Goal: Task Accomplishment & Management: Manage account settings

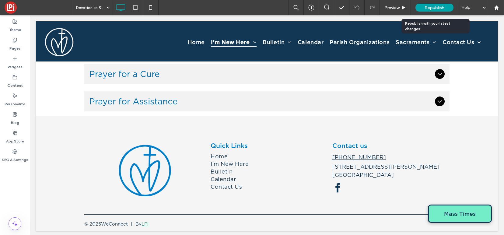
click at [429, 4] on div "Republish" at bounding box center [434, 8] width 38 height 8
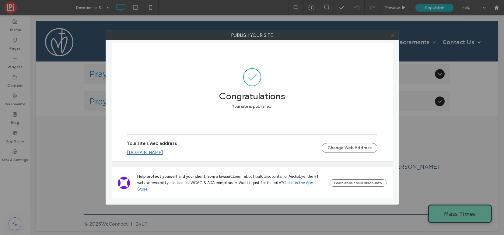
click at [392, 37] on icon at bounding box center [392, 35] width 5 height 5
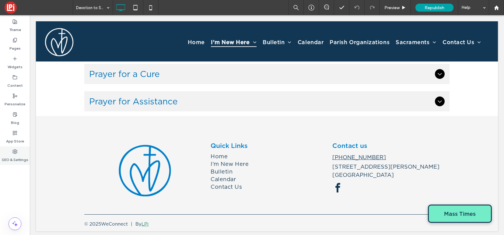
click at [17, 154] on label "SEO & Settings" at bounding box center [15, 158] width 26 height 9
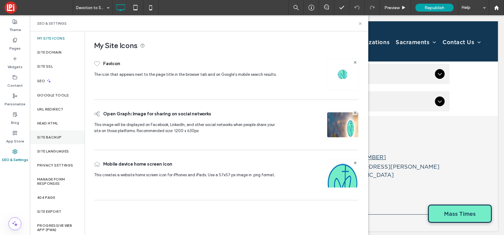
click at [47, 133] on div "Site Backup" at bounding box center [57, 137] width 55 height 14
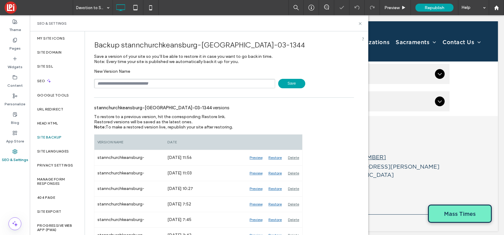
scroll to position [86, 0]
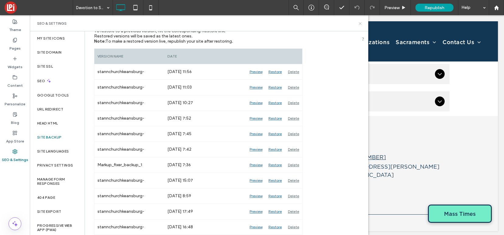
click at [361, 23] on icon at bounding box center [360, 23] width 5 height 5
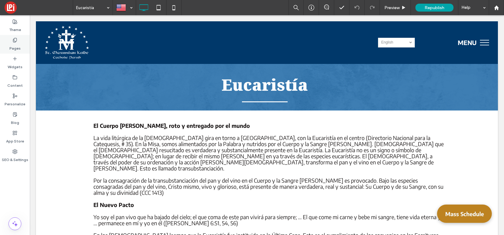
click at [16, 40] on icon at bounding box center [14, 40] width 5 height 5
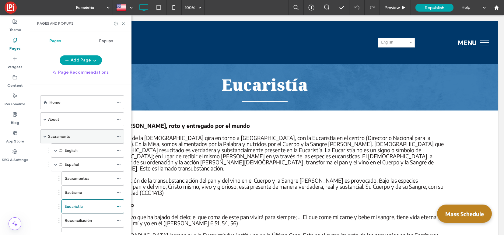
scroll to position [68, 0]
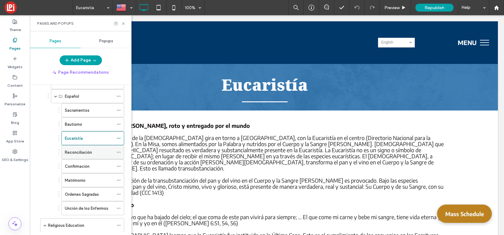
click at [75, 153] on label "Reconciliación" at bounding box center [78, 152] width 27 height 11
click at [121, 24] on icon at bounding box center [123, 23] width 5 height 5
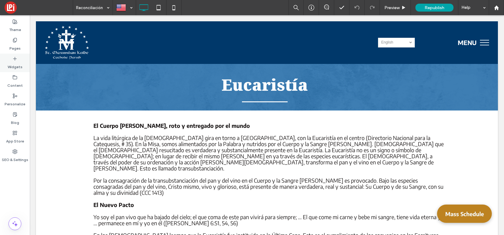
click at [14, 58] on use at bounding box center [14, 58] width 3 height 3
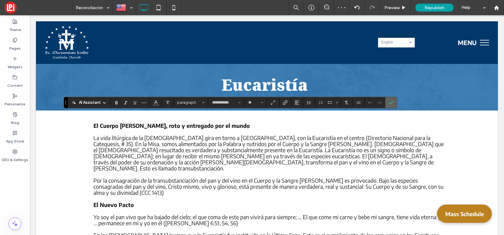
click at [392, 98] on span "Confirm" at bounding box center [390, 102] width 5 height 10
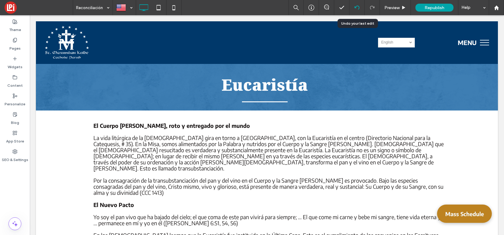
click at [356, 7] on icon at bounding box center [356, 7] width 5 height 5
click at [7, 52] on div "Pages" at bounding box center [15, 44] width 30 height 19
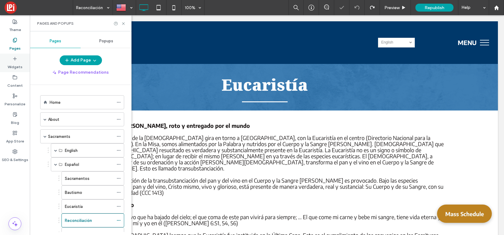
click at [15, 60] on use at bounding box center [14, 58] width 3 height 3
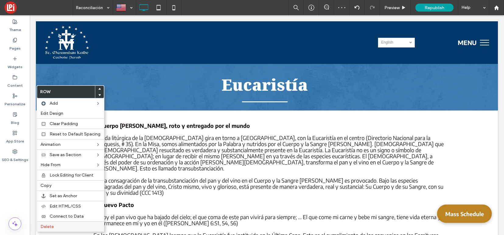
click at [52, 228] on span "Delete" at bounding box center [46, 226] width 13 height 5
click at [60, 227] on label "Delete" at bounding box center [70, 226] width 60 height 5
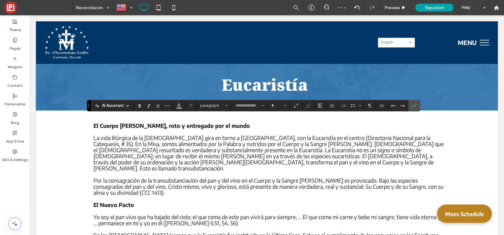
type input "**********"
type input "**"
click at [353, 103] on icon "Bulleted List" at bounding box center [352, 105] width 5 height 5
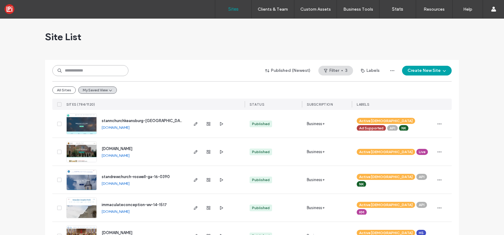
click at [100, 71] on input at bounding box center [90, 70] width 76 height 11
paste input "**********"
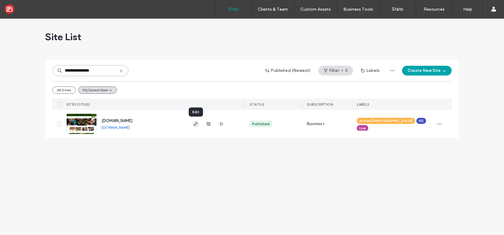
type input "**********"
click at [195, 121] on icon "button" at bounding box center [195, 123] width 5 height 5
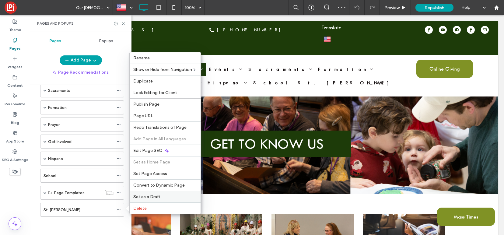
click at [146, 194] on span "Set as a Draft" at bounding box center [146, 196] width 27 height 5
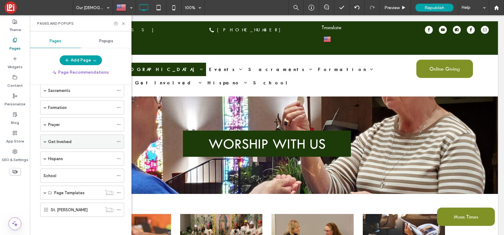
click at [46, 142] on span at bounding box center [44, 141] width 3 height 3
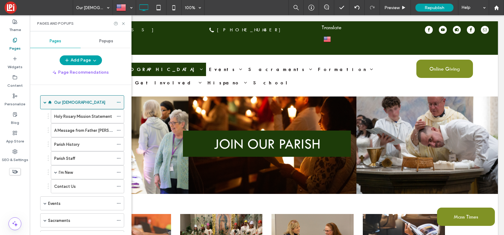
click at [45, 102] on span at bounding box center [44, 102] width 3 height 3
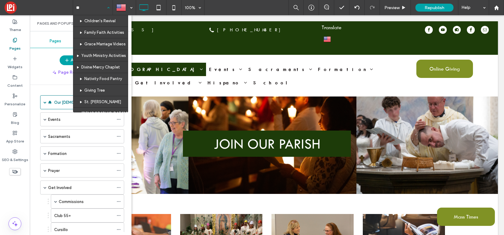
type input "***"
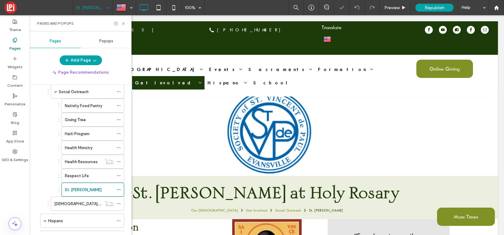
scroll to position [236, 0]
click at [119, 188] on icon at bounding box center [118, 189] width 4 height 4
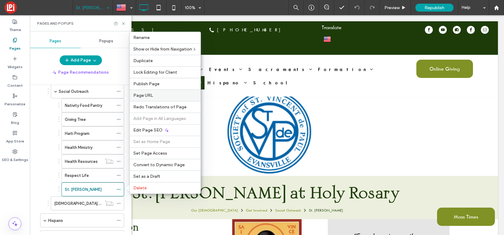
click at [166, 94] on label "Page URL" at bounding box center [165, 95] width 64 height 5
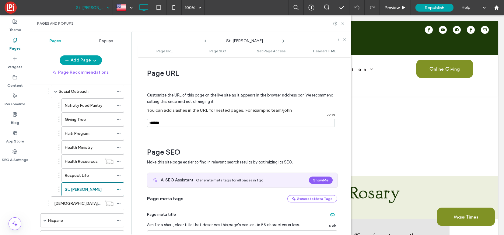
click at [186, 123] on input "notEmpty" at bounding box center [241, 123] width 188 height 8
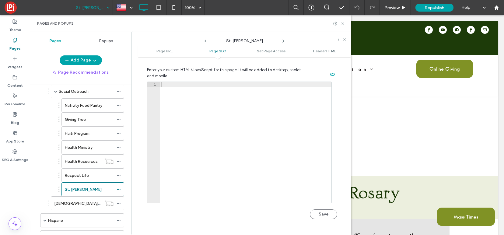
scroll to position [679, 0]
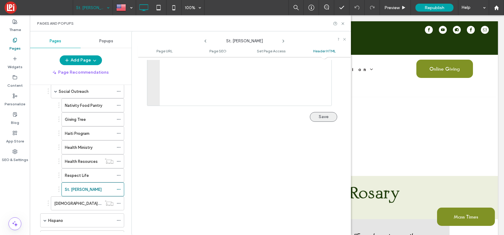
type input "****"
click at [317, 116] on button "Save" at bounding box center [323, 117] width 27 height 10
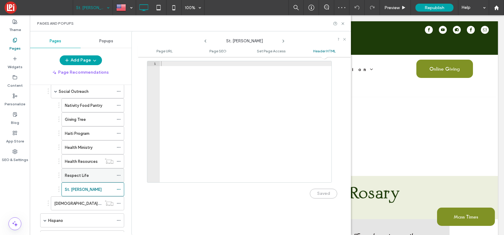
scroll to position [298, 0]
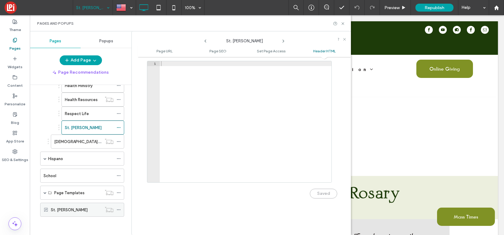
click at [118, 209] on icon at bounding box center [118, 209] width 4 height 4
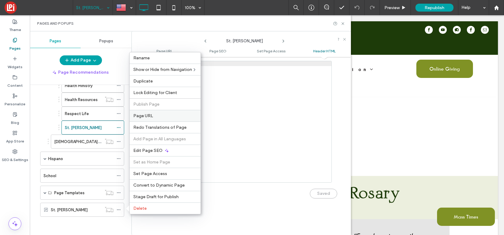
click at [148, 115] on span "Page URL" at bounding box center [143, 115] width 20 height 5
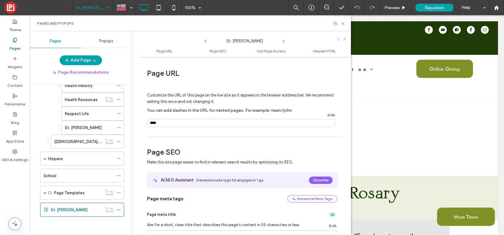
click at [183, 124] on input "notEmpty" at bounding box center [241, 123] width 188 height 8
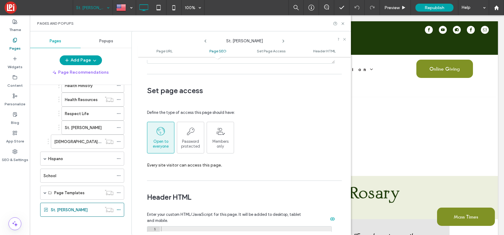
scroll to position [582, 0]
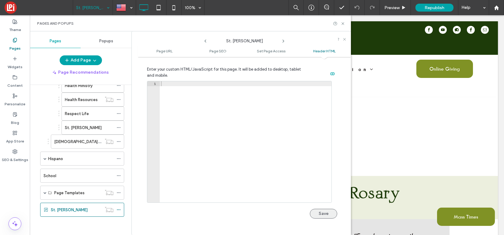
type input "*******"
click at [324, 215] on button "Save" at bounding box center [323, 214] width 27 height 10
click at [119, 127] on icon at bounding box center [118, 127] width 4 height 4
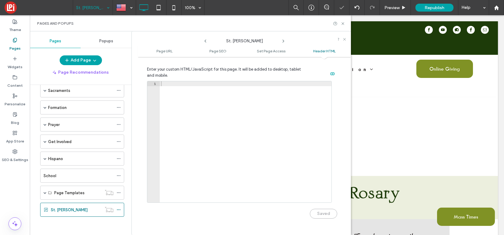
click at [168, 132] on div "Add URL redirect To ensure /svdp still works, click "Add URL redirect" to autom…" at bounding box center [252, 117] width 504 height 235
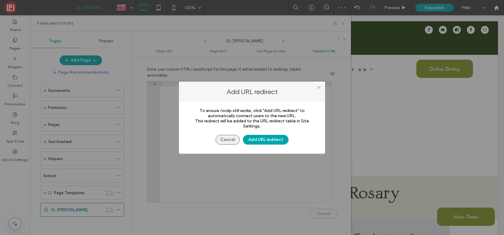
click at [224, 139] on button "Cancel" at bounding box center [227, 140] width 24 height 10
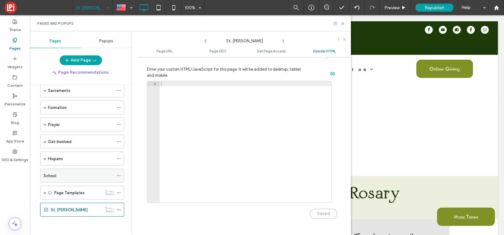
scroll to position [0, 0]
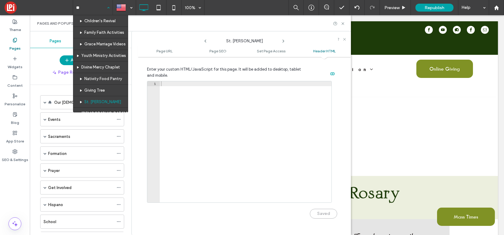
type input "***"
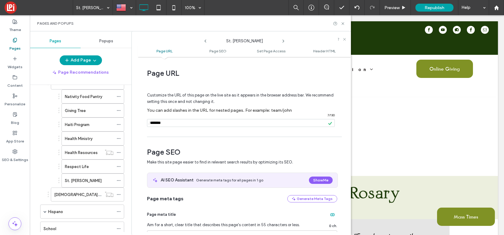
scroll to position [247, 0]
click at [119, 179] on icon at bounding box center [118, 178] width 4 height 4
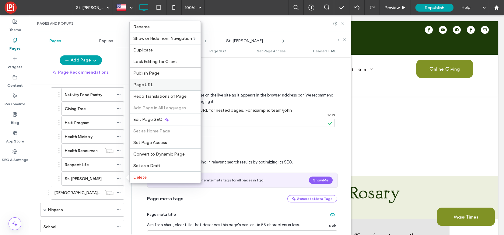
click at [155, 84] on label "Page URL" at bounding box center [165, 84] width 64 height 5
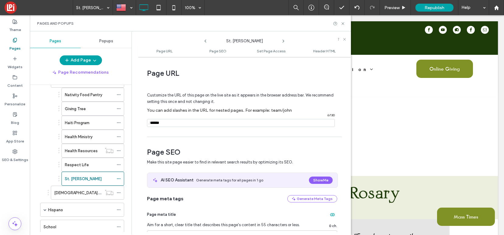
click at [185, 124] on input "notEmpty" at bounding box center [241, 123] width 188 height 8
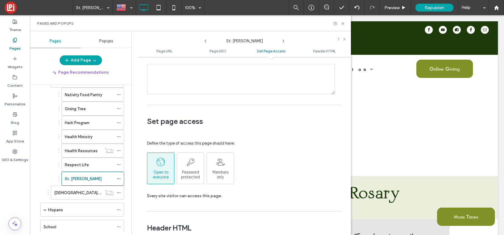
scroll to position [582, 0]
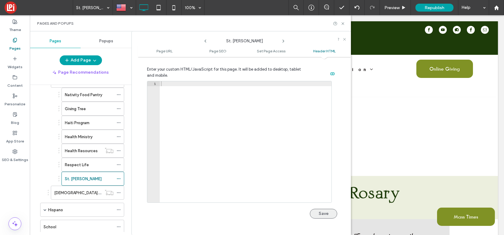
type input "****"
click at [315, 215] on button "Save" at bounding box center [323, 214] width 27 height 10
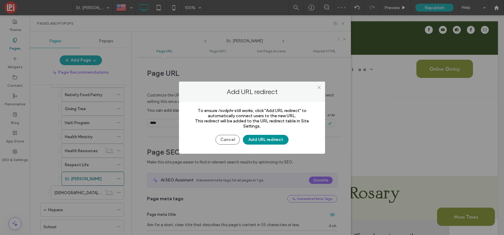
click at [266, 141] on button "Add URL redirect" at bounding box center [266, 140] width 46 height 10
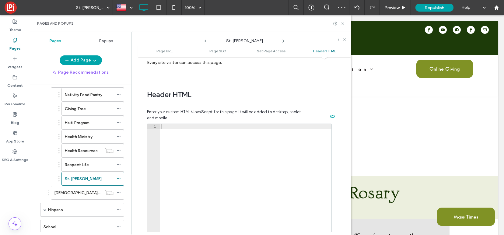
scroll to position [582, 0]
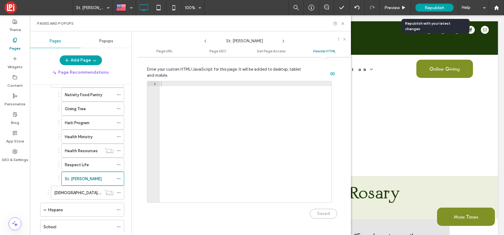
click at [423, 7] on div "Republish" at bounding box center [434, 8] width 38 height 8
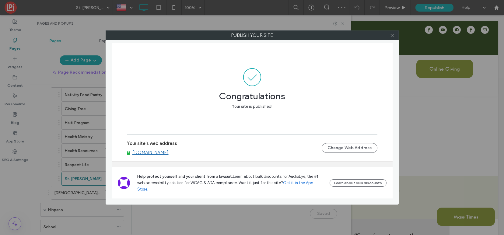
click at [152, 158] on div "Your site's web address www.hrparish.org Change Web Address" at bounding box center [252, 147] width 250 height 19
click at [153, 155] on link "www.hrparish.org" at bounding box center [150, 152] width 36 height 5
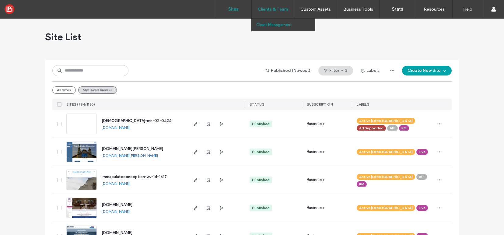
click at [269, 28] on link "Client Management" at bounding box center [285, 25] width 59 height 12
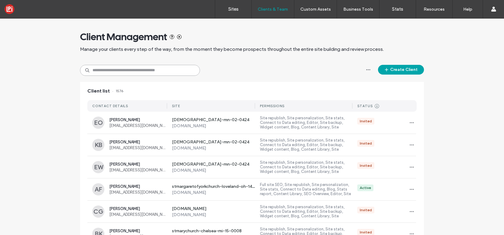
click at [121, 70] on input at bounding box center [140, 70] width 120 height 11
paste input "**********"
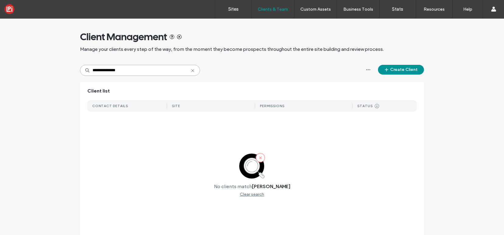
type input "**********"
click at [401, 68] on button "Create Client" at bounding box center [401, 70] width 46 height 10
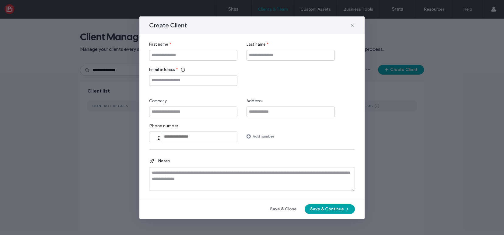
click at [165, 47] on div "First name *" at bounding box center [193, 50] width 88 height 19
click at [165, 52] on input "First name" at bounding box center [193, 55] width 88 height 11
paste input "**********"
drag, startPoint x: 166, startPoint y: 55, endPoint x: 195, endPoint y: 55, distance: 28.9
click at [195, 55] on input "**********" at bounding box center [193, 55] width 88 height 11
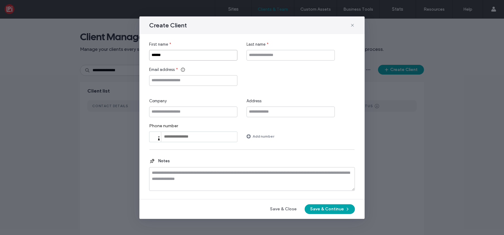
type input "******"
paste input "********"
type input "********"
click at [186, 81] on input "Email address" at bounding box center [193, 80] width 88 height 11
paste input "**********"
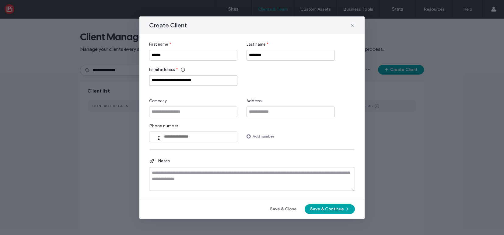
drag, startPoint x: 160, startPoint y: 80, endPoint x: 120, endPoint y: 80, distance: 40.2
click at [120, 80] on div "**********" at bounding box center [252, 117] width 504 height 235
type input "**********"
click at [339, 210] on button "Save & Continue" at bounding box center [329, 209] width 50 height 10
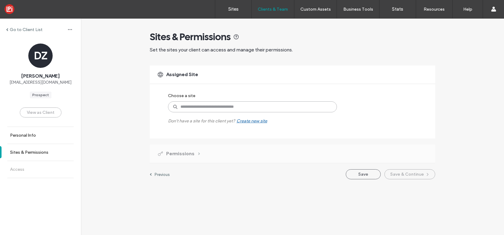
click at [217, 107] on input at bounding box center [252, 106] width 169 height 11
paste input "*******"
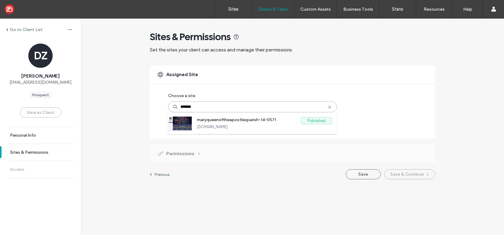
type input "*******"
click at [219, 134] on div "Assigned Site Choose a site ******* maryqueenoftheapostlesparish-14-0571 Publis…" at bounding box center [292, 101] width 285 height 73
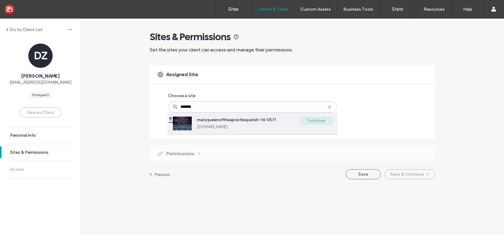
click at [215, 119] on label "maryqueenoftheapostlesparish-14-0571" at bounding box center [249, 120] width 104 height 7
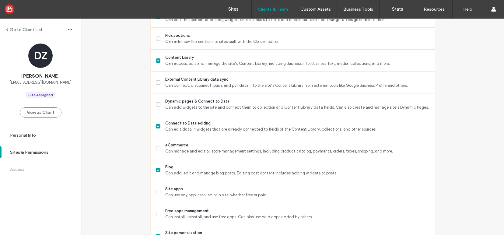
scroll to position [509, 0]
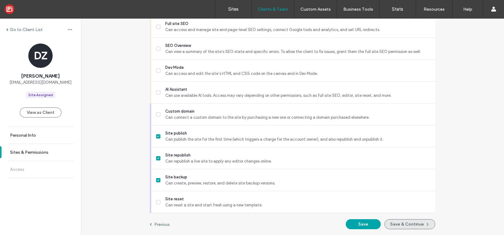
click at [411, 227] on button "Save & Continue" at bounding box center [409, 224] width 51 height 10
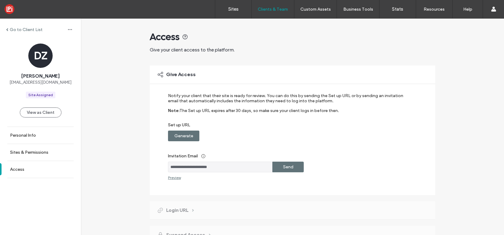
click at [186, 133] on label "Generate" at bounding box center [183, 135] width 19 height 11
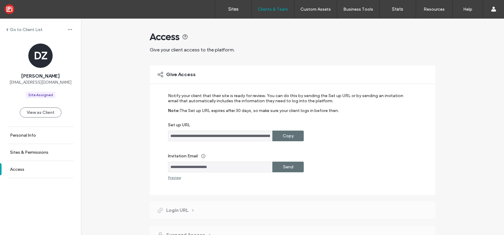
click at [287, 168] on label "Send" at bounding box center [288, 166] width 10 height 11
click at [36, 152] on label "Sites & Permissions" at bounding box center [29, 152] width 38 height 5
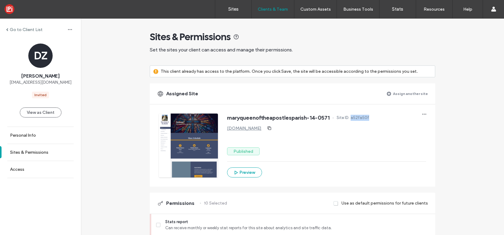
drag, startPoint x: 370, startPoint y: 117, endPoint x: 348, endPoint y: 117, distance: 21.3
click at [348, 117] on div "maryqueenoftheapostlesparish-14-0571 Site ID: a52fa50f" at bounding box center [326, 118] width 199 height 10
copy div "a52fa50f"
click at [230, 3] on link "Sites" at bounding box center [233, 9] width 36 height 18
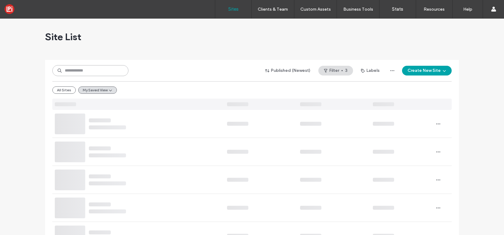
click at [107, 68] on input at bounding box center [90, 70] width 76 height 11
paste input "********"
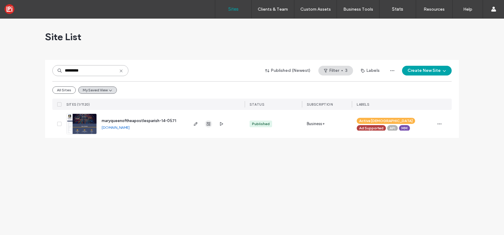
type input "********"
click at [210, 125] on use "button" at bounding box center [209, 124] width 4 height 4
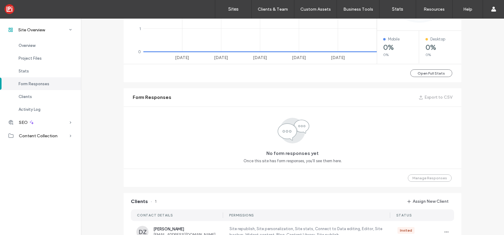
scroll to position [327, 0]
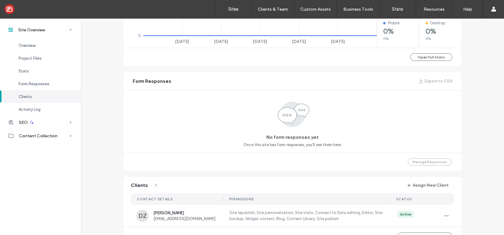
scroll to position [481, 0]
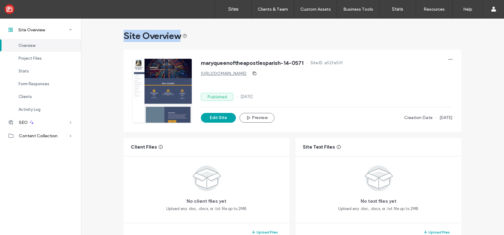
drag, startPoint x: 120, startPoint y: 38, endPoint x: 203, endPoint y: 41, distance: 82.8
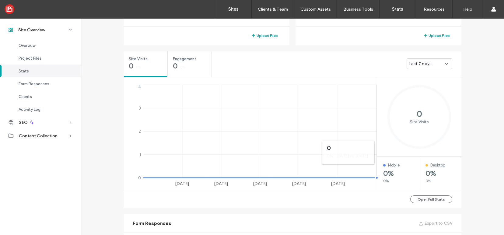
scroll to position [195, 0]
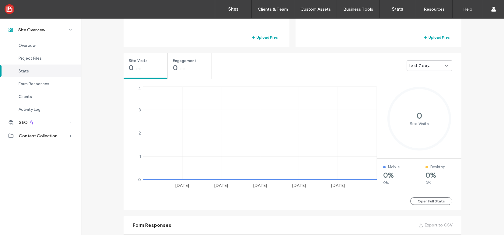
click at [427, 67] on div "Last 7 days" at bounding box center [427, 66] width 36 height 6
click at [420, 96] on span "Last 30 days" at bounding box center [419, 98] width 24 height 6
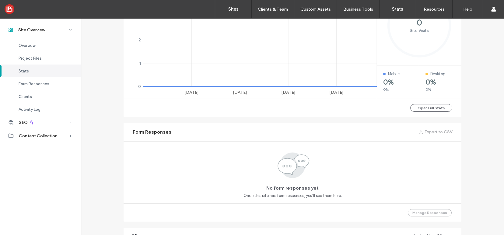
scroll to position [168, 0]
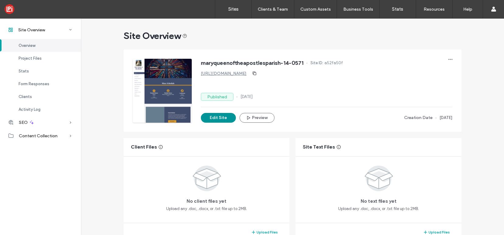
click at [211, 118] on button "Edit Site" at bounding box center [218, 118] width 35 height 10
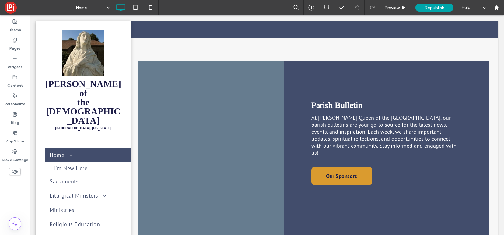
scroll to position [317, 0]
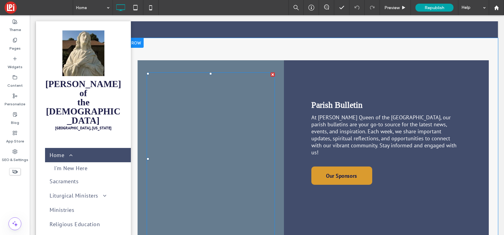
click at [210, 118] on span at bounding box center [211, 158] width 128 height 173
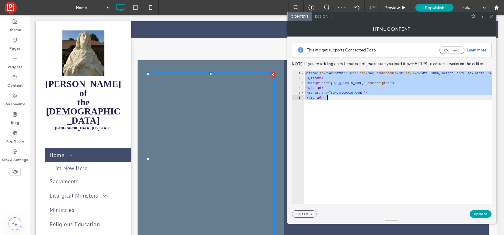
paste textarea "Cursor at row 6"
type textarea "**********"
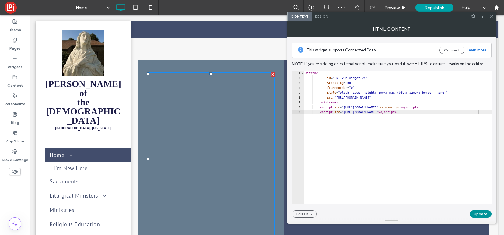
click at [480, 213] on button "Update" at bounding box center [480, 213] width 22 height 7
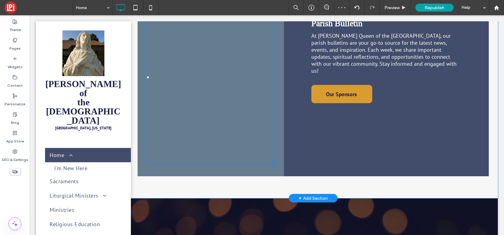
scroll to position [401, 0]
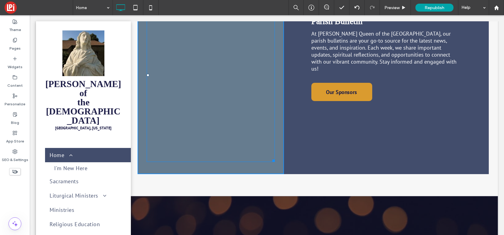
drag, startPoint x: 272, startPoint y: 159, endPoint x: 257, endPoint y: 162, distance: 15.1
click at [270, 162] on div at bounding box center [272, 159] width 5 height 5
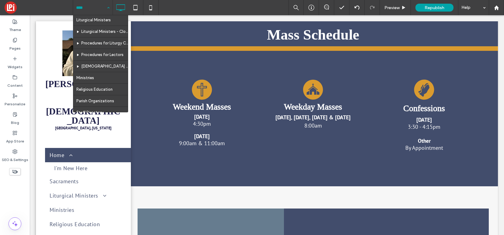
scroll to position [37, 0]
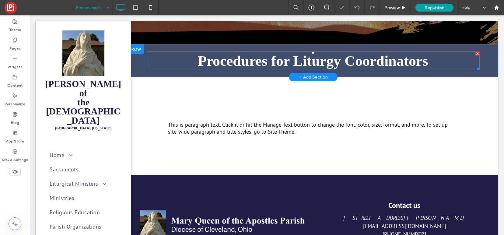
scroll to position [98, 0]
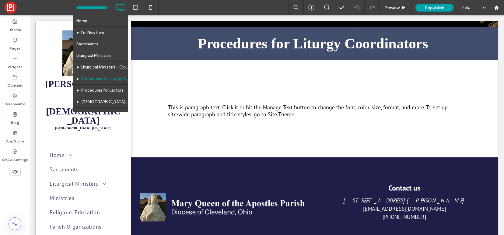
click at [93, 5] on input at bounding box center [91, 7] width 30 height 15
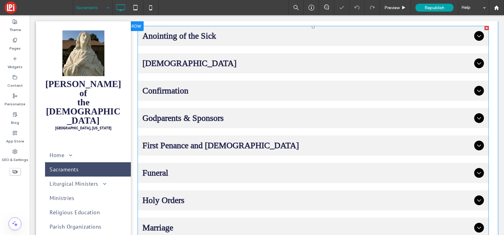
scroll to position [109, 0]
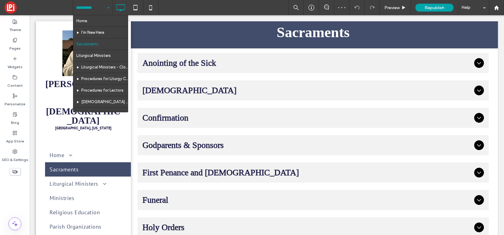
click at [88, 2] on input at bounding box center [91, 7] width 30 height 15
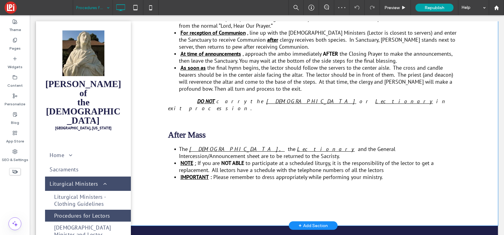
scroll to position [445, 0]
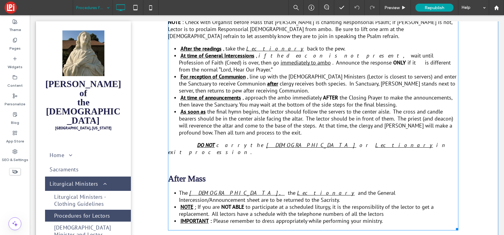
click at [266, 141] on span "Book of Gospels" at bounding box center [311, 144] width 90 height 7
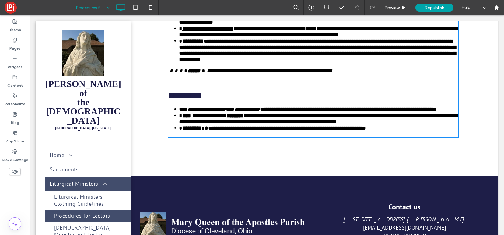
scroll to position [79, 0]
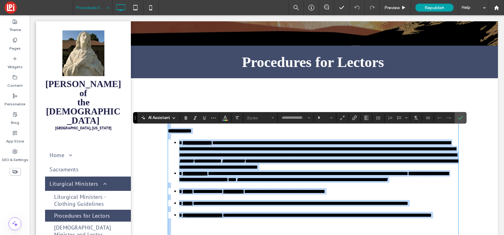
click at [234, 158] on span "**********" at bounding box center [318, 149] width 279 height 18
type input "*******"
type input "**"
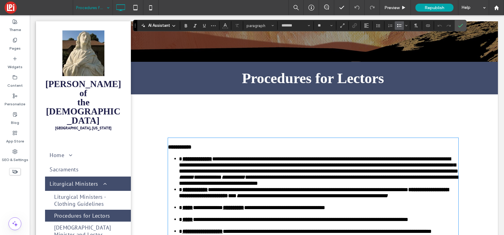
scroll to position [0, 0]
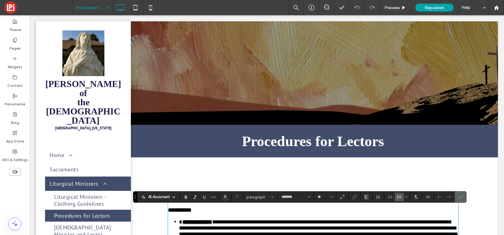
click at [464, 193] on label "Confirm" at bounding box center [460, 196] width 9 height 11
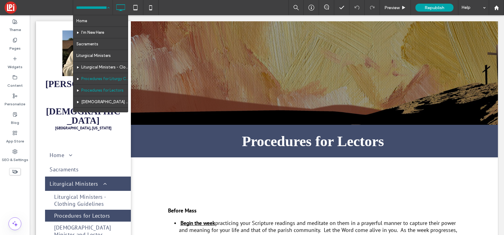
scroll to position [175, 0]
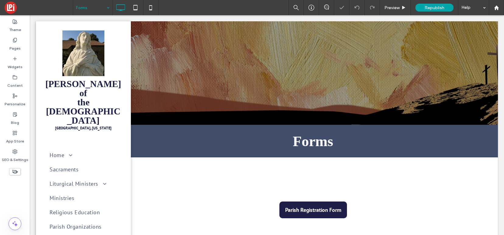
click at [79, 8] on input at bounding box center [91, 7] width 30 height 15
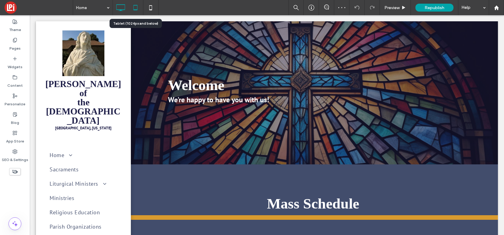
click at [136, 7] on icon at bounding box center [135, 8] width 12 height 12
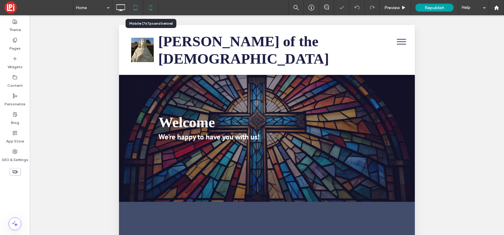
click at [151, 6] on icon at bounding box center [150, 8] width 12 height 12
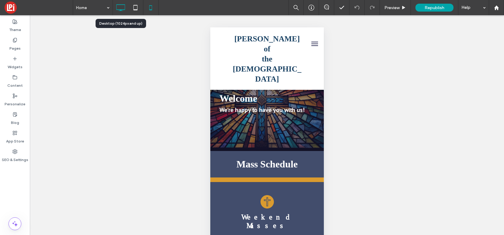
click at [121, 7] on icon at bounding box center [120, 8] width 12 height 12
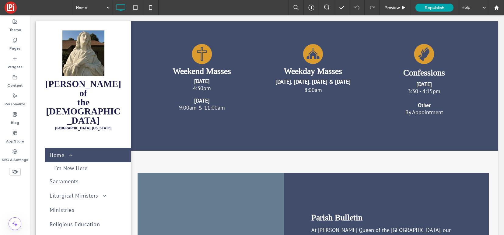
scroll to position [186, 0]
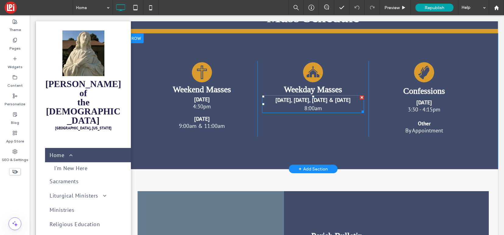
click at [317, 107] on span "8:00am" at bounding box center [313, 108] width 18 height 7
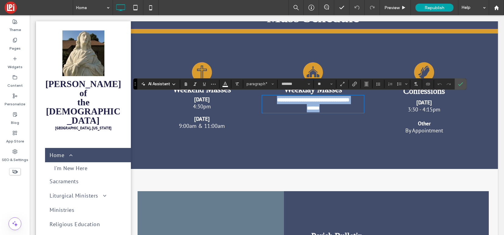
click at [312, 106] on span "******" at bounding box center [313, 107] width 13 height 5
drag, startPoint x: 316, startPoint y: 107, endPoint x: 309, endPoint y: 107, distance: 7.0
click at [309, 107] on span "******" at bounding box center [313, 107] width 13 height 5
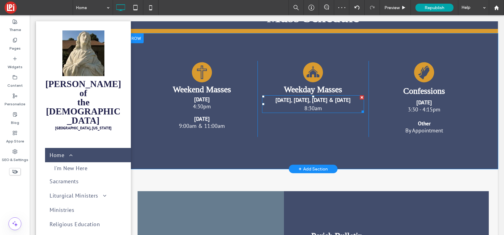
click at [312, 105] on span "8:30am" at bounding box center [313, 108] width 18 height 7
type input "*******"
type input "**"
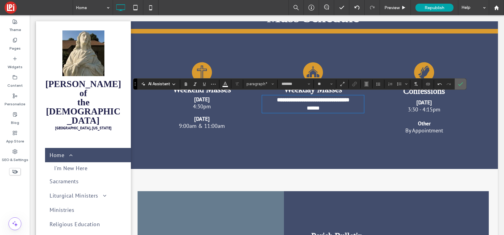
click at [455, 83] on section at bounding box center [460, 83] width 12 height 11
click at [464, 83] on label "Confirm" at bounding box center [460, 83] width 9 height 11
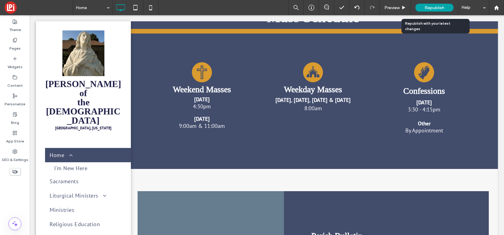
click at [429, 8] on span "Republish" at bounding box center [434, 7] width 20 height 5
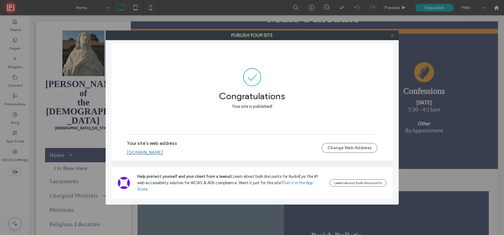
click at [392, 36] on icon at bounding box center [392, 35] width 5 height 5
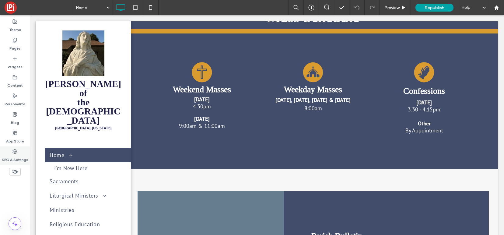
click at [14, 151] on icon at bounding box center [14, 151] width 5 height 5
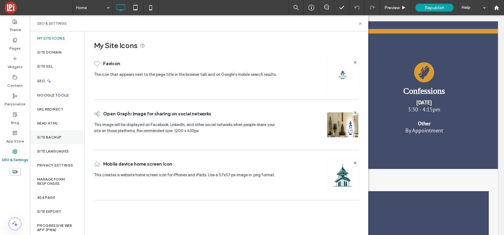
click at [49, 135] on label "Site Backup" at bounding box center [49, 137] width 24 height 4
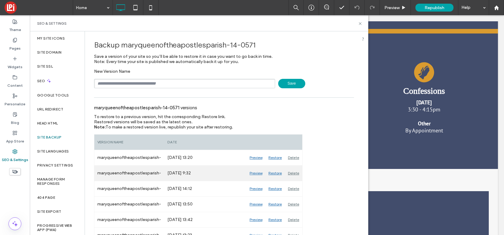
scroll to position [194, 0]
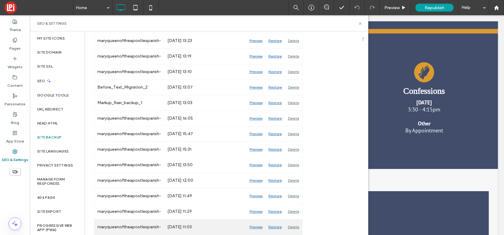
click at [252, 227] on div "Preview" at bounding box center [255, 226] width 19 height 15
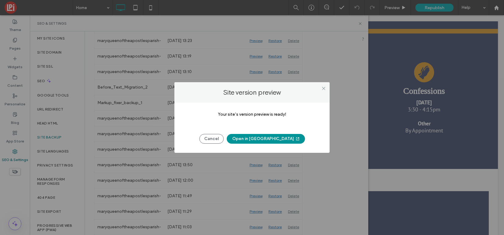
click at [270, 138] on button "Open in New Tab" at bounding box center [266, 139] width 78 height 10
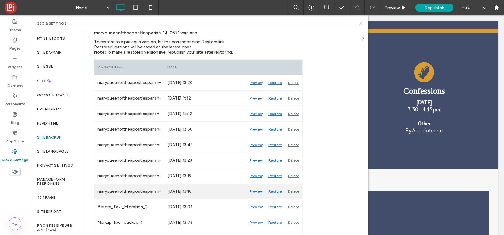
scroll to position [0, 0]
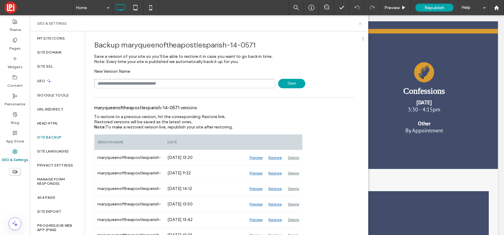
click at [359, 23] on icon at bounding box center [360, 23] width 5 height 5
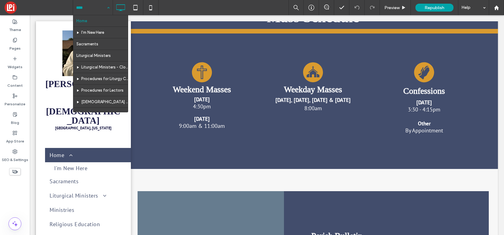
click at [90, 5] on input at bounding box center [91, 7] width 30 height 15
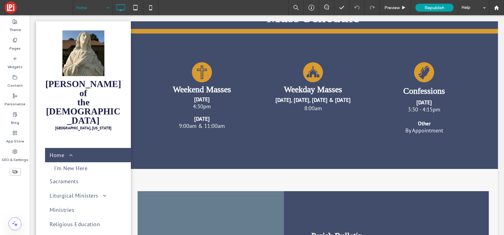
click at [108, 9] on div "Home" at bounding box center [93, 7] width 40 height 15
click at [153, 6] on icon at bounding box center [150, 8] width 12 height 12
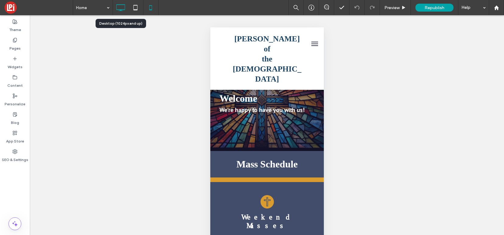
click at [123, 10] on icon at bounding box center [120, 8] width 12 height 12
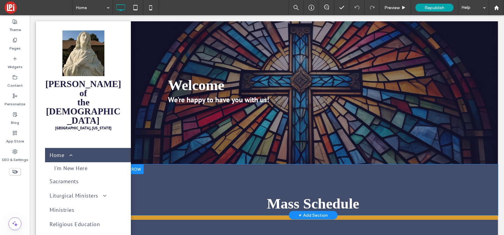
scroll to position [122, 0]
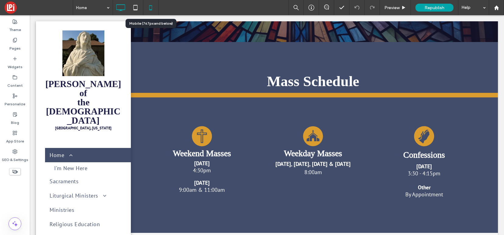
click at [151, 9] on icon at bounding box center [150, 8] width 12 height 12
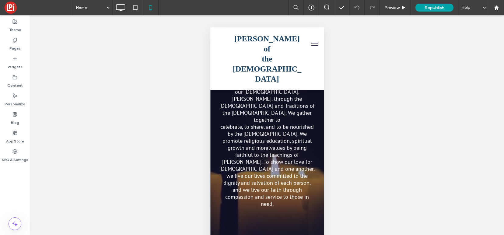
scroll to position [824, 0]
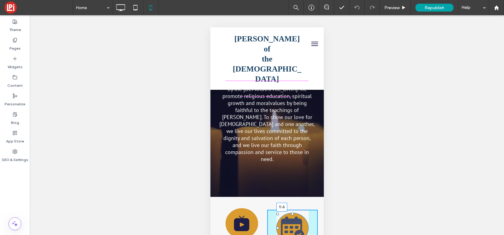
drag, startPoint x: 293, startPoint y: 86, endPoint x: 293, endPoint y: 81, distance: 4.9
click at [293, 213] on div at bounding box center [292, 214] width 2 height 2
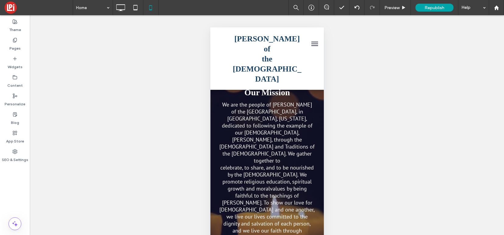
scroll to position [666, 0]
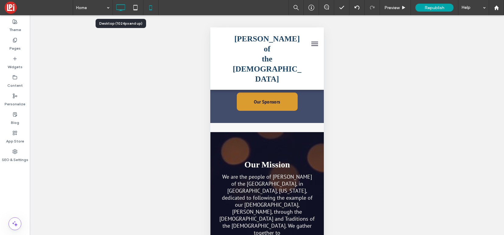
click at [119, 5] on icon at bounding box center [120, 8] width 12 height 12
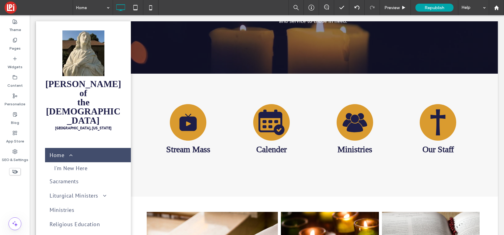
scroll to position [691, 0]
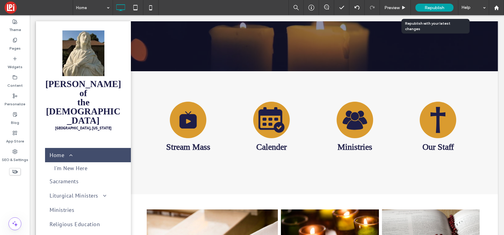
click at [444, 7] on span "Republish" at bounding box center [434, 7] width 20 height 5
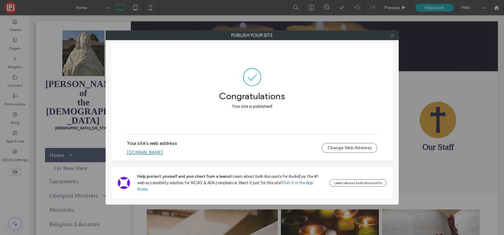
click at [391, 37] on icon at bounding box center [392, 35] width 5 height 5
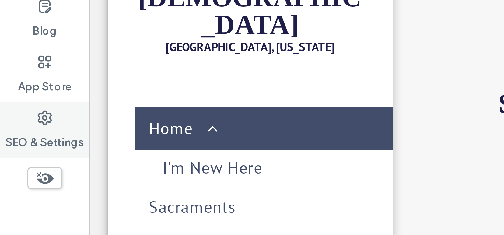
click at [15, 152] on icon at bounding box center [14, 151] width 5 height 5
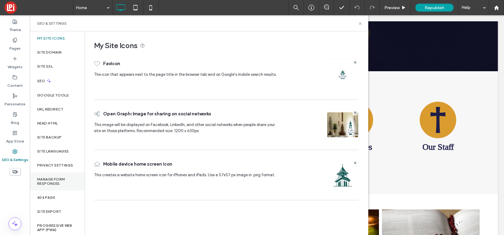
click at [49, 182] on label "Manage Form Responses" at bounding box center [57, 181] width 40 height 9
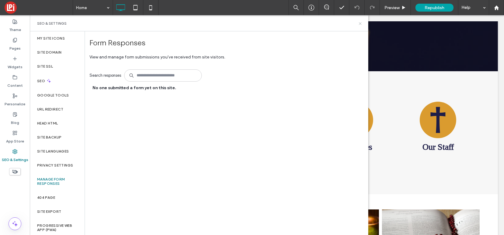
click at [360, 23] on icon at bounding box center [360, 23] width 5 height 5
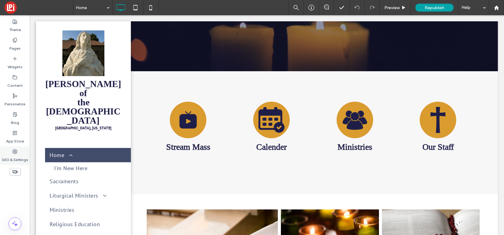
click at [15, 150] on use at bounding box center [15, 151] width 4 height 4
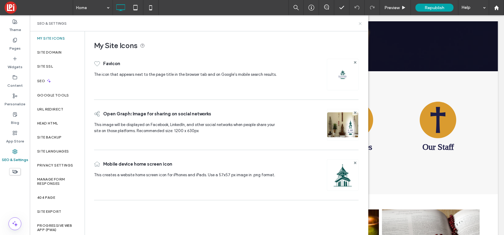
click at [360, 22] on icon at bounding box center [360, 23] width 5 height 5
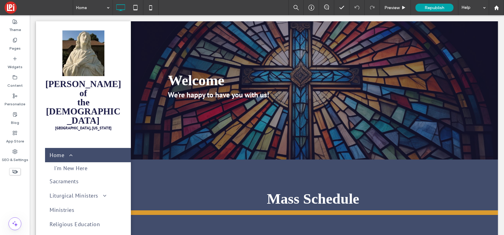
scroll to position [0, 0]
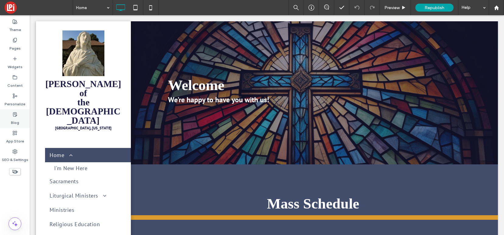
click at [14, 111] on div "Blog" at bounding box center [15, 118] width 30 height 19
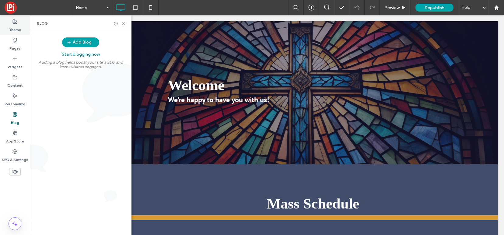
click at [16, 24] on label "Theme" at bounding box center [15, 28] width 12 height 9
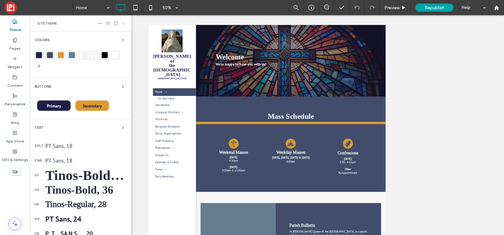
click at [124, 22] on icon at bounding box center [123, 23] width 5 height 5
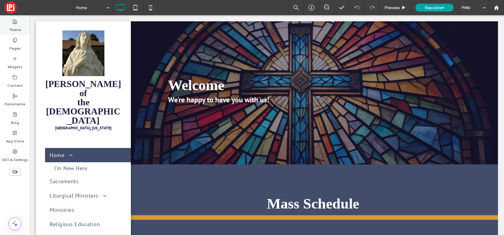
click at [16, 21] on icon at bounding box center [14, 21] width 5 height 5
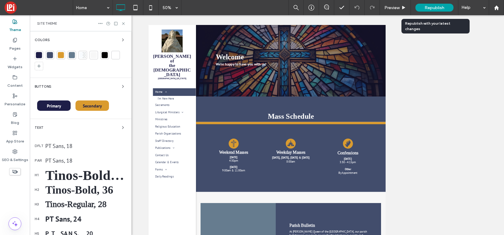
click at [443, 10] on span "Republish" at bounding box center [434, 7] width 20 height 5
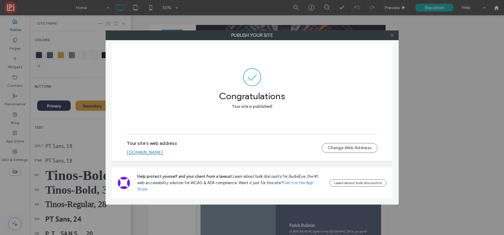
click at [393, 36] on icon at bounding box center [392, 35] width 5 height 5
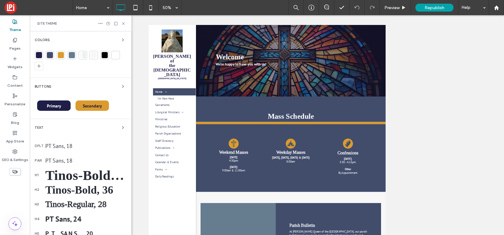
click at [40, 56] on div at bounding box center [39, 55] width 6 height 6
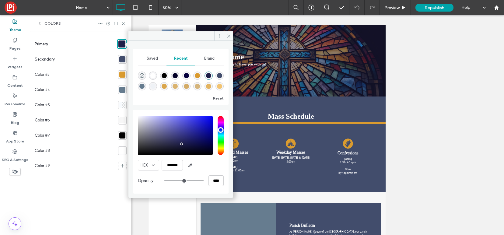
type input "***"
type input "*******"
type input "***"
click at [220, 120] on input "hue" at bounding box center [220, 135] width 6 height 39
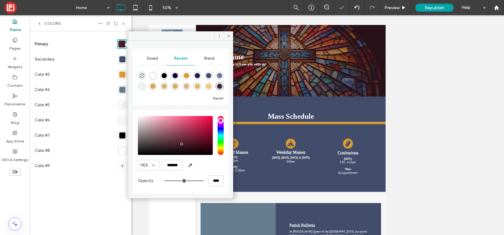
type input "*******"
click at [205, 119] on div "saturation and value" at bounding box center [175, 135] width 75 height 39
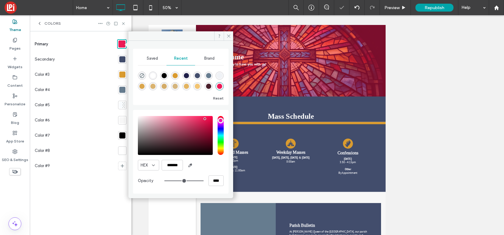
click at [120, 56] on div at bounding box center [122, 59] width 6 height 6
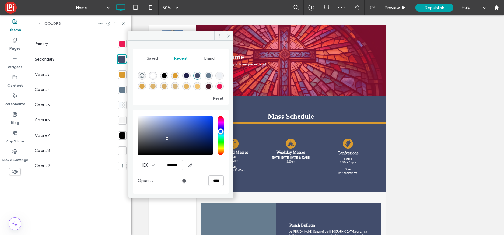
type input "***"
type input "*******"
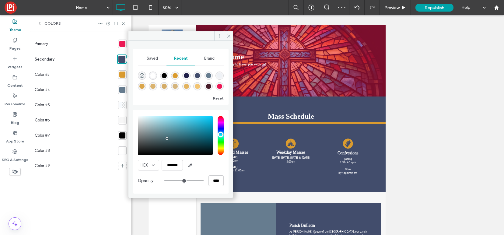
type input "***"
click at [221, 134] on input "hue" at bounding box center [220, 135] width 6 height 39
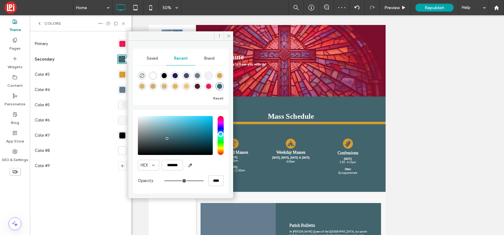
click at [207, 121] on div "saturation and value" at bounding box center [175, 135] width 75 height 39
type input "*******"
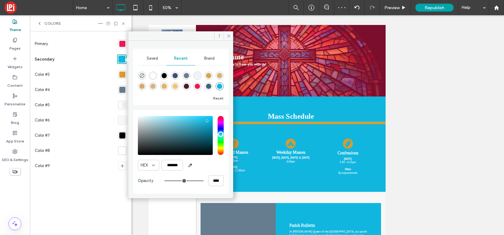
click at [120, 74] on div at bounding box center [122, 74] width 6 height 6
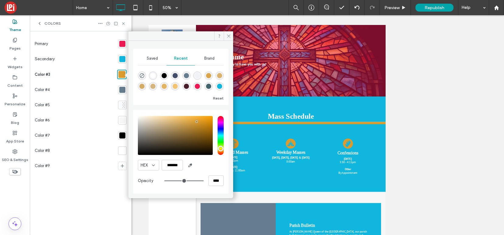
type input "***"
type input "*******"
type input "***"
click at [221, 141] on input "hue" at bounding box center [220, 135] width 6 height 39
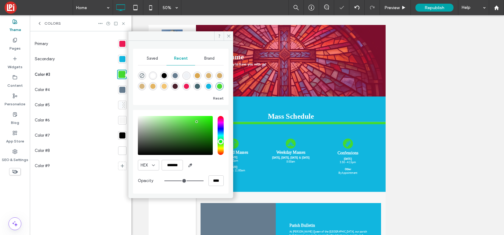
click at [204, 119] on div "saturation and value" at bounding box center [175, 135] width 75 height 39
type input "*******"
click at [119, 88] on div at bounding box center [122, 90] width 6 height 6
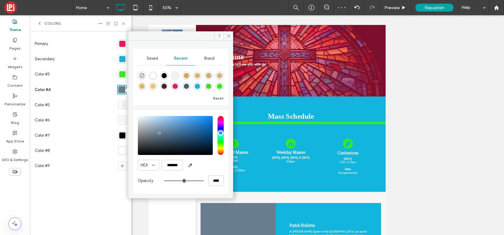
type input "**"
type input "*******"
type input "**"
click at [221, 149] on input "hue" at bounding box center [220, 135] width 6 height 39
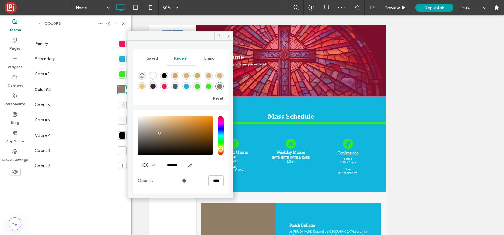
type input "*******"
click at [175, 119] on div "saturation and value" at bounding box center [175, 135] width 75 height 39
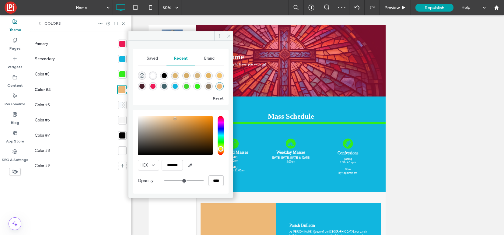
click at [229, 35] on icon at bounding box center [228, 36] width 5 height 5
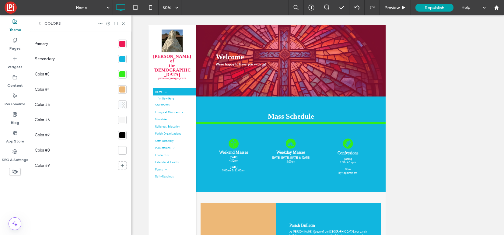
click at [43, 21] on div "Colors" at bounding box center [49, 23] width 24 height 5
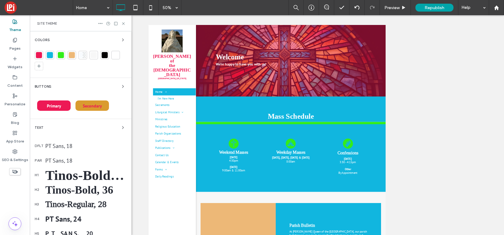
click at [64, 158] on div "PT Sans, 18" at bounding box center [85, 160] width 81 height 7
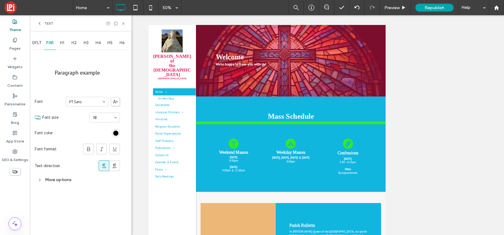
click at [43, 24] on div "Text" at bounding box center [45, 23] width 16 height 5
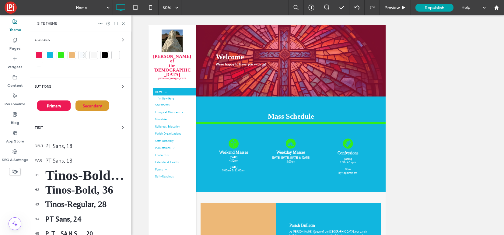
click at [58, 160] on div "PT Sans, 18" at bounding box center [85, 160] width 81 height 7
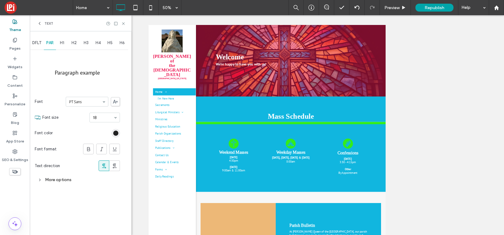
click at [116, 132] on div "rgb(0, 0, 0)" at bounding box center [115, 132] width 5 height 5
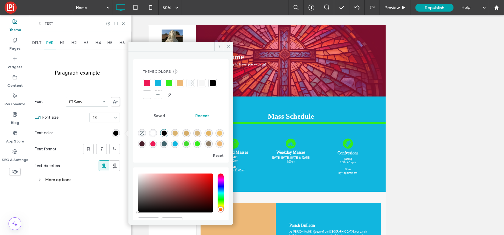
click at [149, 81] on div at bounding box center [147, 83] width 6 height 6
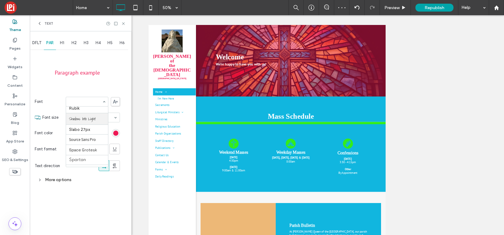
scroll to position [594, 0]
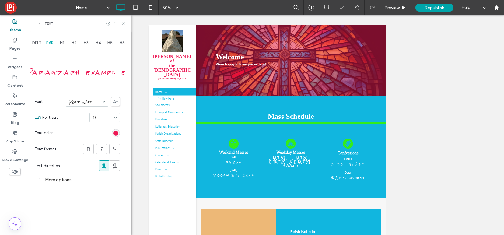
click at [125, 21] on icon at bounding box center [123, 23] width 5 height 5
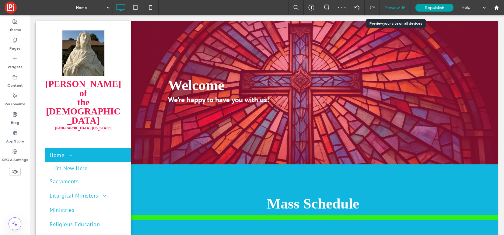
click at [391, 9] on span "Preview" at bounding box center [391, 7] width 15 height 5
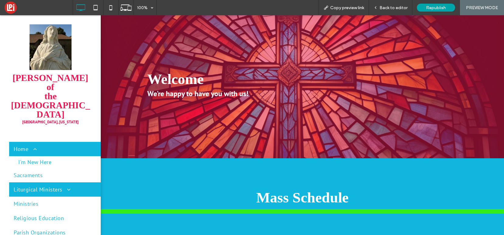
click at [44, 186] on span "Liturgical Ministers" at bounding box center [42, 189] width 57 height 7
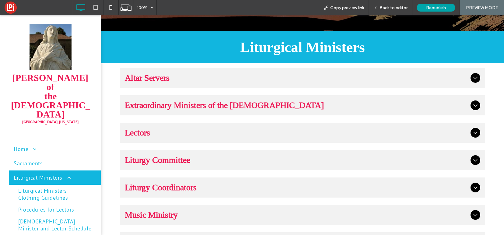
scroll to position [91, 0]
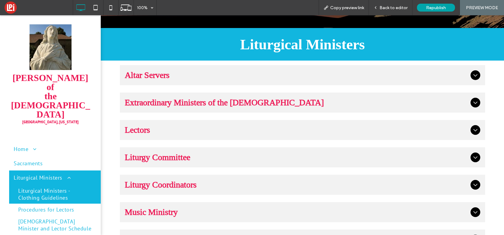
click at [53, 187] on span "Liturgical Ministers - Clothing Guidelines" at bounding box center [54, 194] width 73 height 14
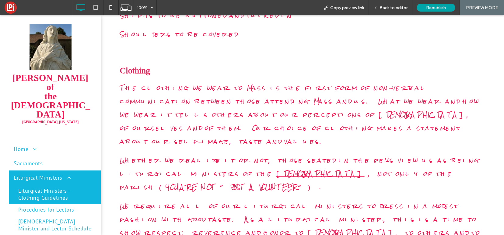
scroll to position [578, 0]
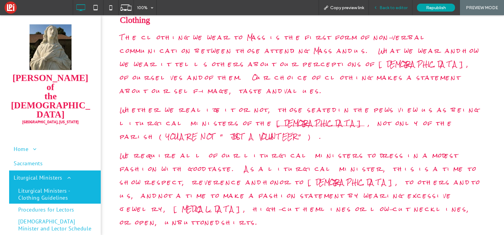
click at [394, 7] on span "Back to editor" at bounding box center [393, 7] width 28 height 5
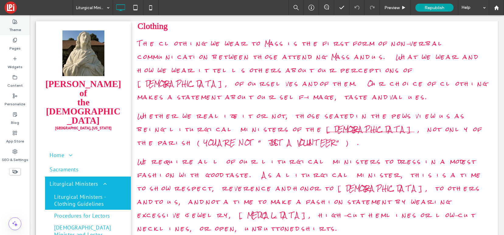
click at [16, 23] on icon at bounding box center [14, 21] width 5 height 5
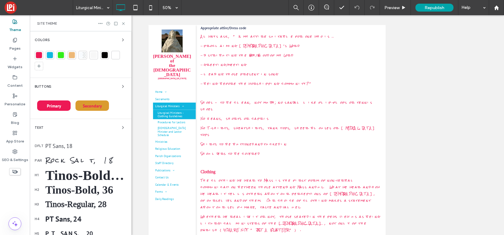
scroll to position [155, 0]
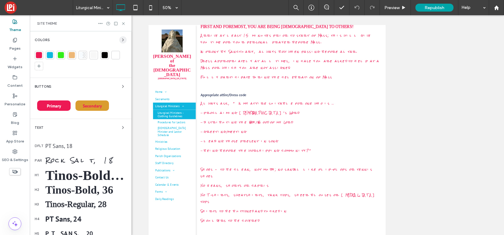
click at [123, 41] on span "button" at bounding box center [122, 39] width 7 height 7
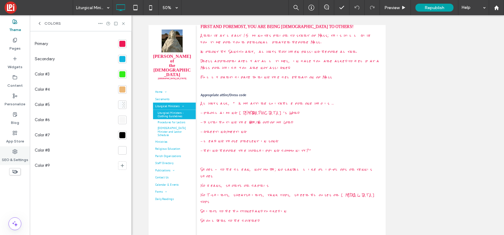
click at [13, 151] on use at bounding box center [15, 151] width 4 height 4
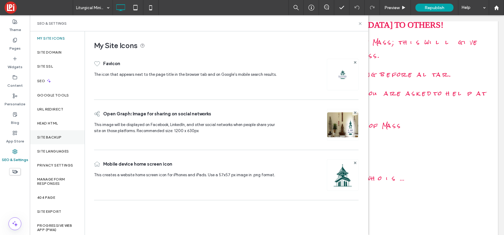
click at [52, 137] on label "Site Backup" at bounding box center [49, 137] width 24 height 4
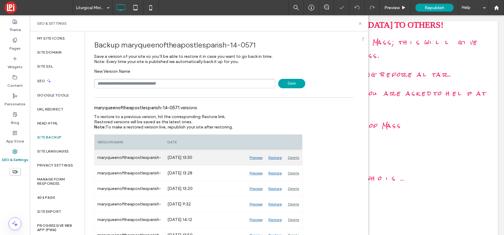
click at [274, 158] on div "Restore" at bounding box center [274, 157] width 19 height 15
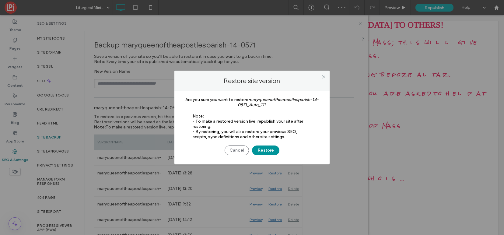
click at [268, 150] on button "Restore" at bounding box center [265, 150] width 27 height 10
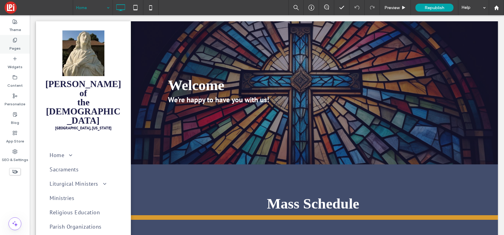
click at [13, 36] on div "Pages" at bounding box center [15, 44] width 30 height 19
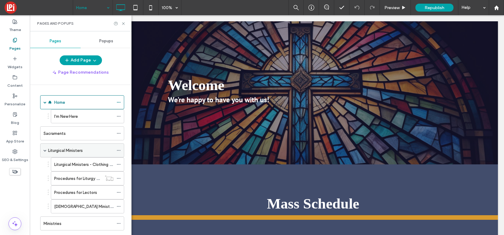
click at [44, 149] on span at bounding box center [44, 150] width 3 height 3
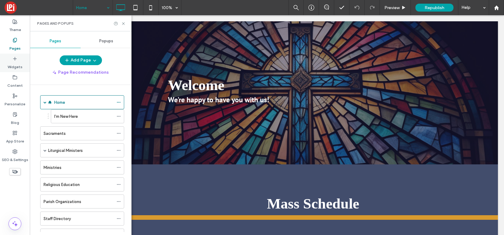
click at [15, 59] on icon at bounding box center [14, 58] width 5 height 5
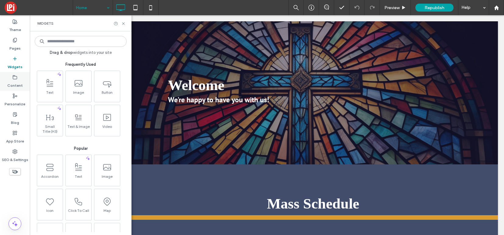
click at [15, 77] on icon at bounding box center [14, 77] width 5 height 5
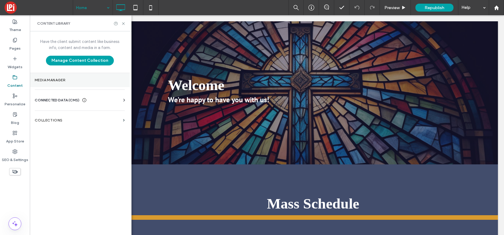
click at [54, 80] on label "Media Manager" at bounding box center [80, 80] width 90 height 4
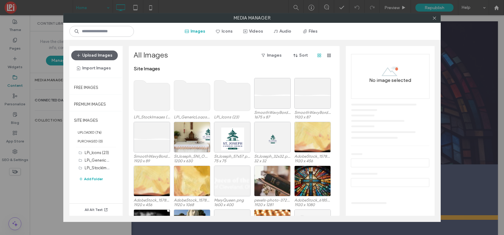
click at [436, 16] on div at bounding box center [433, 17] width 9 height 9
click at [434, 17] on icon at bounding box center [434, 18] width 5 height 5
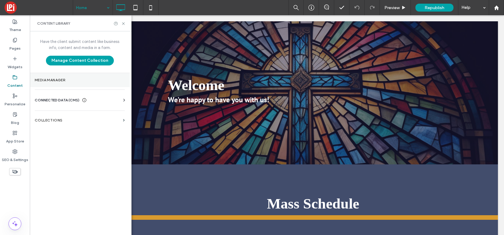
click at [49, 76] on section "Media Manager" at bounding box center [80, 80] width 100 height 14
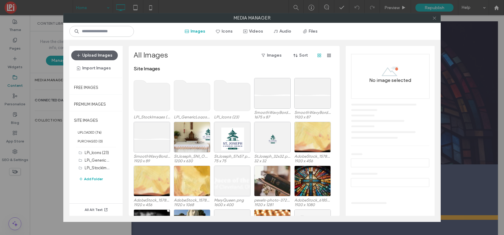
click at [435, 18] on icon at bounding box center [434, 18] width 5 height 5
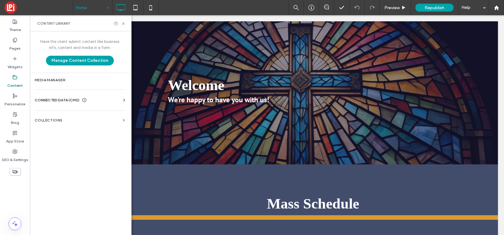
click at [15, 78] on icon at bounding box center [14, 77] width 5 height 5
click at [57, 80] on label "Media Manager" at bounding box center [80, 80] width 90 height 4
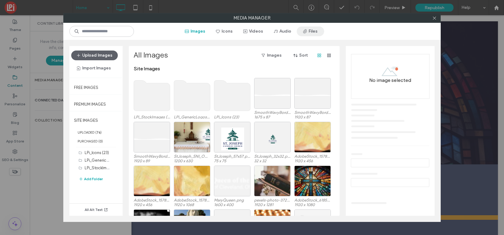
click at [313, 32] on button "Files" at bounding box center [310, 31] width 27 height 10
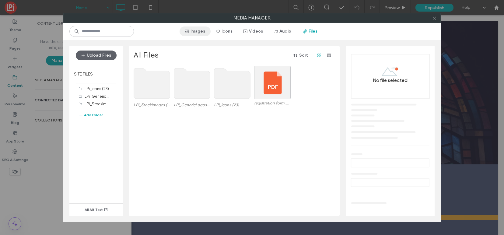
click at [196, 33] on button "Images" at bounding box center [194, 31] width 31 height 10
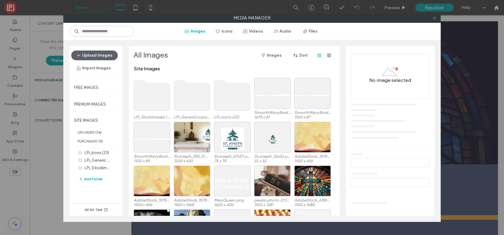
click at [434, 18] on icon at bounding box center [434, 18] width 5 height 5
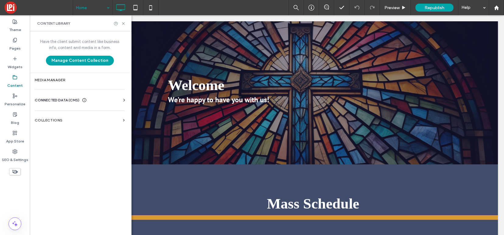
click at [15, 76] on icon at bounding box center [14, 77] width 5 height 5
click at [51, 83] on section "Media Manager" at bounding box center [80, 80] width 100 height 14
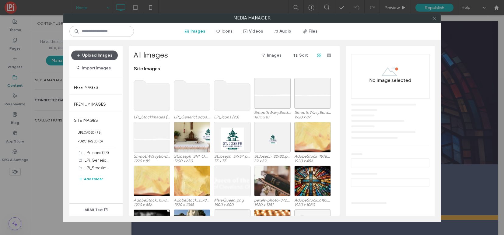
click at [103, 56] on button "Upload Images" at bounding box center [94, 55] width 47 height 10
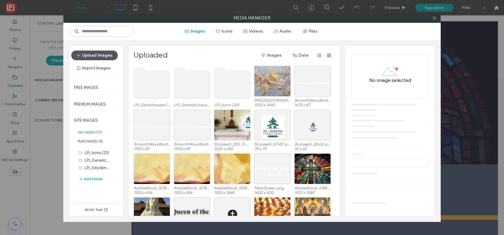
click at [99, 59] on button "Upload Images" at bounding box center [94, 55] width 47 height 10
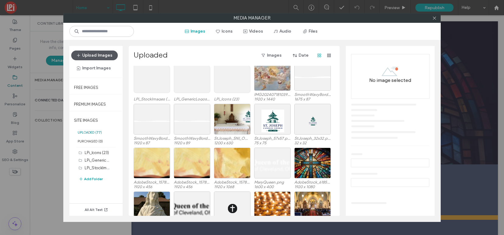
click at [90, 54] on button "Upload Images" at bounding box center [94, 55] width 47 height 10
click at [313, 35] on button "Files" at bounding box center [310, 31] width 27 height 10
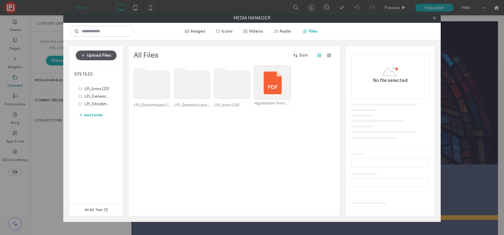
click at [101, 57] on button "Upload Files" at bounding box center [96, 55] width 41 height 10
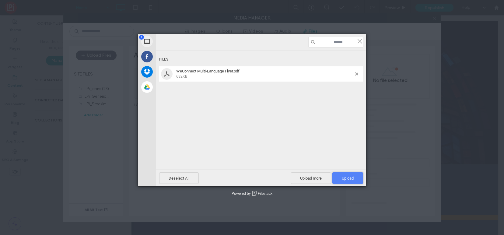
click at [347, 178] on span "Upload 1" at bounding box center [348, 178] width 12 height 5
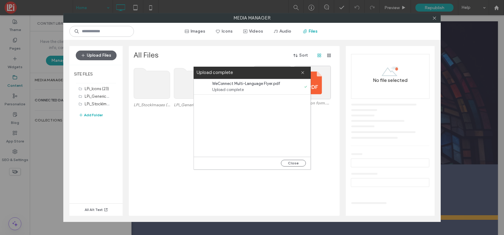
click at [301, 158] on div "Close" at bounding box center [252, 163] width 116 height 12
click at [301, 161] on button "Close" at bounding box center [293, 163] width 25 height 7
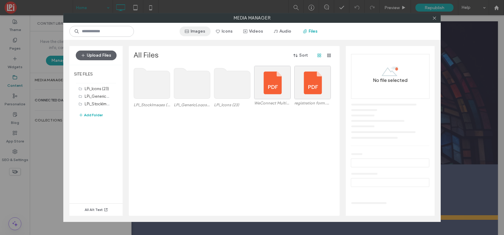
click at [194, 29] on button "Images" at bounding box center [194, 31] width 31 height 10
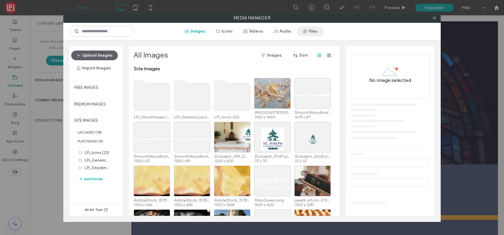
click at [311, 30] on button "Files" at bounding box center [310, 31] width 27 height 10
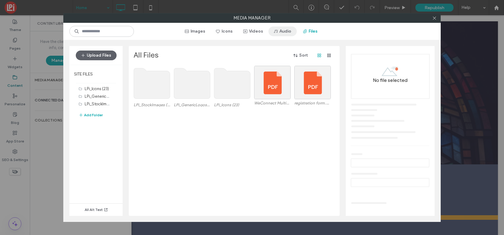
click at [284, 27] on button "Audio" at bounding box center [282, 31] width 28 height 10
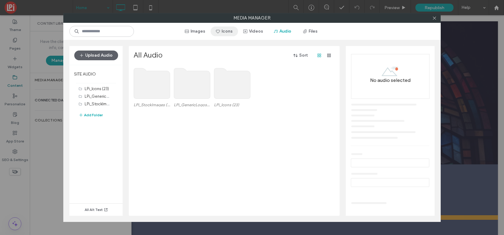
click at [227, 30] on button "Icons" at bounding box center [223, 31] width 27 height 10
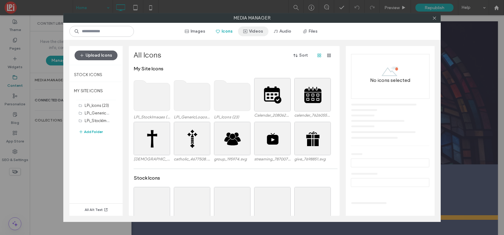
click at [257, 30] on button "Videos" at bounding box center [253, 31] width 30 height 10
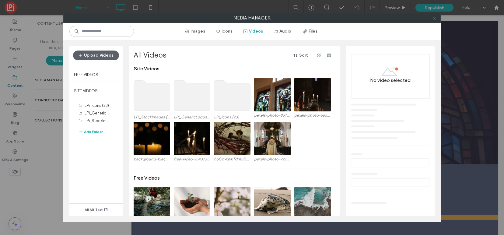
click at [435, 19] on icon at bounding box center [434, 18] width 5 height 5
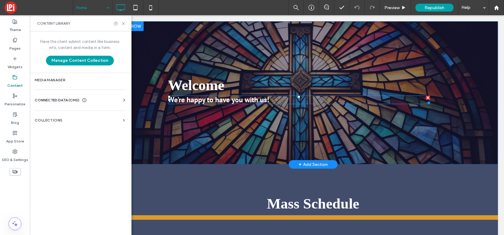
click at [192, 101] on span "We're happy to have you with us!" at bounding box center [218, 99] width 101 height 9
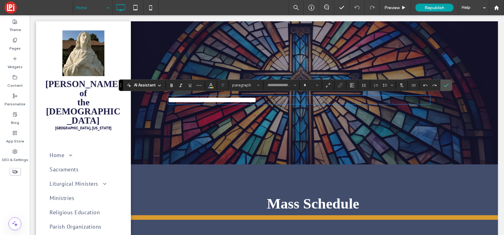
type input "*******"
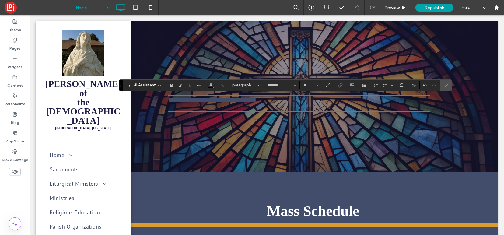
scroll to position [0, 0]
type input "**"
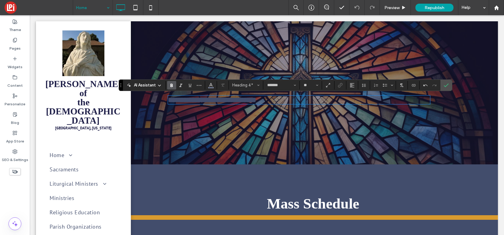
click at [260, 106] on div "**********" at bounding box center [313, 93] width 345 height 36
click at [256, 102] on span "**********" at bounding box center [212, 99] width 88 height 7
click at [207, 84] on button "Color" at bounding box center [210, 85] width 9 height 9
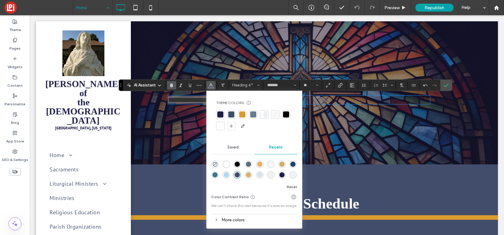
click at [219, 127] on div at bounding box center [220, 126] width 6 height 6
click at [447, 85] on icon "Confirm" at bounding box center [445, 85] width 5 height 5
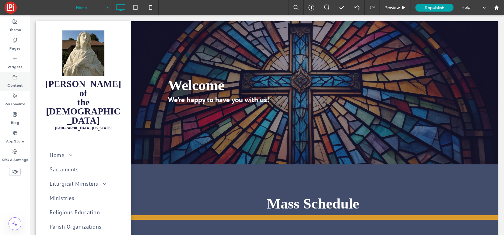
click at [14, 78] on icon at bounding box center [14, 77] width 5 height 5
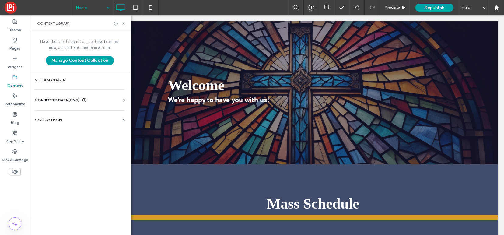
click at [123, 22] on icon at bounding box center [123, 23] width 5 height 5
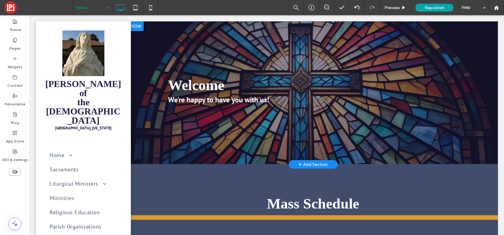
click at [288, 43] on div "Welcome We're happy to have you with us! Click To Paste Row + Add Section" at bounding box center [312, 92] width 369 height 143
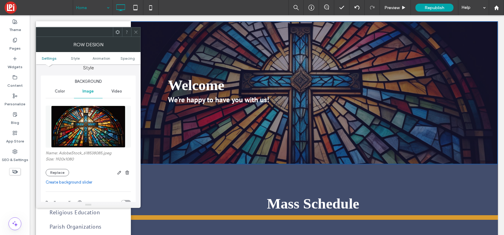
scroll to position [55, 0]
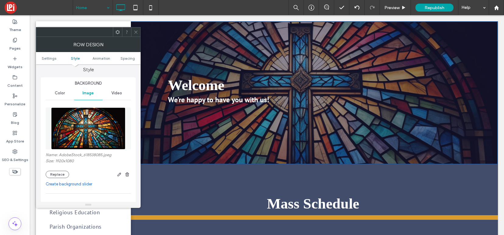
click at [117, 94] on span "Video" at bounding box center [116, 93] width 11 height 5
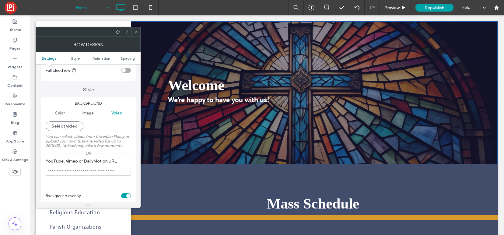
scroll to position [36, 0]
click at [71, 127] on button "Select video" at bounding box center [65, 125] width 38 height 10
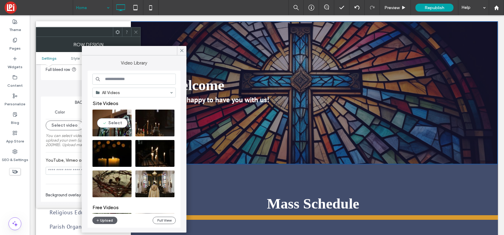
click at [111, 123] on video at bounding box center [111, 123] width 39 height 27
type input "**********"
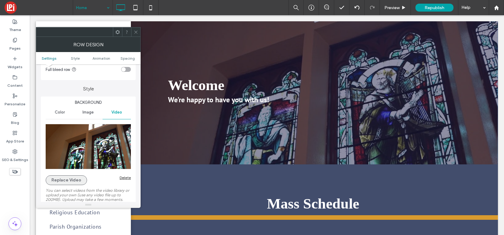
click at [73, 181] on button "Replace Video" at bounding box center [66, 180] width 41 height 10
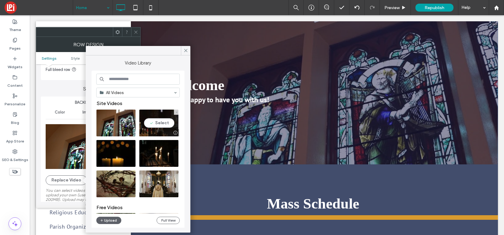
click at [164, 121] on video at bounding box center [158, 123] width 39 height 27
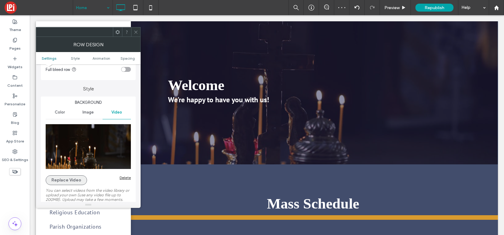
click at [59, 181] on button "Replace Video" at bounding box center [66, 180] width 41 height 10
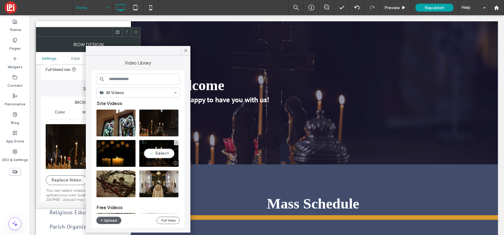
click at [155, 154] on video at bounding box center [158, 153] width 39 height 27
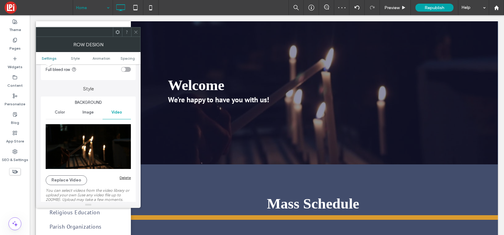
click at [125, 178] on div "Delete" at bounding box center [125, 177] width 11 height 5
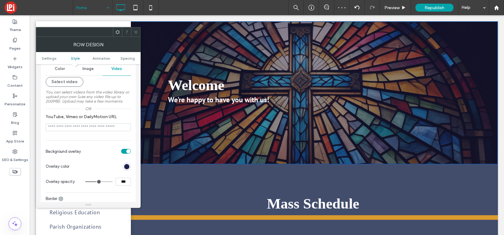
scroll to position [0, 0]
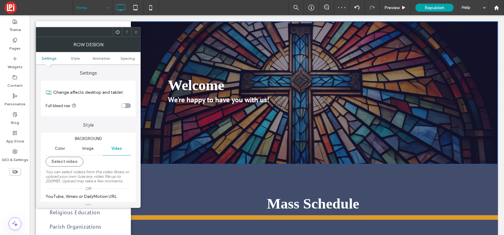
click at [137, 32] on icon at bounding box center [136, 32] width 5 height 5
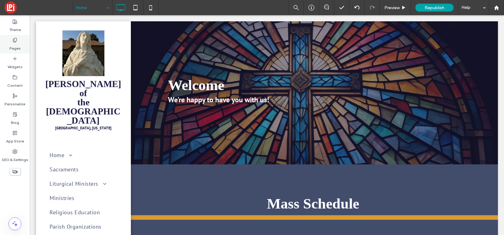
click at [16, 40] on icon at bounding box center [14, 40] width 5 height 5
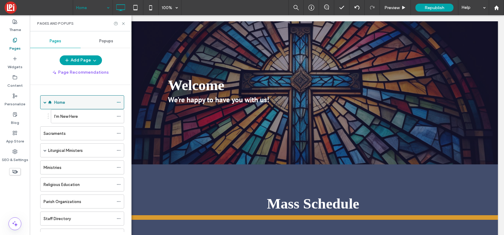
click at [45, 103] on span at bounding box center [44, 102] width 3 height 3
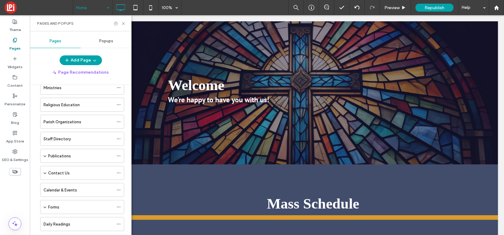
scroll to position [97, 0]
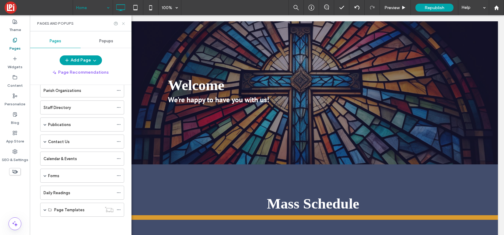
click at [125, 22] on icon at bounding box center [123, 23] width 5 height 5
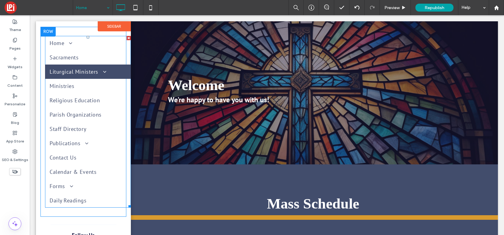
scroll to position [113, 0]
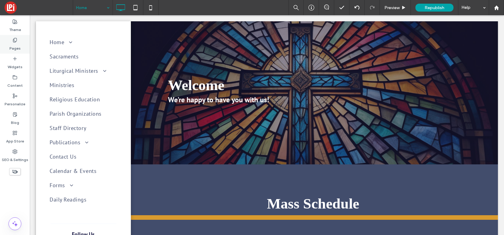
click at [17, 40] on icon at bounding box center [14, 40] width 5 height 5
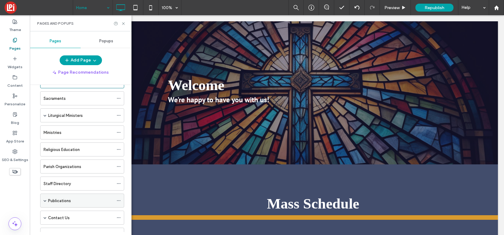
scroll to position [15, 0]
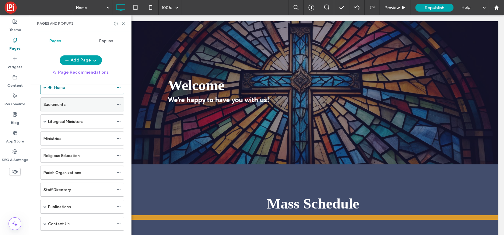
click at [54, 107] on label "Sacraments" at bounding box center [54, 104] width 22 height 11
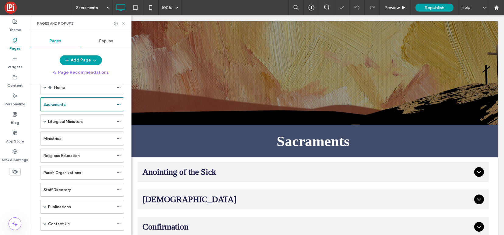
click at [123, 26] on icon at bounding box center [123, 23] width 5 height 5
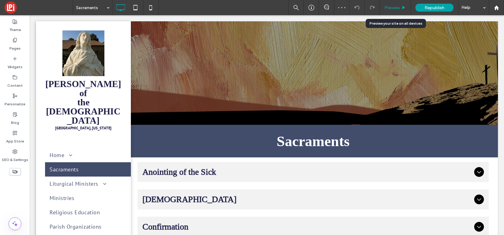
click at [400, 9] on div "Preview" at bounding box center [395, 7] width 31 height 5
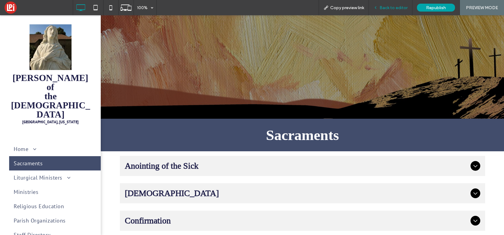
click at [398, 6] on span "Back to editor" at bounding box center [393, 7] width 28 height 5
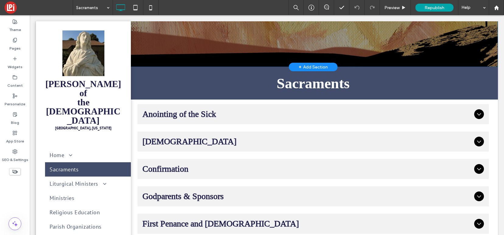
scroll to position [64, 0]
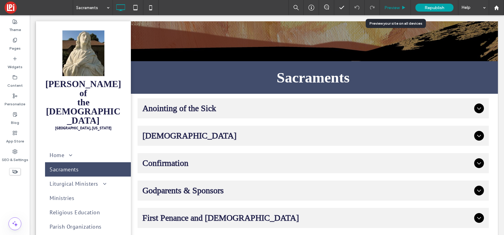
click at [390, 11] on div "Preview" at bounding box center [395, 7] width 31 height 15
click at [392, 3] on div "Preview" at bounding box center [395, 7] width 31 height 15
click at [391, 8] on span "Preview" at bounding box center [391, 7] width 15 height 5
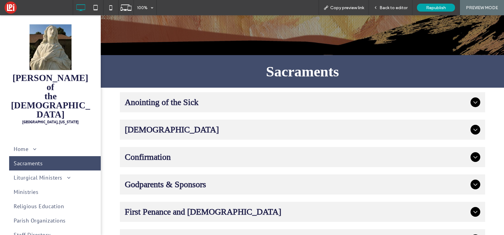
click at [262, 124] on span "Baptism" at bounding box center [296, 129] width 343 height 10
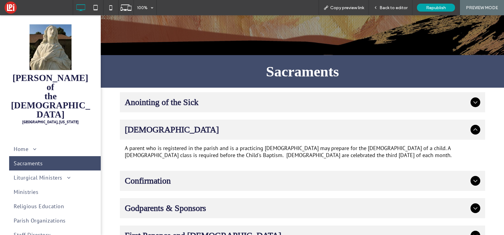
click at [258, 103] on span "Anointing of the Sick" at bounding box center [296, 102] width 343 height 10
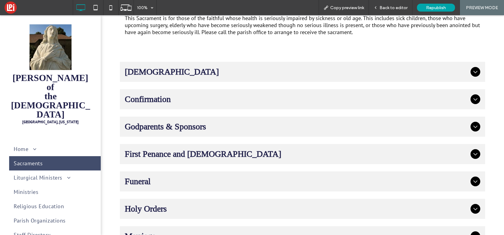
scroll to position [166, 0]
click at [232, 126] on span "Godparents & Sponsors" at bounding box center [296, 126] width 343 height 10
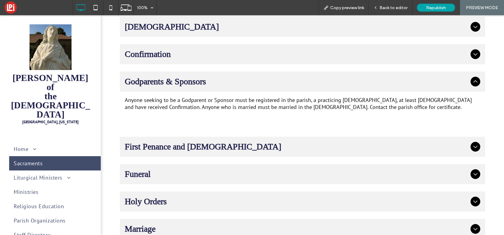
click at [231, 169] on span "Funeral" at bounding box center [296, 174] width 343 height 10
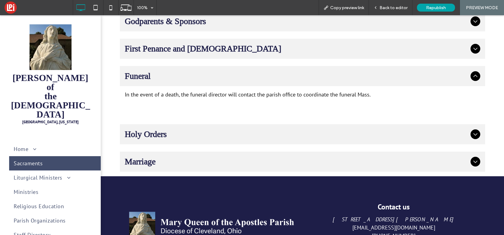
scroll to position [237, 0]
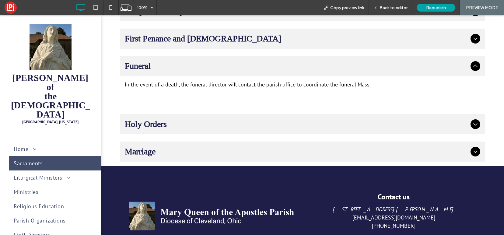
click at [229, 114] on div "Holy Orders" at bounding box center [302, 124] width 365 height 20
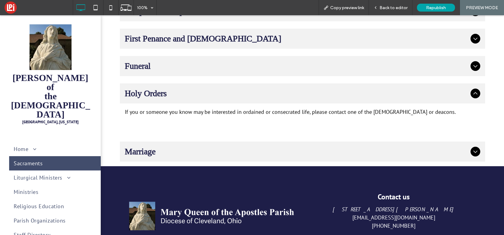
click at [198, 142] on div "Marriage" at bounding box center [302, 151] width 365 height 20
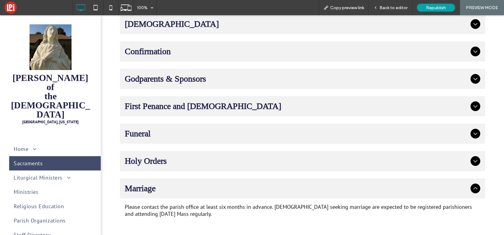
scroll to position [158, 0]
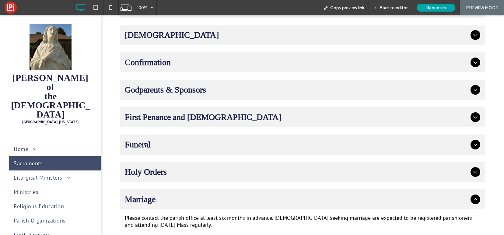
click at [199, 59] on span "Confirmation" at bounding box center [296, 62] width 343 height 10
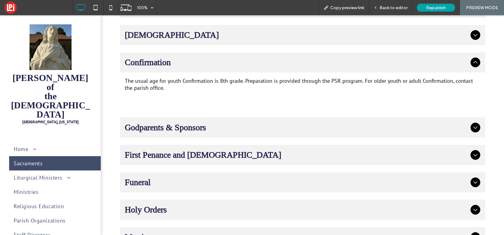
scroll to position [106, 0]
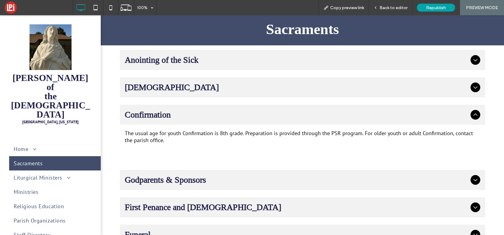
click at [197, 61] on span "Anointing of the Sick" at bounding box center [296, 60] width 343 height 10
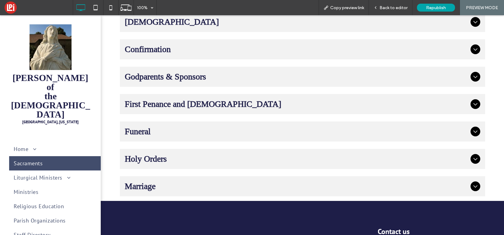
scroll to position [214, 0]
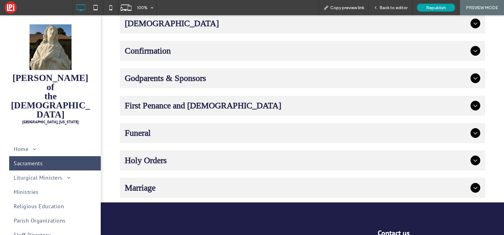
click at [195, 123] on div "Funeral" at bounding box center [302, 133] width 365 height 20
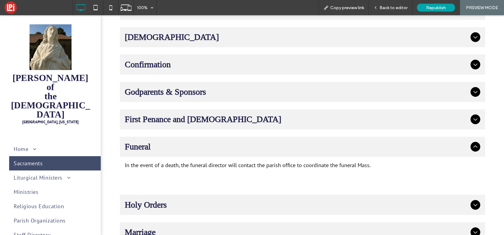
scroll to position [151, 0]
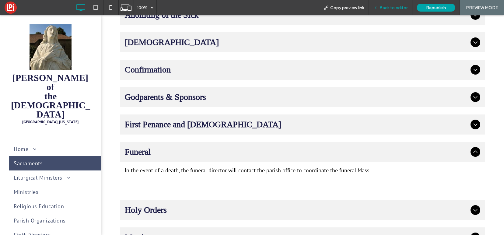
click at [400, 5] on span "Back to editor" at bounding box center [393, 7] width 28 height 5
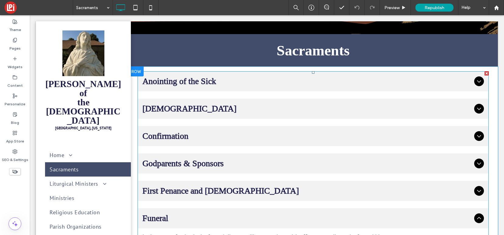
scroll to position [76, 0]
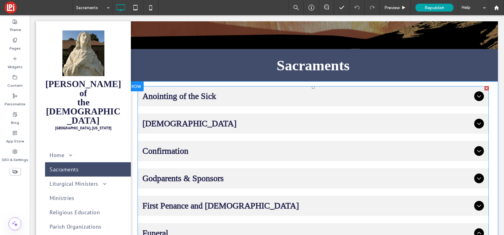
click at [238, 131] on div "Baptism" at bounding box center [312, 123] width 351 height 20
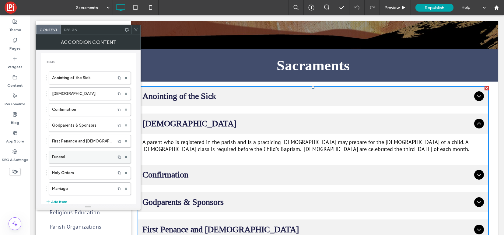
click at [64, 158] on label "Funeral" at bounding box center [82, 157] width 60 height 12
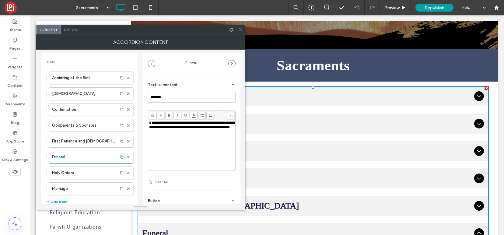
scroll to position [21, 0]
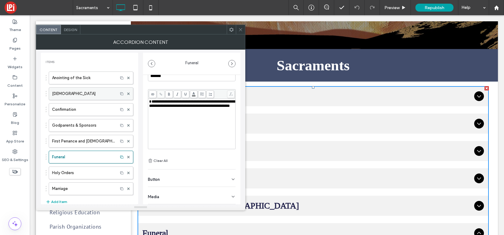
click at [66, 91] on label "Baptism" at bounding box center [83, 94] width 63 height 12
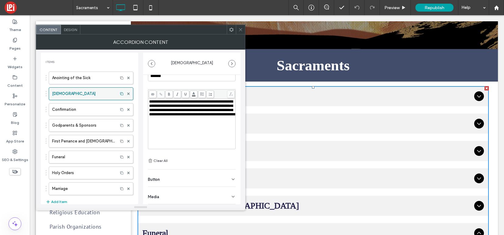
type input "*******"
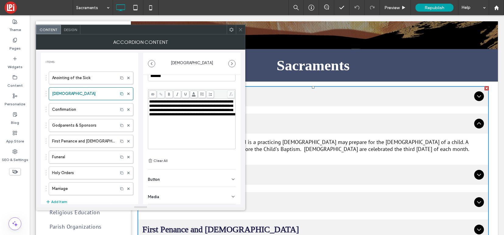
click at [241, 28] on icon at bounding box center [240, 29] width 5 height 5
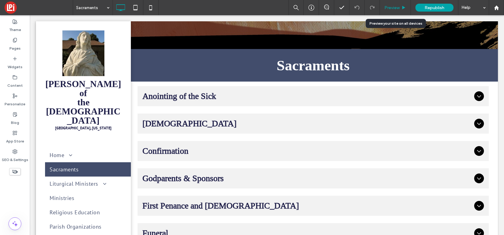
click at [400, 2] on div "Preview" at bounding box center [395, 7] width 31 height 15
click at [396, 6] on span "Preview" at bounding box center [391, 7] width 15 height 5
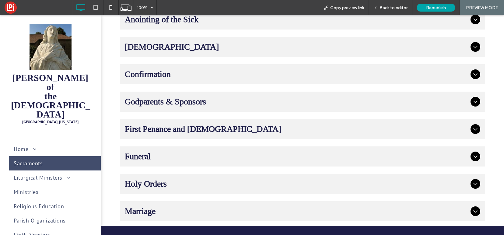
scroll to position [147, 0]
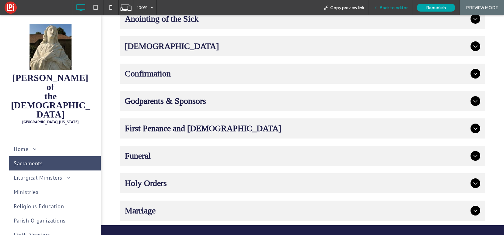
click at [390, 5] on span "Back to editor" at bounding box center [393, 7] width 28 height 5
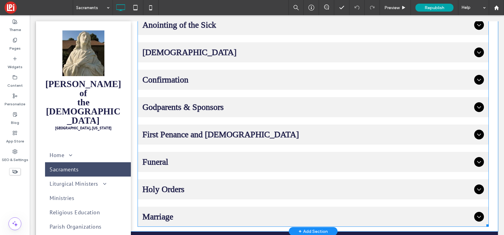
click at [247, 75] on span "Confirmation" at bounding box center [306, 80] width 329 height 10
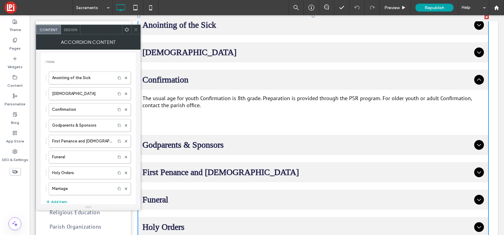
click at [137, 30] on icon at bounding box center [136, 29] width 5 height 5
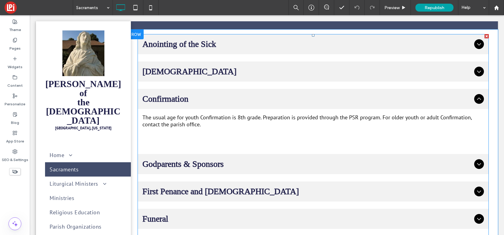
scroll to position [98, 0]
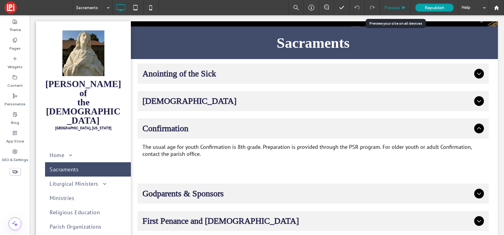
click at [387, 9] on span "Preview" at bounding box center [391, 7] width 15 height 5
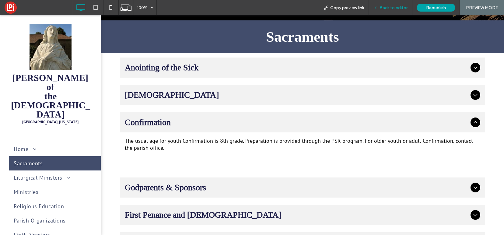
click at [395, 7] on span "Back to editor" at bounding box center [393, 7] width 28 height 5
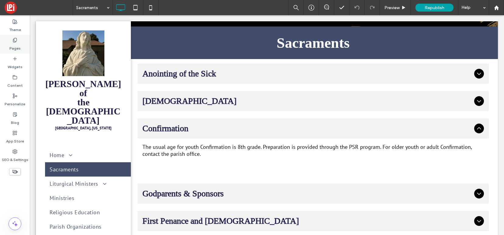
click at [16, 43] on label "Pages" at bounding box center [14, 47] width 11 height 9
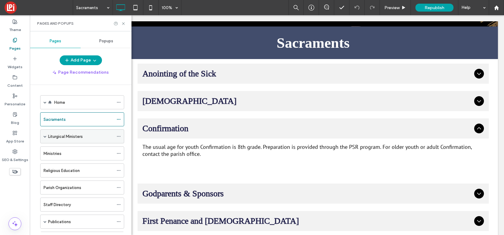
click at [55, 134] on label "Liturgical Ministers" at bounding box center [65, 136] width 35 height 11
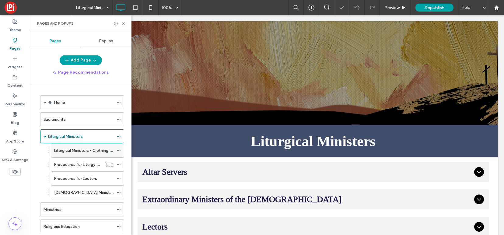
click at [67, 153] on label "Liturgical Ministers - Clothing Guidelines" at bounding box center [91, 150] width 75 height 11
click at [69, 164] on div "Liturgical Ministers - Clothing Guidelines 100% Preview Republish Help Site Com…" at bounding box center [252, 117] width 504 height 235
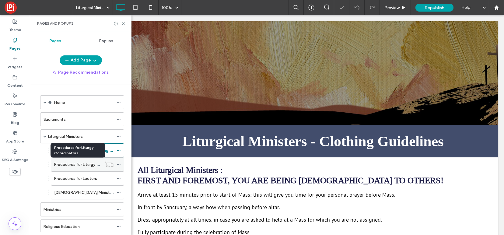
click at [71, 162] on label "Procedures for Liturgy Coordinators" at bounding box center [87, 164] width 66 height 11
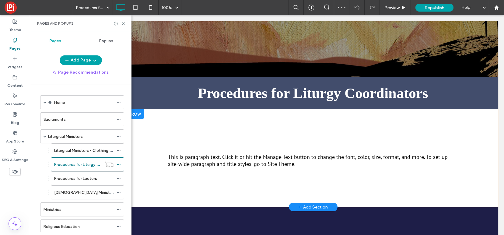
scroll to position [48, 0]
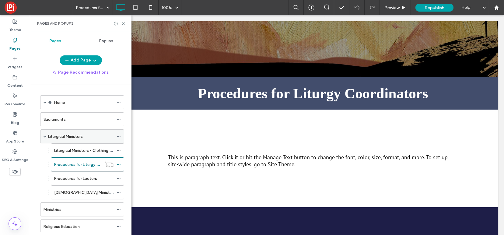
click at [45, 135] on span at bounding box center [44, 136] width 3 height 3
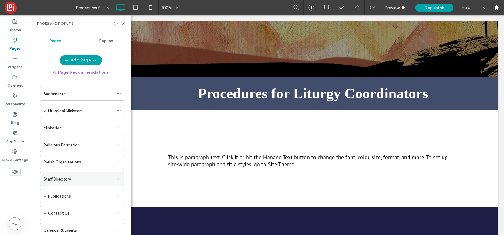
scroll to position [0, 0]
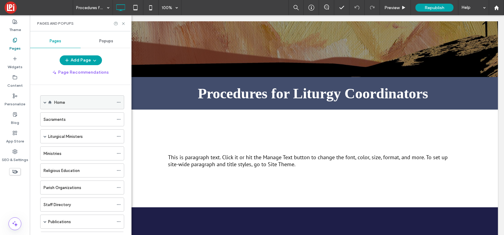
click at [45, 103] on span at bounding box center [44, 102] width 3 height 3
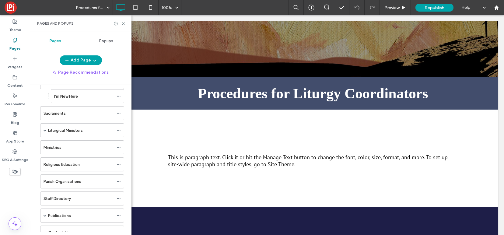
scroll to position [23, 0]
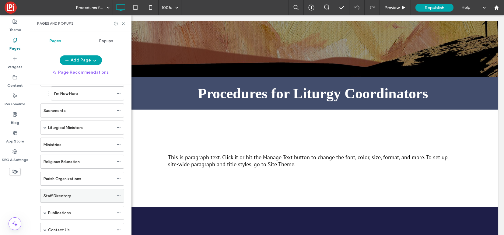
click at [63, 196] on label "Staff Directory" at bounding box center [56, 195] width 27 height 11
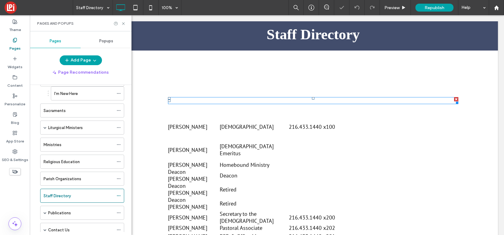
scroll to position [176, 0]
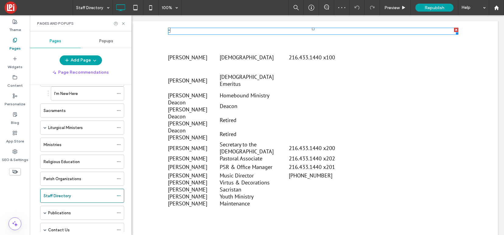
click at [229, 127] on td "Retired" at bounding box center [254, 134] width 69 height 14
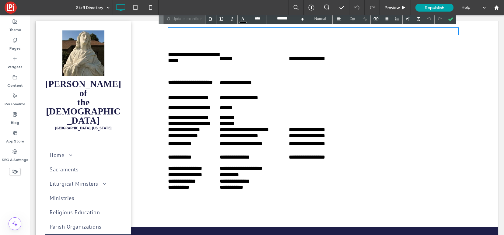
click at [228, 120] on td "*******" at bounding box center [254, 117] width 69 height 6
click at [183, 53] on p "**********" at bounding box center [194, 58] width 52 height 14
drag, startPoint x: 183, startPoint y: 53, endPoint x: 208, endPoint y: 51, distance: 25.6
click at [208, 51] on p "**********" at bounding box center [194, 58] width 52 height 14
click at [323, 58] on td "**********" at bounding box center [318, 58] width 58 height 25
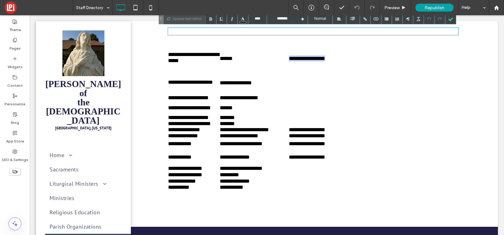
drag, startPoint x: 341, startPoint y: 57, endPoint x: 282, endPoint y: 57, distance: 59.0
click at [282, 57] on tr "**********" at bounding box center [257, 58] width 179 height 25
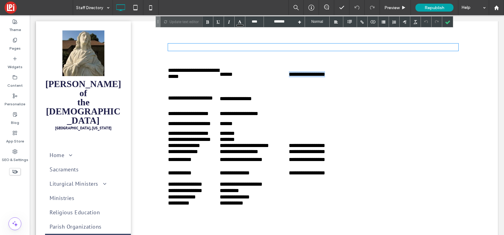
scroll to position [180, 0]
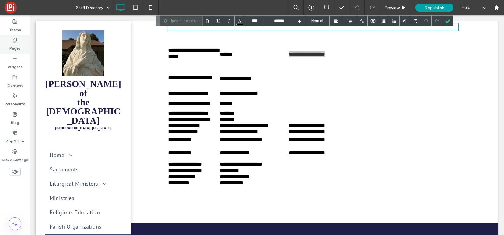
click at [16, 41] on use at bounding box center [14, 40] width 3 height 4
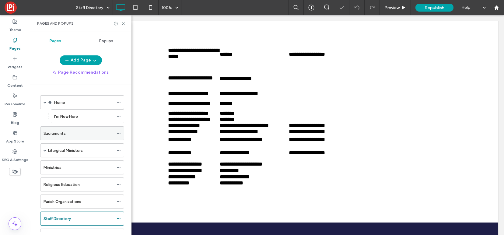
scroll to position [111, 0]
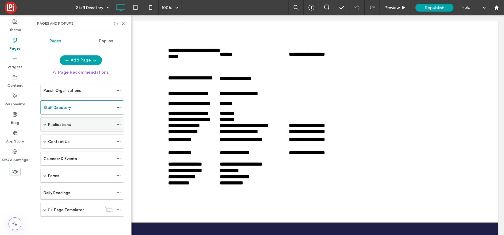
click at [45, 123] on span at bounding box center [44, 124] width 3 height 3
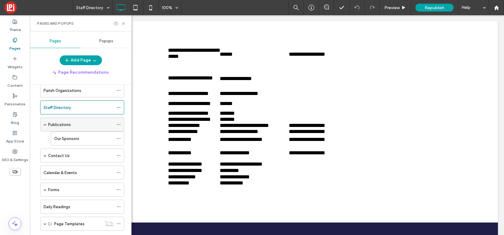
click at [45, 123] on span at bounding box center [44, 124] width 3 height 3
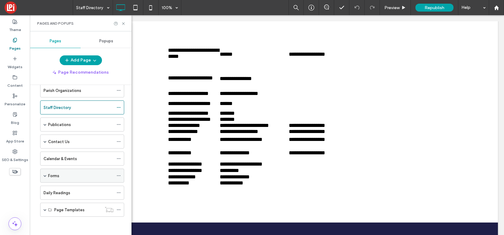
click at [44, 176] on span at bounding box center [44, 175] width 3 height 3
click at [45, 176] on span at bounding box center [44, 175] width 3 height 3
click at [46, 210] on span at bounding box center [44, 209] width 3 height 3
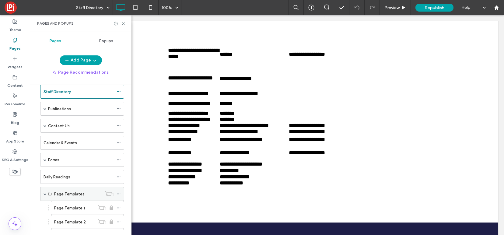
scroll to position [128, 0]
click at [45, 194] on span at bounding box center [44, 192] width 3 height 3
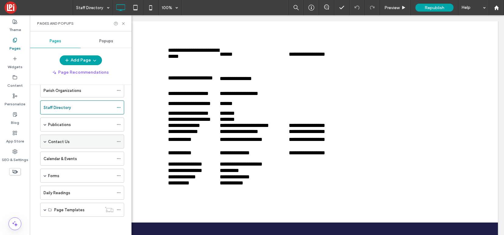
click at [56, 144] on label "Contact Us" at bounding box center [59, 141] width 22 height 11
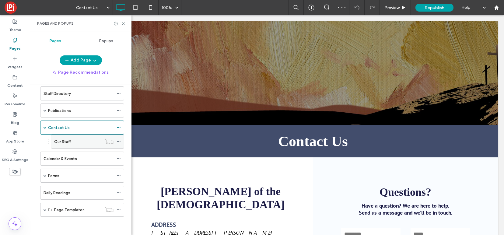
click at [59, 141] on label "Our Staff" at bounding box center [62, 141] width 17 height 11
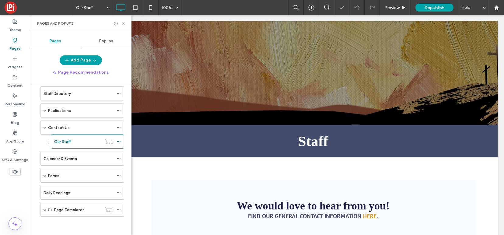
click at [124, 21] on icon at bounding box center [123, 23] width 5 height 5
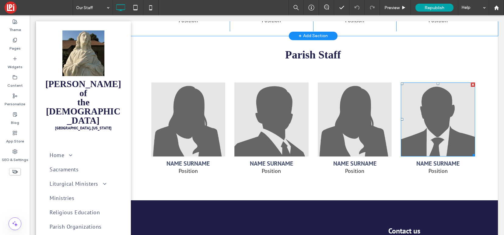
scroll to position [375, 0]
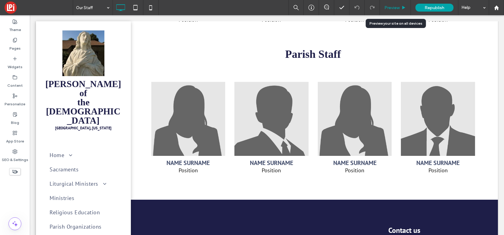
click at [392, 11] on div "Preview" at bounding box center [395, 7] width 31 height 15
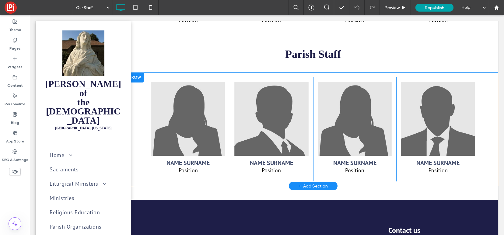
click at [139, 78] on div at bounding box center [135, 78] width 15 height 10
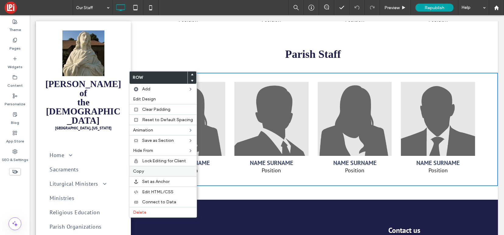
click at [142, 170] on span "Copy" at bounding box center [138, 171] width 11 height 5
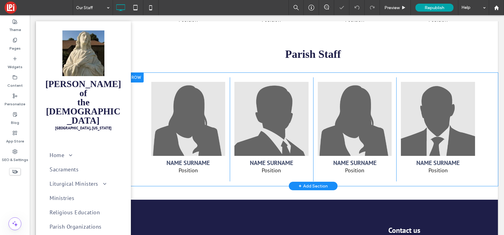
click at [137, 75] on div at bounding box center [135, 78] width 15 height 10
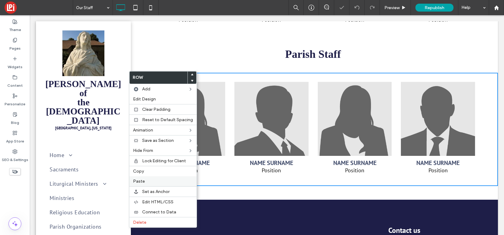
click at [144, 182] on span "Paste" at bounding box center [139, 181] width 12 height 5
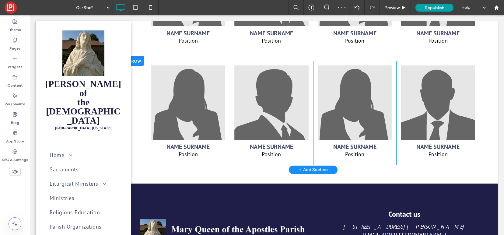
scroll to position [504, 0]
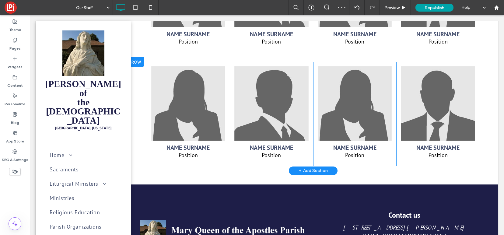
click at [137, 61] on div at bounding box center [135, 62] width 15 height 10
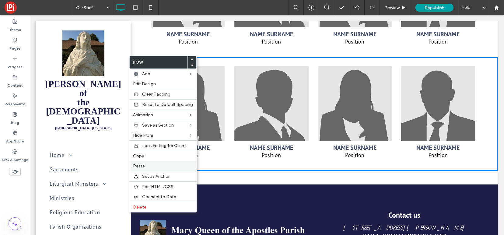
click at [142, 167] on span "Paste" at bounding box center [139, 165] width 12 height 5
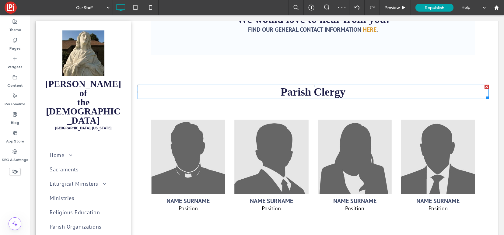
scroll to position [198, 0]
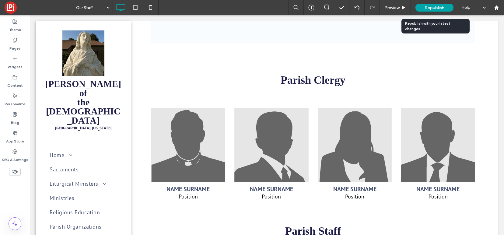
click at [424, 4] on div "Republish" at bounding box center [434, 8] width 38 height 8
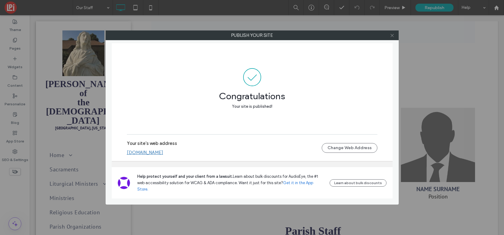
click at [394, 35] on icon at bounding box center [392, 35] width 5 height 5
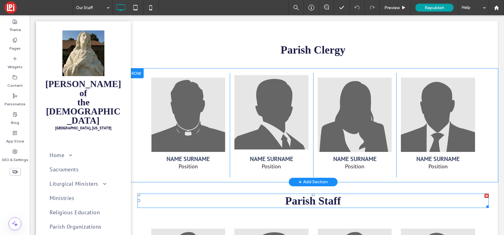
scroll to position [196, 0]
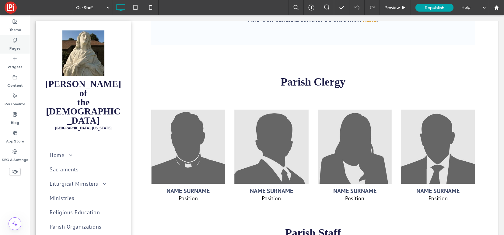
click at [12, 43] on label "Pages" at bounding box center [14, 47] width 11 height 9
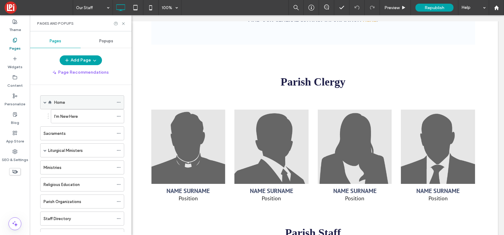
click at [46, 103] on span at bounding box center [44, 102] width 3 height 3
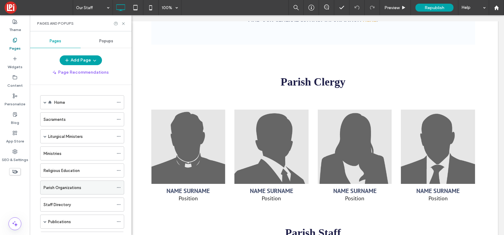
scroll to position [69, 0]
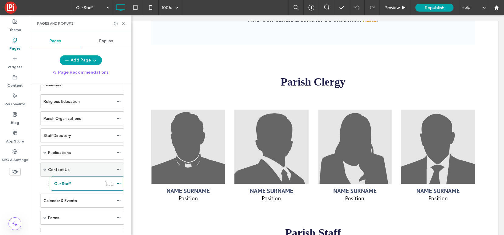
click at [45, 167] on span at bounding box center [44, 169] width 3 height 13
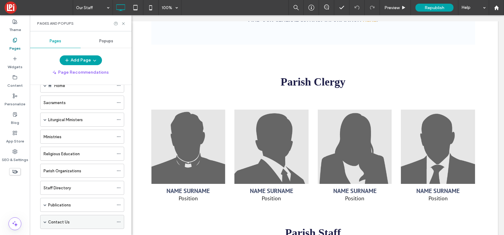
scroll to position [16, 0]
click at [90, 61] on button "Add Page" at bounding box center [81, 60] width 42 height 10
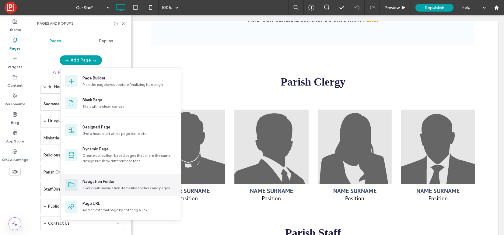
click at [103, 184] on div "Navigation Folder" at bounding box center [98, 182] width 32 height 6
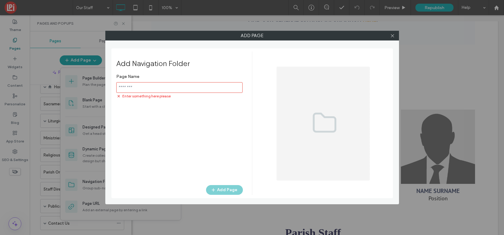
click at [186, 81] on label "Page Name" at bounding box center [179, 76] width 127 height 11
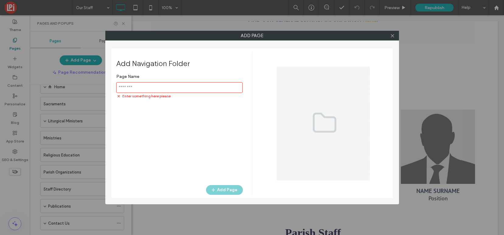
click at [188, 82] on div "Page Name Enter something here please" at bounding box center [179, 85] width 127 height 28
click at [186, 94] on div "Enter something here please" at bounding box center [179, 96] width 127 height 6
click at [186, 87] on input "notEmpty" at bounding box center [179, 87] width 126 height 11
type input "**********"
click at [229, 188] on button "Add Page" at bounding box center [224, 190] width 37 height 10
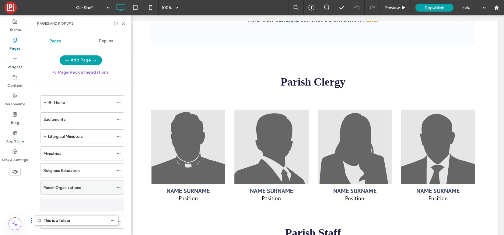
scroll to position [6, 0]
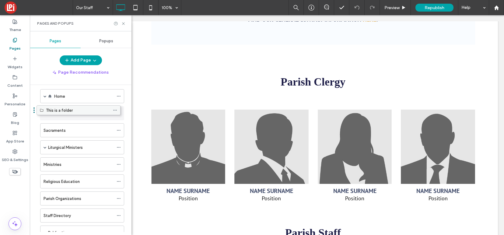
drag, startPoint x: 67, startPoint y: 208, endPoint x: 64, endPoint y: 110, distance: 98.0
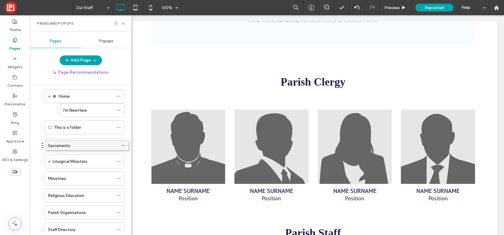
drag, startPoint x: 61, startPoint y: 145, endPoint x: 66, endPoint y: 148, distance: 5.5
click at [64, 126] on label "This is a folder" at bounding box center [67, 127] width 27 height 11
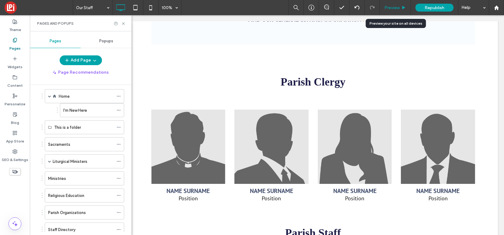
click at [392, 9] on span "Preview" at bounding box center [391, 7] width 15 height 5
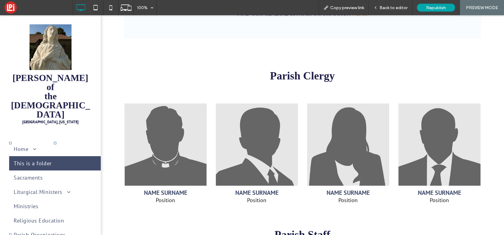
click at [32, 160] on span "This is a folder" at bounding box center [33, 163] width 38 height 7
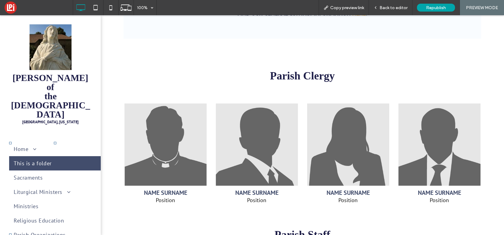
click at [32, 160] on span "This is a folder" at bounding box center [33, 163] width 38 height 7
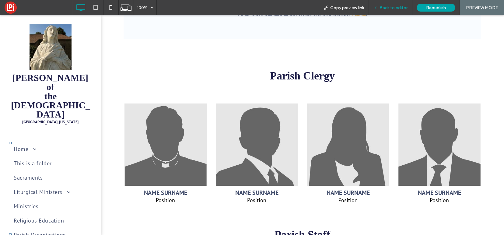
click at [398, 6] on span "Back to editor" at bounding box center [393, 7] width 28 height 5
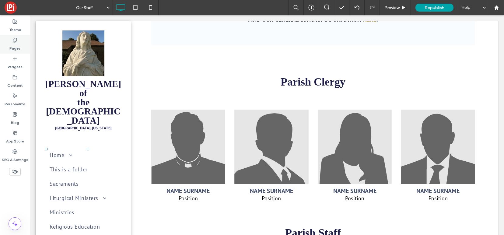
click at [14, 41] on icon at bounding box center [14, 40] width 5 height 5
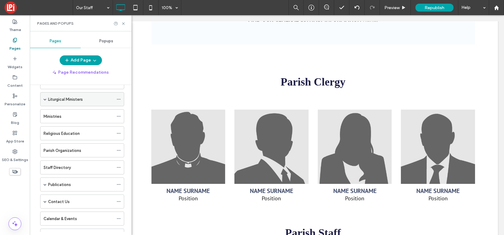
scroll to position [62, 0]
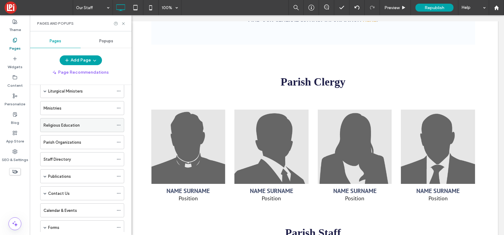
click at [63, 130] on div "Religious Education" at bounding box center [78, 124] width 70 height 13
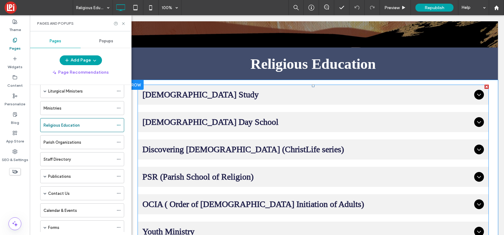
scroll to position [77, 0]
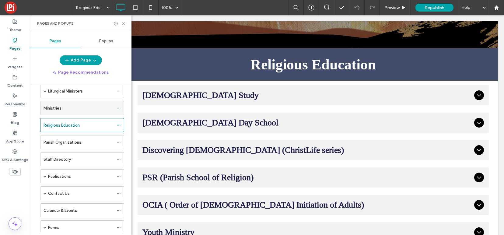
click at [57, 110] on label "Ministries" at bounding box center [52, 108] width 18 height 11
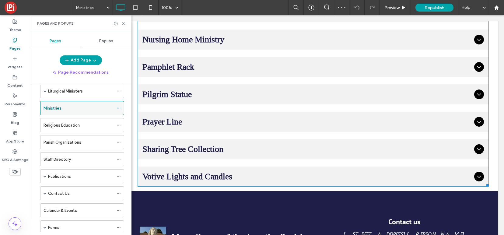
scroll to position [324, 0]
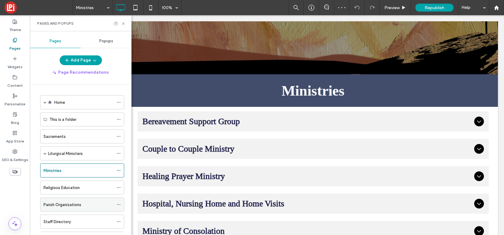
scroll to position [62, 0]
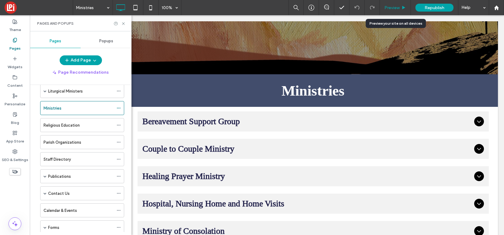
click at [394, 7] on span "Preview" at bounding box center [391, 7] width 15 height 5
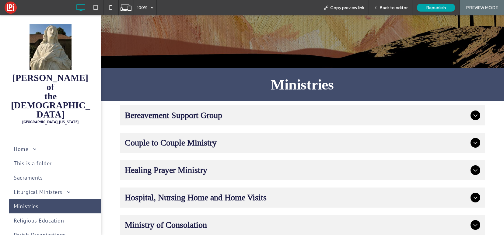
click at [199, 109] on div "Bereavement Support Group" at bounding box center [302, 115] width 365 height 20
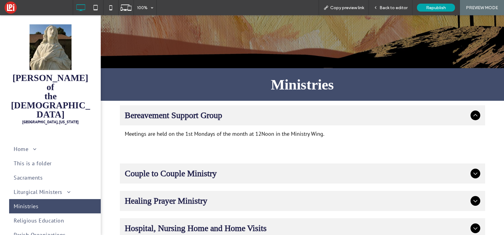
click at [204, 178] on div "Couple to Couple Ministry" at bounding box center [302, 173] width 365 height 20
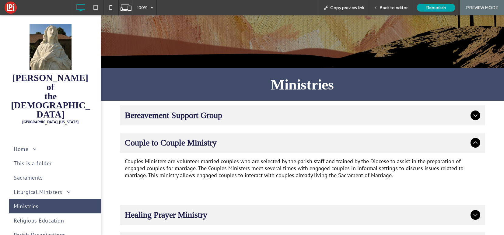
scroll to position [48, 0]
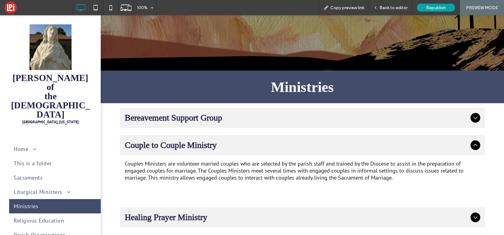
click at [193, 116] on span "Bereavement Support Group" at bounding box center [296, 118] width 343 height 10
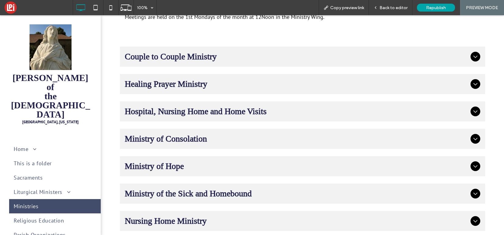
scroll to position [170, 0]
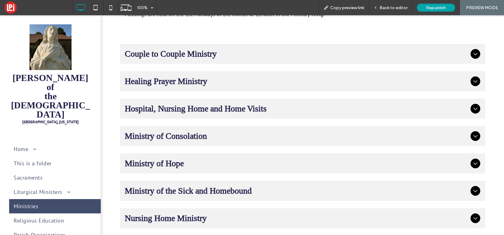
click at [186, 132] on span "Ministry of Consolation" at bounding box center [296, 136] width 343 height 10
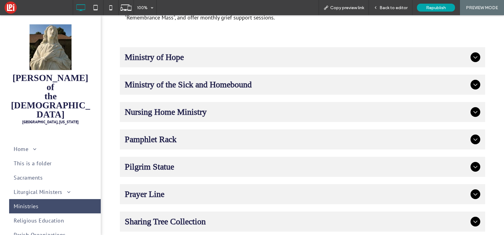
scroll to position [290, 0]
click at [183, 135] on span "Pamphlet Rack" at bounding box center [296, 139] width 343 height 10
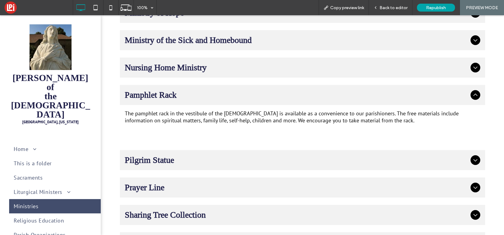
scroll to position [318, 0]
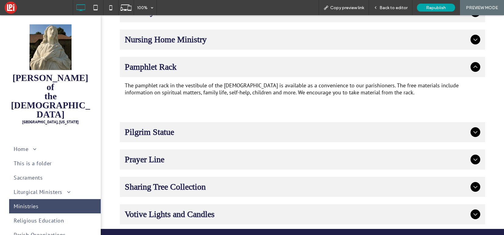
click at [182, 131] on span "Pilgrim Statue" at bounding box center [296, 132] width 343 height 10
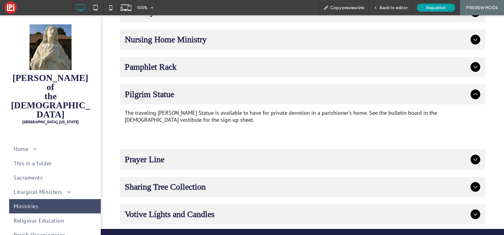
click at [180, 142] on ul "Bereavement Support Group Meetings are held on the 1st Mondays of the month at …" at bounding box center [302, 31] width 365 height 386
click at [180, 154] on span "Prayer Line" at bounding box center [296, 159] width 343 height 10
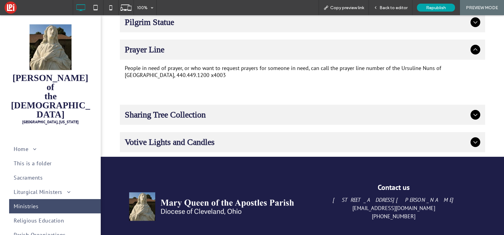
scroll to position [407, 0]
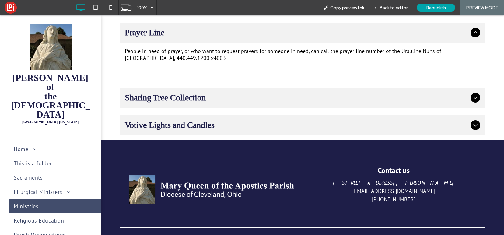
click at [176, 121] on span "Votive Lights and Candles" at bounding box center [296, 125] width 343 height 10
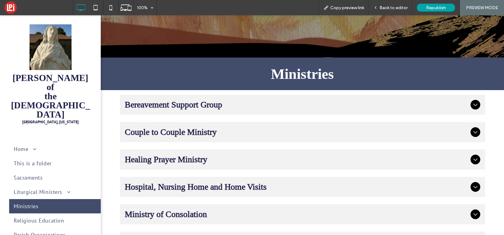
scroll to position [0, 0]
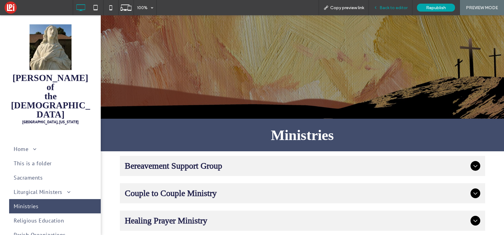
click at [396, 6] on span "Back to editor" at bounding box center [393, 7] width 28 height 5
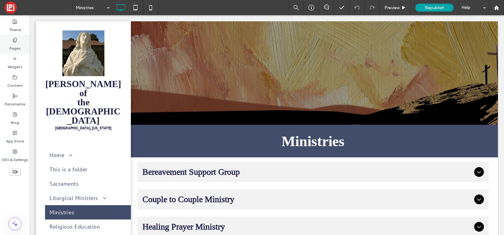
click at [12, 37] on div "Pages" at bounding box center [15, 44] width 30 height 19
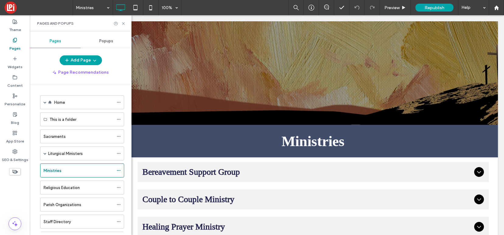
click at [69, 54] on div "Pages Popups Add Page Page Recommendations Home I'm New Here This is a folder S…" at bounding box center [81, 132] width 102 height 197
click at [74, 61] on button "Add Page" at bounding box center [81, 60] width 42 height 10
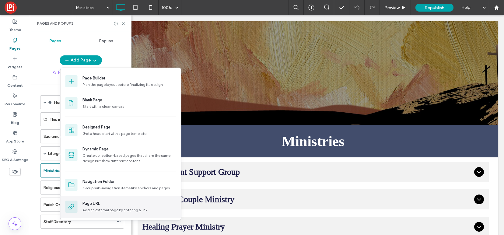
click at [95, 206] on div "Page URL" at bounding box center [90, 203] width 17 height 6
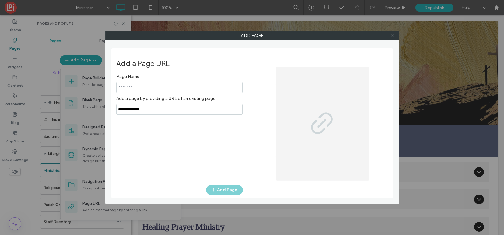
click at [164, 90] on input "notEmpty" at bounding box center [179, 87] width 126 height 11
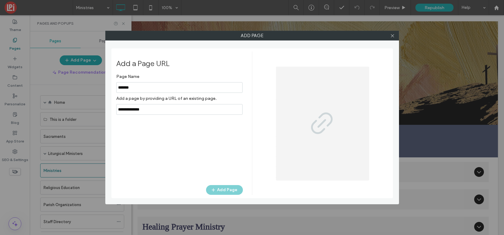
type input "*******"
click at [179, 111] on input "notEmpty,url" at bounding box center [179, 109] width 126 height 11
click at [219, 188] on div "Add Page" at bounding box center [179, 190] width 127 height 10
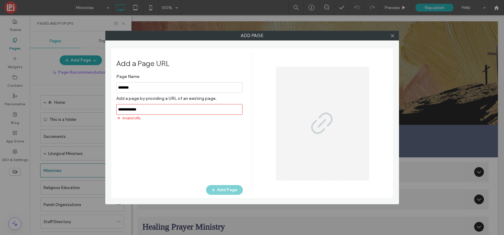
click at [136, 112] on input "notEmpty,url" at bounding box center [179, 109] width 126 height 11
click at [128, 109] on input "notEmpty,url" at bounding box center [179, 109] width 126 height 11
type input "**********"
click at [219, 189] on button "Add Page" at bounding box center [224, 190] width 37 height 10
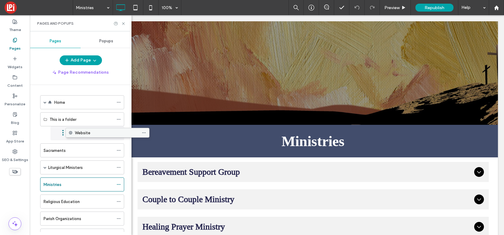
drag, startPoint x: 69, startPoint y: 208, endPoint x: 94, endPoint y: 133, distance: 79.0
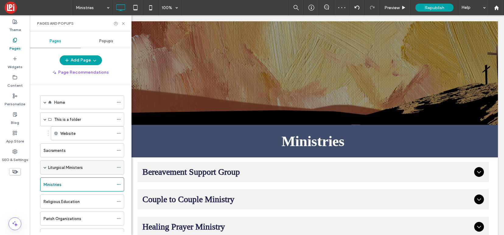
click at [46, 168] on span at bounding box center [44, 167] width 3 height 3
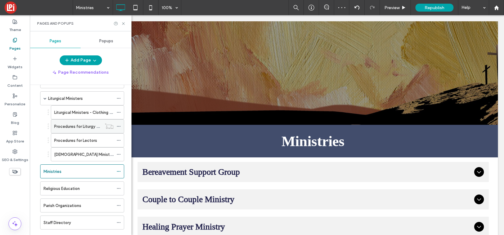
scroll to position [16, 0]
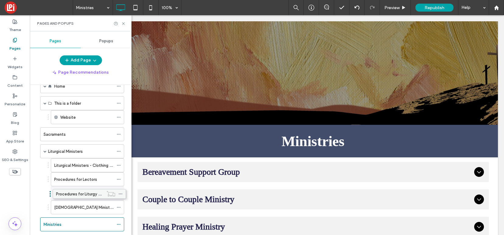
drag, startPoint x: 72, startPoint y: 180, endPoint x: 74, endPoint y: 193, distance: 13.5
click at [66, 151] on label "Liturgical Ministers" at bounding box center [65, 151] width 35 height 11
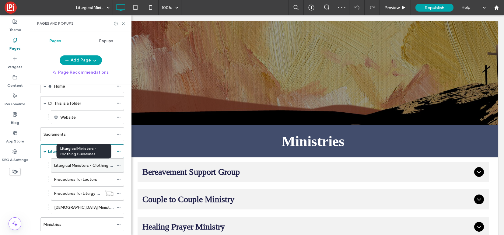
click at [71, 165] on label "Liturgical Ministers - Clothing Guidelines" at bounding box center [91, 165] width 75 height 11
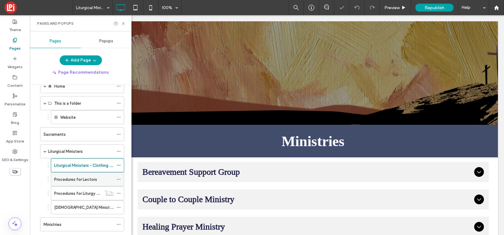
click at [68, 180] on label "Procedures for Lectors" at bounding box center [75, 179] width 43 height 11
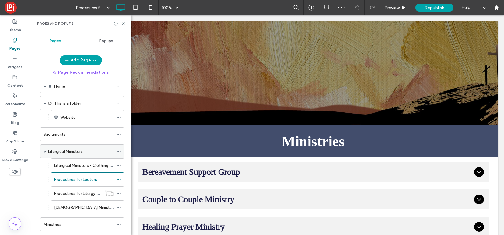
click at [44, 149] on span at bounding box center [44, 150] width 3 height 13
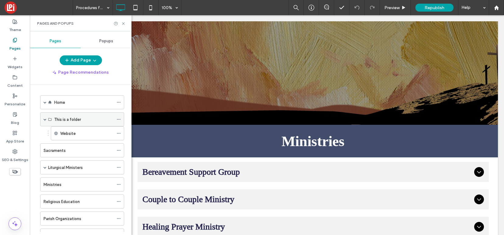
click at [46, 118] on span at bounding box center [44, 119] width 3 height 3
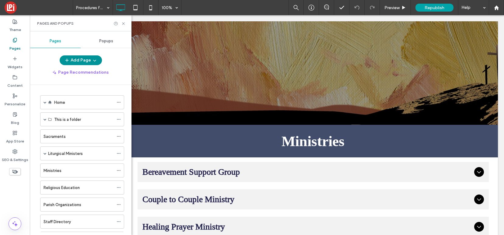
click at [74, 61] on button "Add Page" at bounding box center [81, 60] width 42 height 10
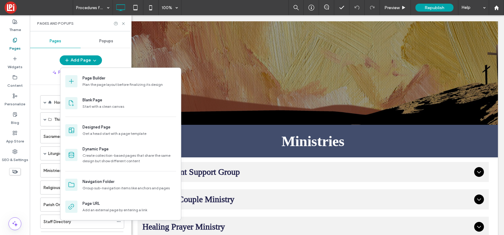
click at [52, 53] on div "Pages Popups Add Page Page Recommendations Home I'm New Here This is a folder W…" at bounding box center [81, 132] width 102 height 197
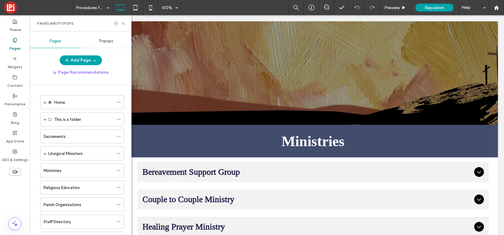
scroll to position [114, 0]
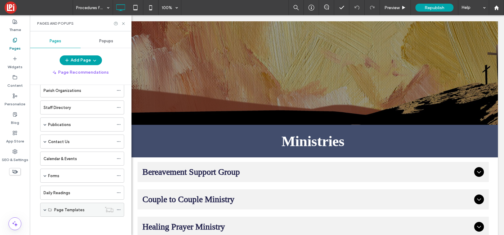
click at [44, 212] on span at bounding box center [44, 209] width 3 height 13
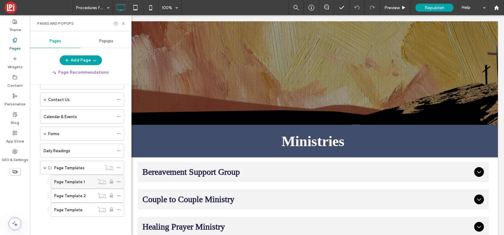
click at [75, 184] on label "Page Template 1" at bounding box center [69, 181] width 31 height 11
click at [76, 194] on label "Page Template 2" at bounding box center [70, 195] width 32 height 11
click at [72, 209] on label "Page Template" at bounding box center [68, 209] width 28 height 11
click at [80, 181] on label "Page Template 1" at bounding box center [69, 181] width 31 height 11
click at [66, 195] on label "Page Template 2" at bounding box center [70, 195] width 32 height 11
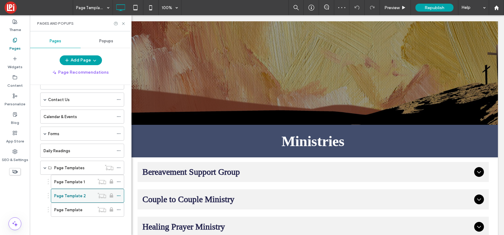
click at [118, 194] on icon at bounding box center [118, 195] width 4 height 4
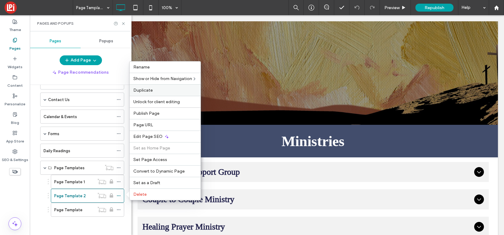
click at [162, 90] on label "Duplicate" at bounding box center [165, 90] width 64 height 5
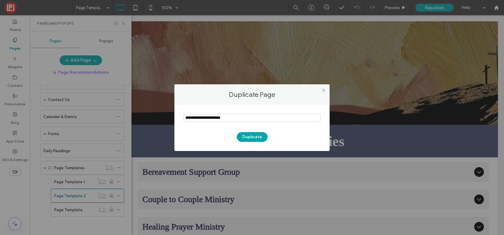
click at [241, 120] on input "notEmpty" at bounding box center [251, 118] width 137 height 8
type input "***"
click at [255, 137] on button "Duplicate" at bounding box center [252, 137] width 31 height 10
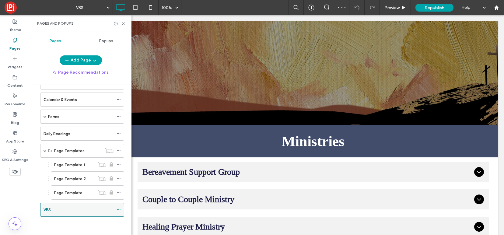
scroll to position [173, 0]
click at [45, 151] on span at bounding box center [44, 150] width 3 height 3
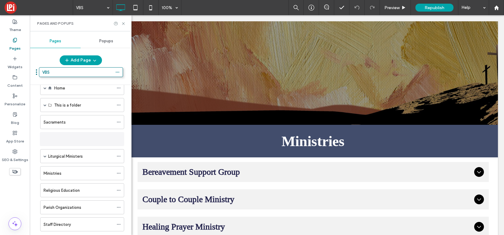
scroll to position [0, 0]
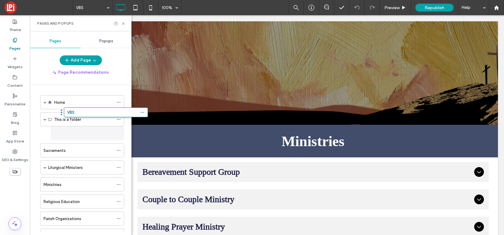
drag, startPoint x: 63, startPoint y: 210, endPoint x: 86, endPoint y: 129, distance: 84.6
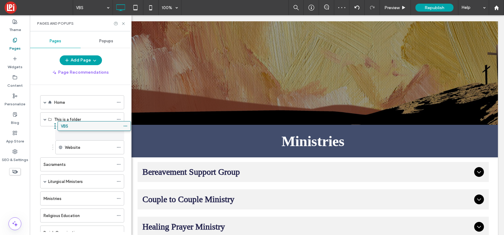
drag, startPoint x: 68, startPoint y: 149, endPoint x: 75, endPoint y: 127, distance: 22.3
click at [125, 23] on icon at bounding box center [123, 23] width 5 height 5
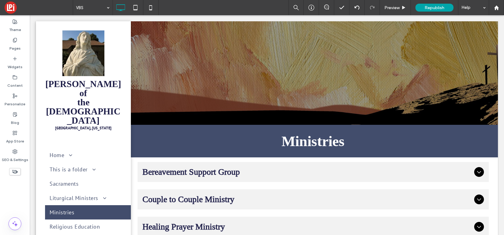
type input "**********"
type input "**"
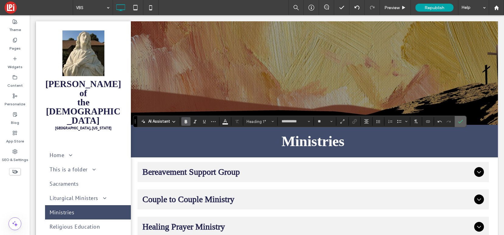
click at [460, 121] on icon "Confirm" at bounding box center [460, 121] width 5 height 5
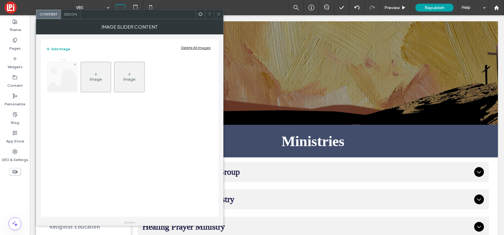
click at [63, 72] on img at bounding box center [62, 77] width 29 height 30
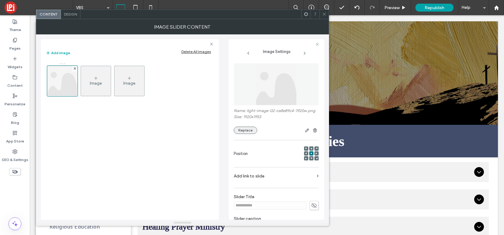
click at [243, 133] on button "Replace" at bounding box center [245, 130] width 23 height 7
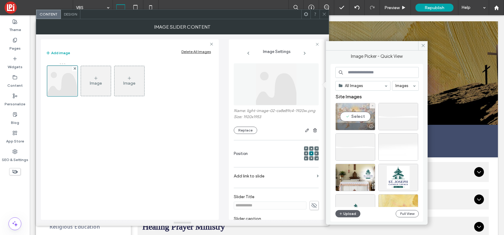
click at [354, 115] on div "Select" at bounding box center [355, 116] width 40 height 27
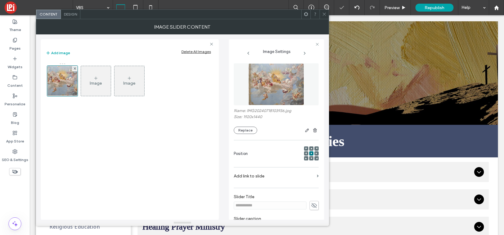
click at [325, 14] on icon at bounding box center [324, 14] width 5 height 5
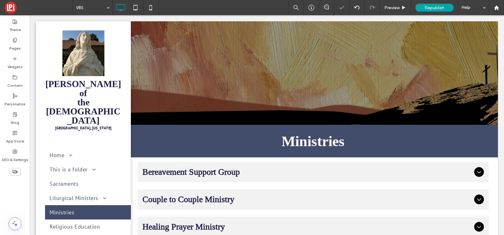
type input "*******"
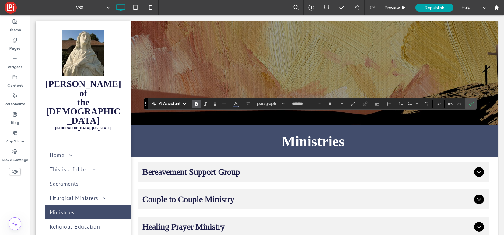
type input "**"
click at [273, 103] on span "Heading 5" at bounding box center [269, 103] width 24 height 5
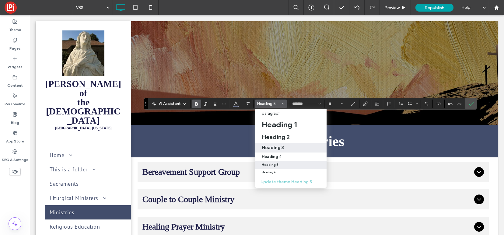
click at [276, 146] on h3 "Heading 3" at bounding box center [273, 147] width 22 height 6
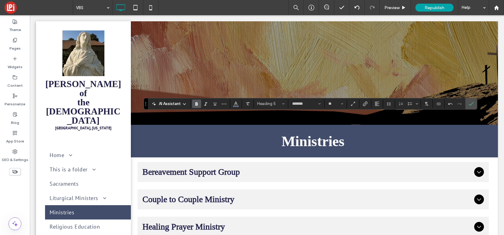
type input "**********"
type input "**"
click at [269, 104] on span "Heading 3" at bounding box center [269, 103] width 24 height 5
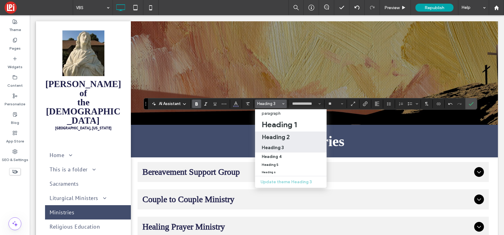
click at [276, 135] on h2 "Heading 2" at bounding box center [276, 136] width 28 height 7
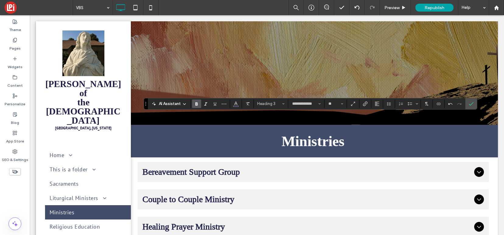
type input "**********"
type input "**"
click at [270, 103] on span "Heading 2" at bounding box center [269, 103] width 24 height 5
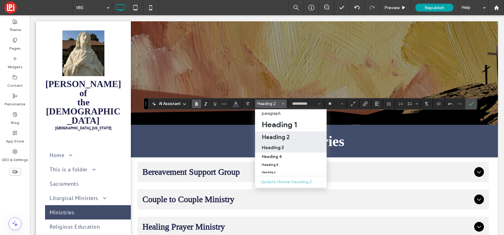
click at [271, 147] on h3 "Heading 3" at bounding box center [273, 147] width 22 height 6
type input "**********"
type input "**"
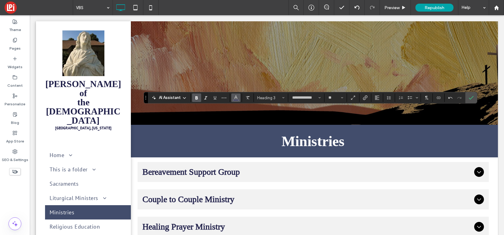
click at [236, 96] on use "Color" at bounding box center [235, 97] width 3 height 3
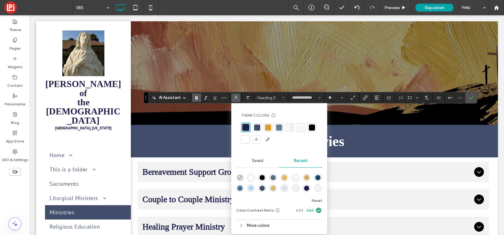
click at [298, 126] on div at bounding box center [301, 127] width 6 height 6
click at [476, 97] on section at bounding box center [471, 97] width 12 height 11
click at [473, 96] on icon "Confirm" at bounding box center [470, 97] width 5 height 5
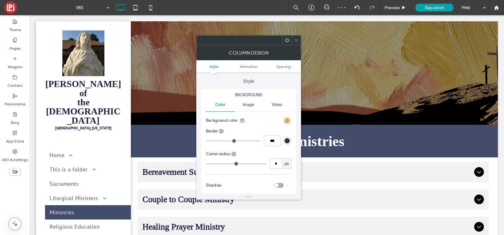
click at [287, 120] on div "rgb(218, 155, 47)" at bounding box center [286, 120] width 5 height 5
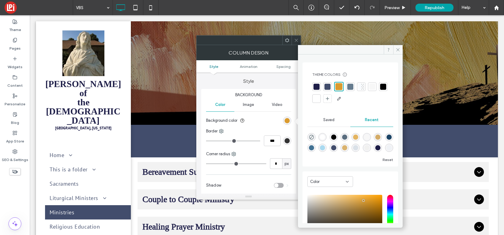
click at [326, 85] on div at bounding box center [327, 87] width 6 height 6
click at [348, 88] on div at bounding box center [350, 87] width 6 height 6
click at [279, 104] on span "Video" at bounding box center [277, 104] width 11 height 5
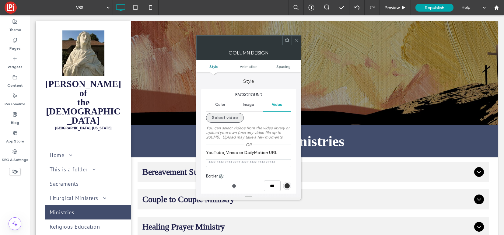
click at [224, 121] on button "Select video" at bounding box center [225, 118] width 38 height 10
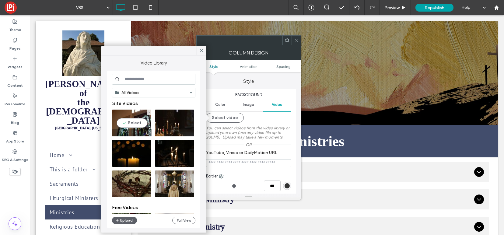
click at [136, 120] on video at bounding box center [131, 123] width 39 height 27
type input "**********"
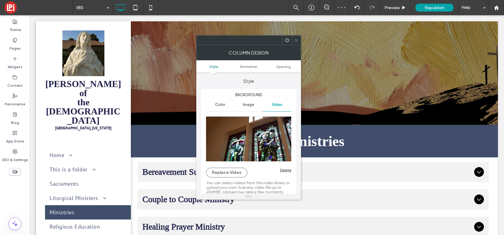
click at [249, 103] on span "Image" at bounding box center [248, 104] width 11 height 5
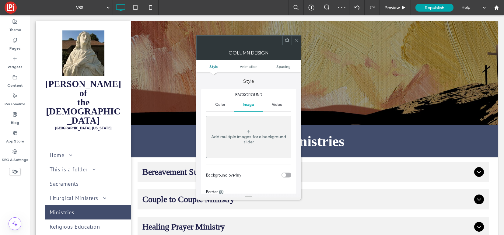
click at [275, 106] on div "Video" at bounding box center [276, 104] width 28 height 13
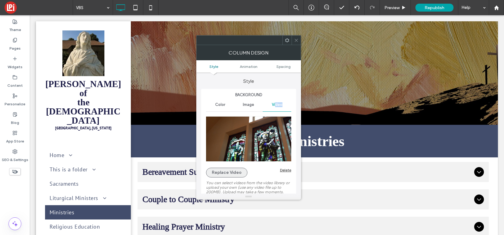
click at [232, 174] on button "Replace Video" at bounding box center [226, 173] width 41 height 10
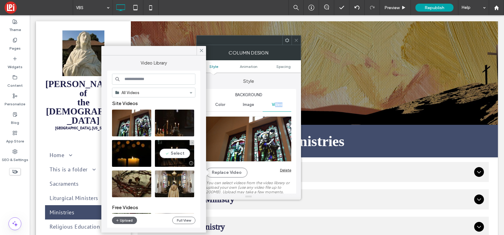
click at [178, 153] on video at bounding box center [174, 153] width 39 height 27
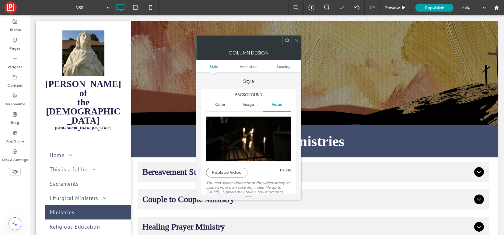
click at [298, 37] on span at bounding box center [296, 40] width 5 height 9
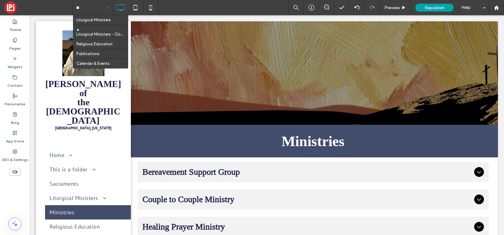
type input "***"
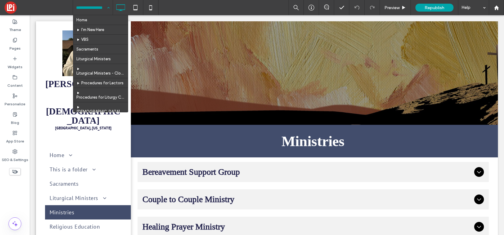
click at [102, 9] on input at bounding box center [91, 7] width 30 height 15
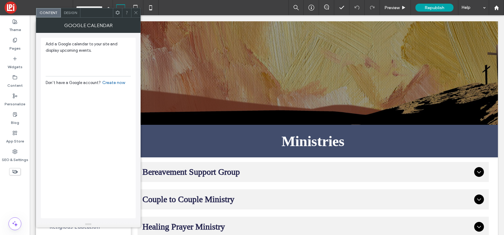
click at [134, 11] on icon at bounding box center [136, 12] width 5 height 5
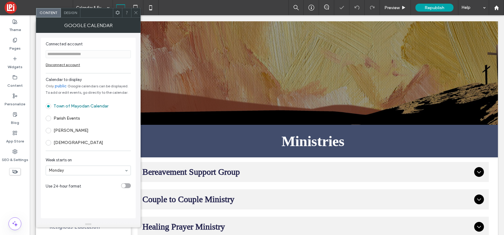
click at [49, 129] on span at bounding box center [48, 130] width 5 height 5
click at [50, 141] on span at bounding box center [48, 142] width 5 height 5
click at [68, 65] on div "Disconnect account" at bounding box center [88, 64] width 85 height 5
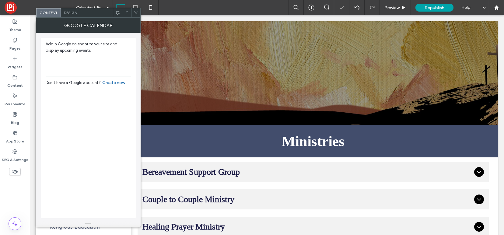
click at [139, 11] on div at bounding box center [135, 12] width 9 height 9
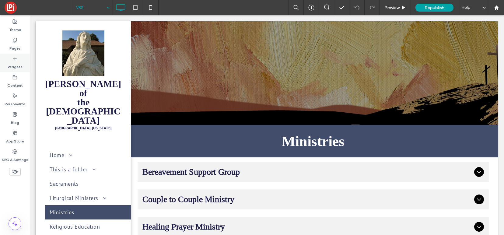
click at [19, 58] on div "Widgets" at bounding box center [15, 63] width 30 height 19
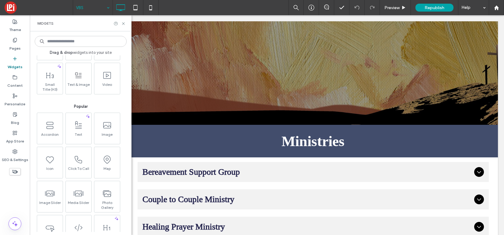
scroll to position [56, 0]
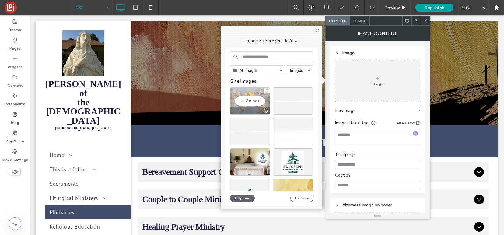
click at [250, 102] on div "Select" at bounding box center [250, 100] width 40 height 27
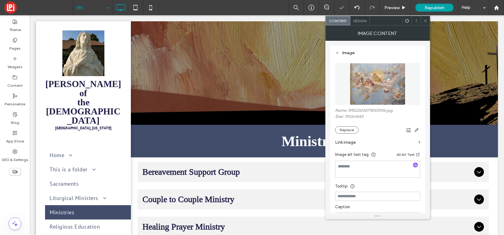
click at [425, 20] on icon at bounding box center [425, 21] width 5 height 5
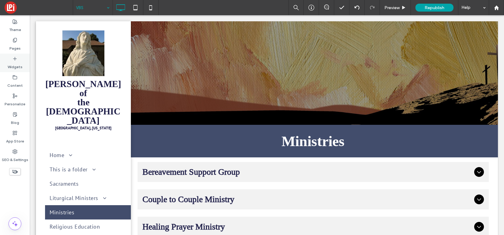
click at [9, 58] on div "Widgets" at bounding box center [15, 63] width 30 height 19
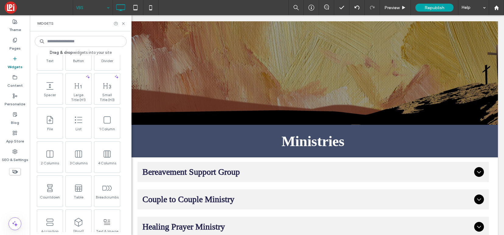
scroll to position [301, 0]
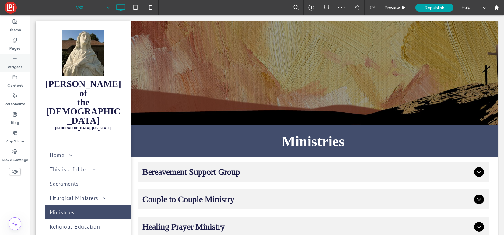
click at [12, 56] on div "Widgets" at bounding box center [15, 63] width 30 height 19
type input "*******"
type input "**"
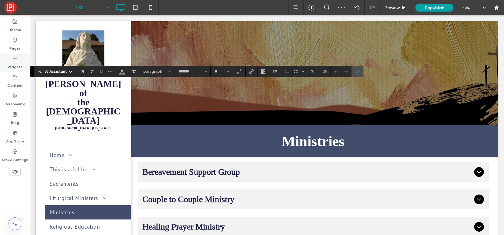
click at [15, 57] on icon at bounding box center [14, 58] width 5 height 5
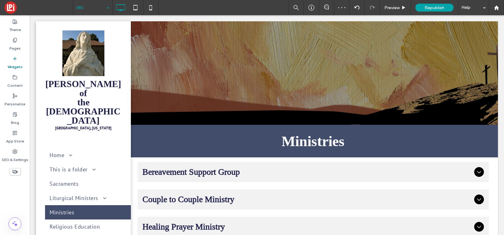
drag, startPoint x: 108, startPoint y: 85, endPoint x: 311, endPoint y: 94, distance: 203.1
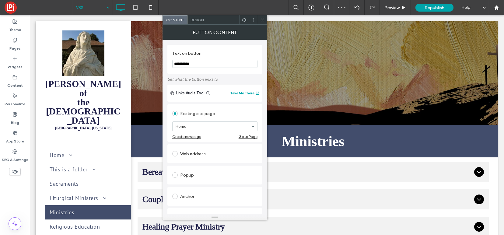
scroll to position [56, 0]
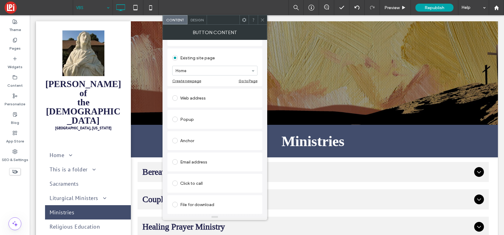
click at [182, 163] on div "Email address" at bounding box center [214, 162] width 85 height 10
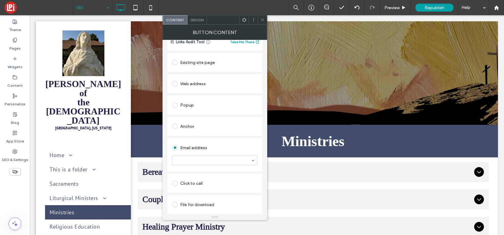
scroll to position [52, 0]
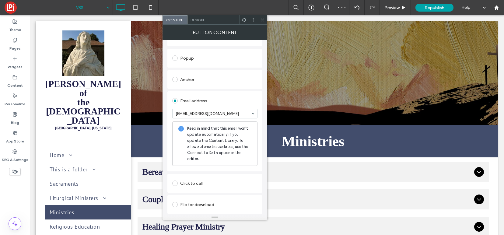
click at [205, 183] on div "Click to call" at bounding box center [214, 183] width 85 height 10
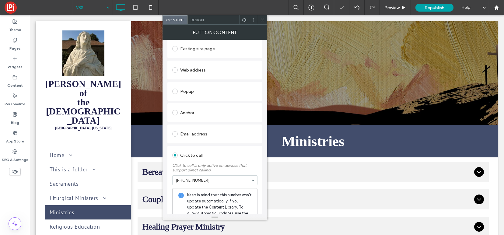
scroll to position [112, 0]
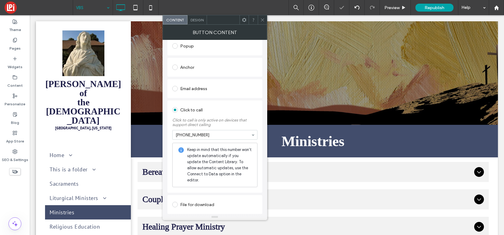
click at [195, 204] on div "File for download" at bounding box center [214, 205] width 85 height 10
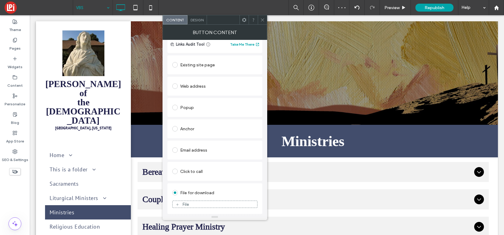
click at [195, 204] on div "File" at bounding box center [214, 203] width 85 height 5
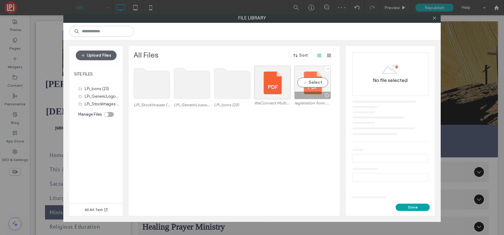
click at [321, 89] on div "Select" at bounding box center [312, 82] width 37 height 33
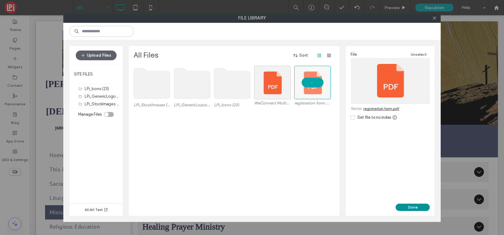
click at [408, 207] on button "Done" at bounding box center [412, 206] width 34 height 7
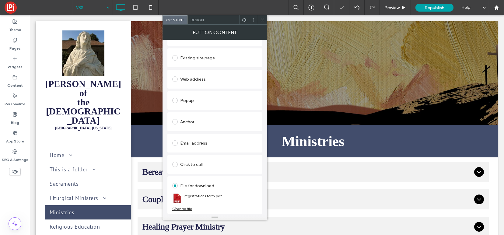
scroll to position [0, 0]
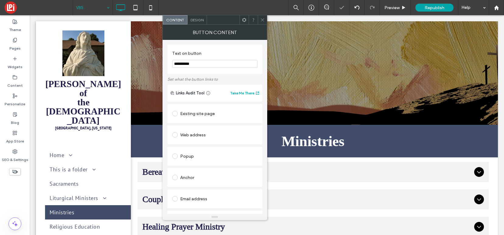
click at [214, 64] on input "**********" at bounding box center [214, 64] width 85 height 8
type input "********"
click at [264, 19] on icon at bounding box center [262, 20] width 5 height 5
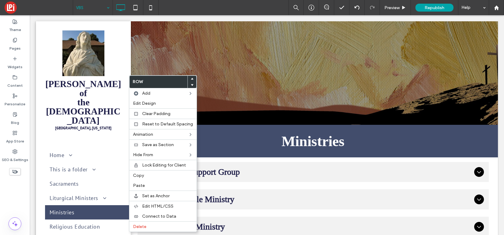
click at [191, 78] on icon at bounding box center [192, 79] width 2 height 2
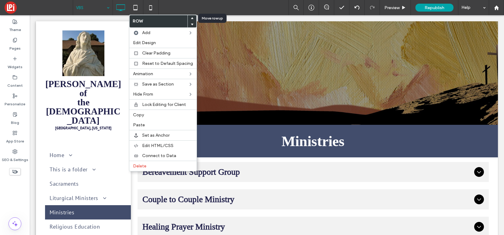
click at [191, 18] on use at bounding box center [192, 18] width 3 height 2
click at [16, 42] on icon at bounding box center [14, 40] width 5 height 5
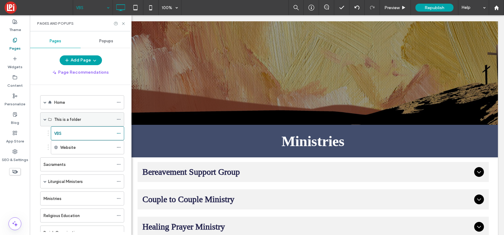
click at [120, 118] on icon at bounding box center [118, 119] width 4 height 4
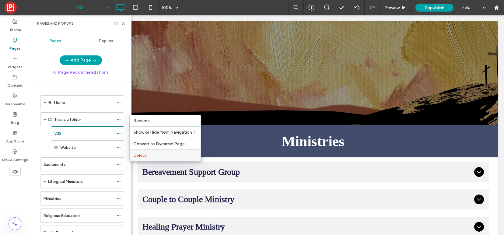
click at [138, 155] on span "Delete" at bounding box center [139, 155] width 13 height 5
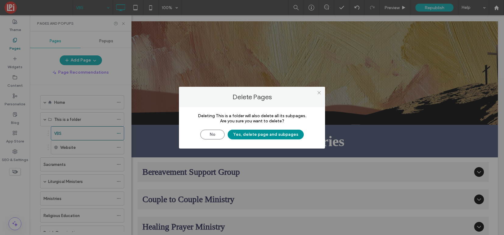
click at [261, 130] on button "Yes, delete page and subpages" at bounding box center [266, 135] width 76 height 10
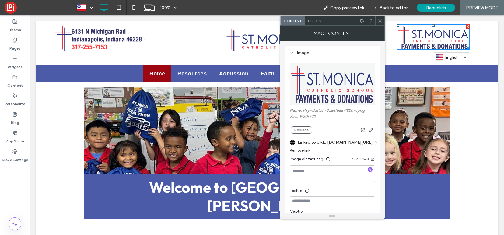
click at [352, 143] on label "Linked to URL: [DOMAIN_NAME][URL]" at bounding box center [334, 142] width 75 height 11
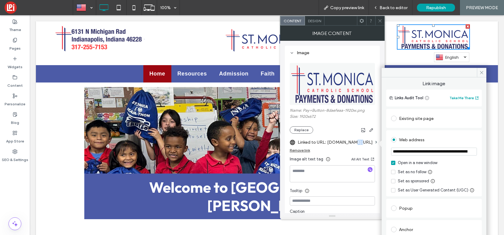
click at [352, 143] on label "Linked to URL: [DOMAIN_NAME][URL]" at bounding box center [334, 142] width 75 height 11
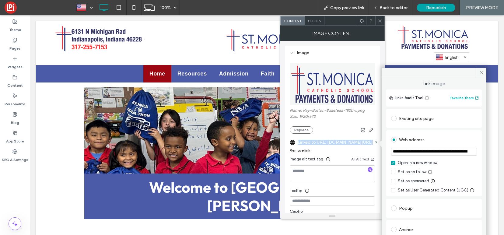
click at [352, 143] on label "Linked to URL: [DOMAIN_NAME][URL]" at bounding box center [334, 142] width 75 height 11
click at [389, 5] on span "Back to editor" at bounding box center [393, 7] width 28 height 5
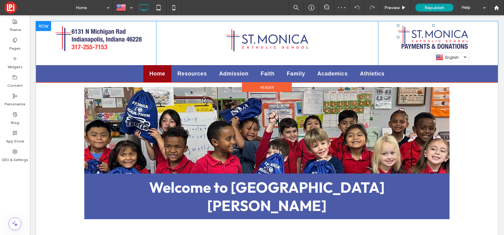
click at [430, 37] on img at bounding box center [433, 37] width 73 height 26
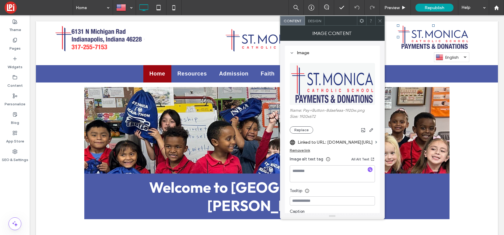
click at [315, 143] on label "Linked to URL: [DOMAIN_NAME][URL]" at bounding box center [334, 142] width 75 height 11
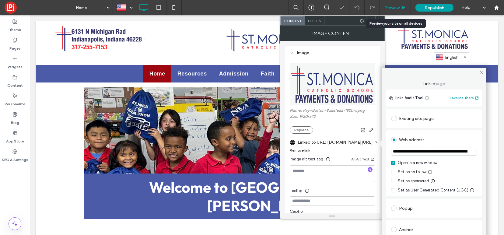
click at [397, 5] on span "Preview" at bounding box center [391, 7] width 15 height 5
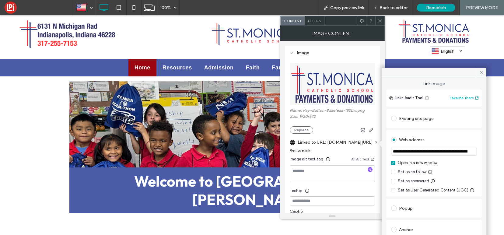
click at [380, 24] on span at bounding box center [379, 20] width 5 height 9
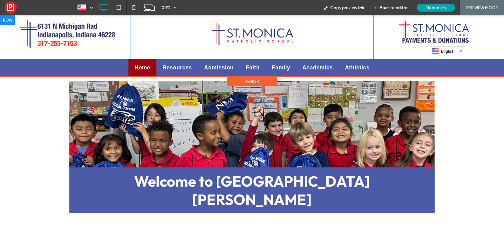
click at [437, 32] on img at bounding box center [434, 31] width 73 height 26
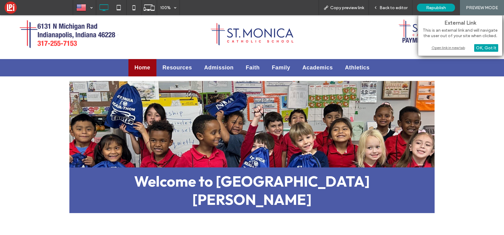
click at [446, 49] on div "Open link in new tab" at bounding box center [460, 47] width 76 height 6
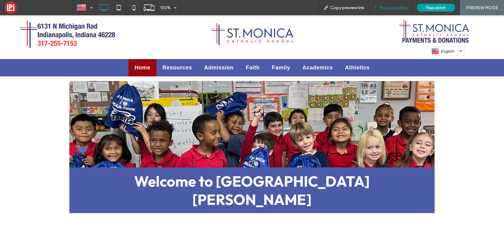
click at [383, 9] on span "Back to editor" at bounding box center [393, 7] width 28 height 5
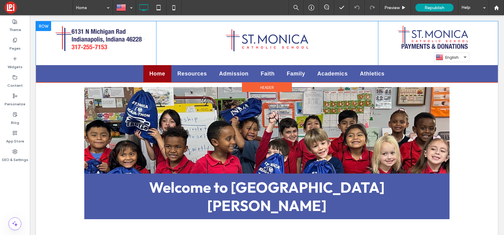
click at [441, 37] on img at bounding box center [433, 37] width 73 height 26
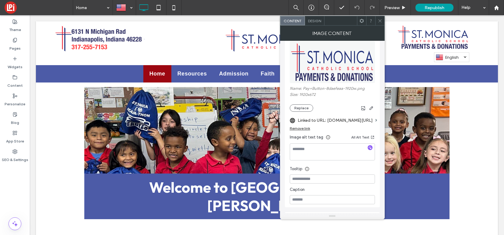
scroll to position [15, 0]
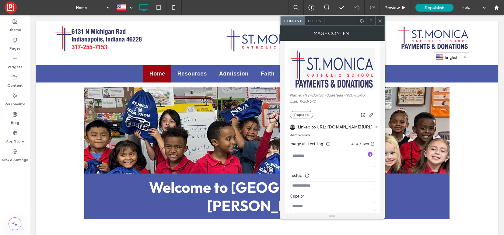
click at [302, 137] on div "Remove link" at bounding box center [300, 135] width 20 height 5
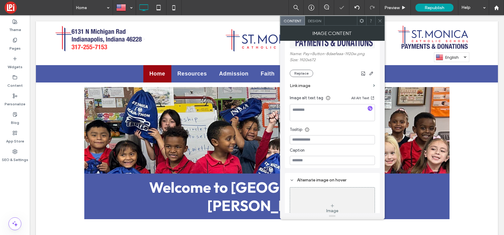
scroll to position [54, 0]
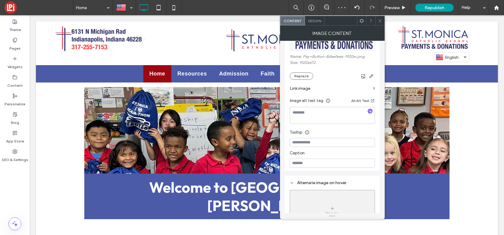
click at [298, 90] on label "Link image" at bounding box center [330, 88] width 81 height 11
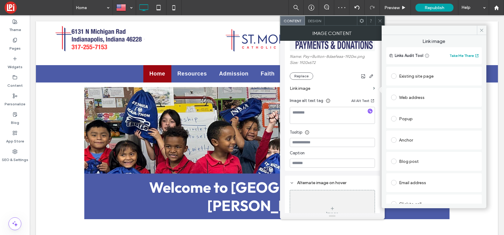
click at [405, 116] on div "Popup" at bounding box center [434, 119] width 86 height 10
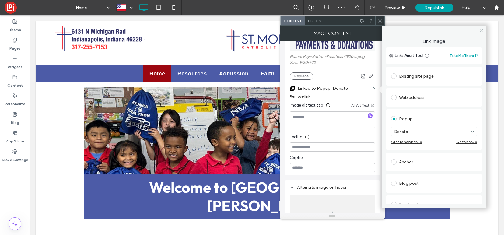
click at [482, 30] on icon at bounding box center [481, 30] width 5 height 5
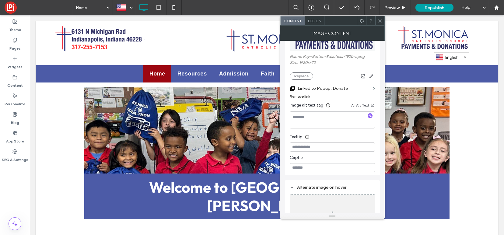
click at [380, 21] on icon at bounding box center [379, 21] width 5 height 5
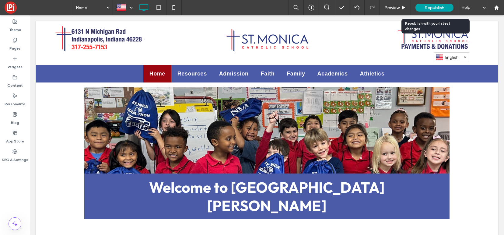
click at [426, 5] on span "Republish" at bounding box center [434, 7] width 20 height 5
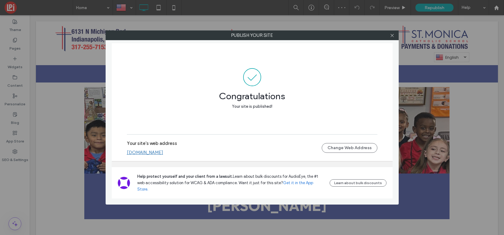
click at [163, 155] on link "stmonicacatholicschool-in-20-1572.weconnectonline.com" at bounding box center [145, 152] width 36 height 5
click at [392, 37] on icon at bounding box center [392, 35] width 5 height 5
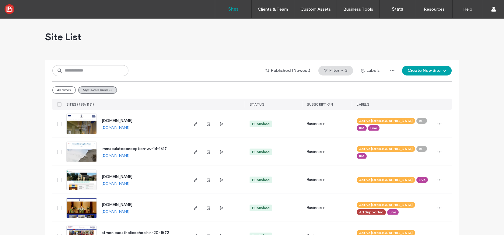
click at [106, 54] on div "Site List" at bounding box center [252, 37] width 414 height 37
click at [105, 70] on input at bounding box center [90, 70] width 76 height 11
paste input "**********"
type input "**********"
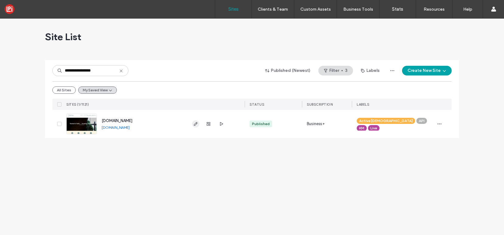
click at [196, 121] on span "button" at bounding box center [195, 123] width 7 height 7
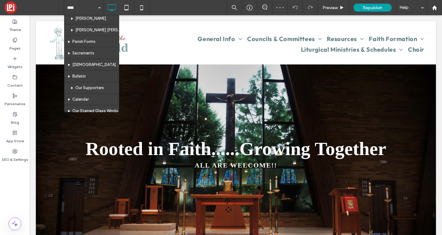
scroll to position [169, 0]
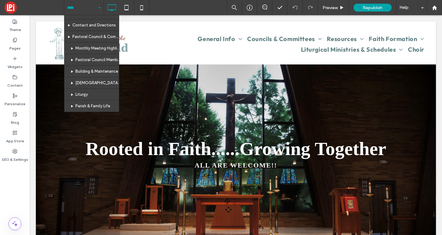
click at [78, 9] on input at bounding box center [82, 7] width 30 height 15
type input "***"
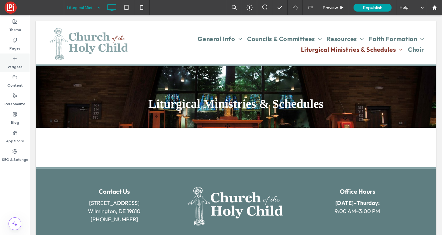
click at [17, 58] on icon at bounding box center [14, 58] width 5 height 5
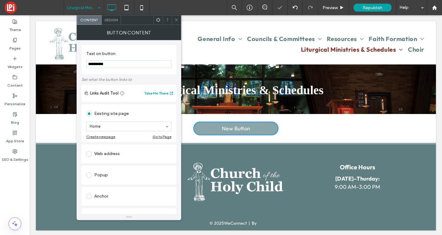
scroll to position [6, 0]
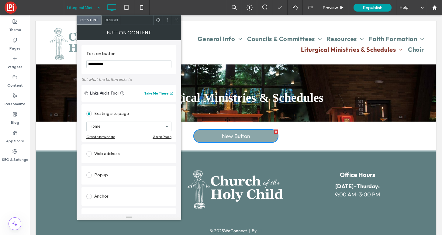
click at [135, 64] on input "**********" at bounding box center [128, 64] width 85 height 8
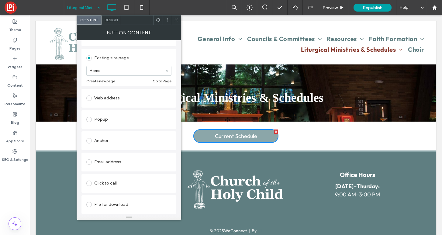
type input "**********"
click at [108, 200] on div "File for download" at bounding box center [128, 205] width 85 height 10
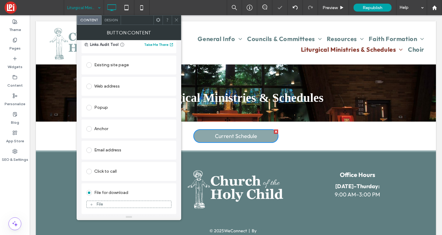
click at [108, 202] on div "File" at bounding box center [129, 204] width 85 height 5
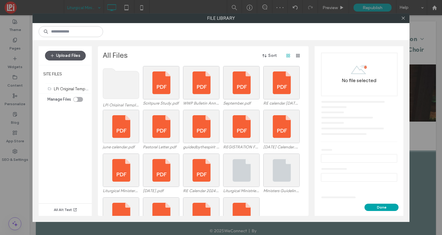
click at [58, 56] on button "Upload Files" at bounding box center [65, 56] width 41 height 10
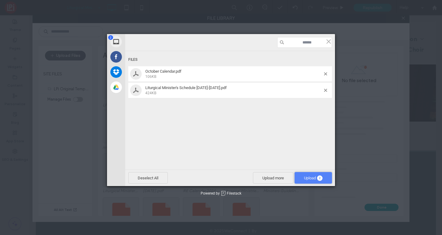
click at [308, 178] on span "Upload 2" at bounding box center [313, 178] width 19 height 5
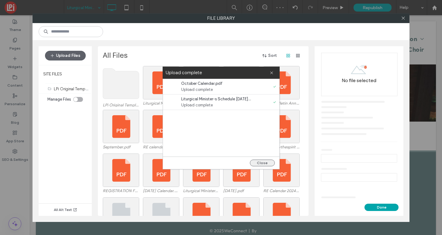
click at [268, 163] on button "Close" at bounding box center [262, 163] width 25 height 7
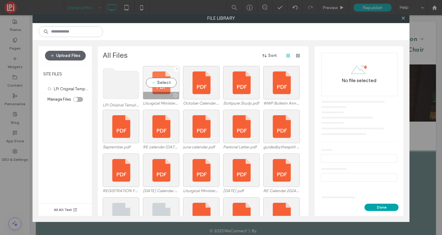
click at [160, 87] on div "Select" at bounding box center [161, 82] width 37 height 33
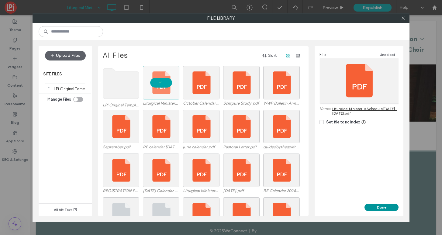
click at [377, 207] on button "Done" at bounding box center [382, 207] width 34 height 7
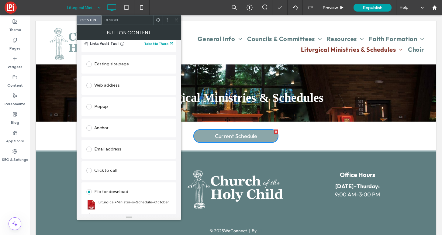
scroll to position [56, 0]
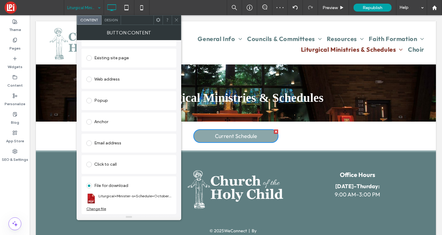
click at [176, 17] on span at bounding box center [176, 20] width 5 height 9
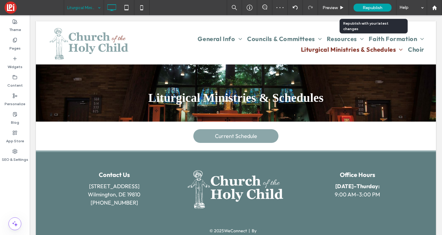
click at [365, 10] on div "Republish" at bounding box center [373, 8] width 38 height 8
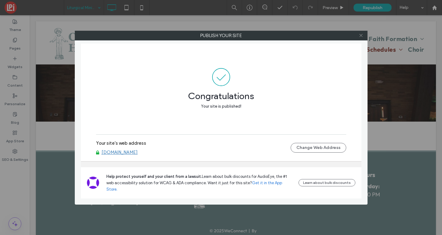
click at [363, 35] on icon at bounding box center [361, 35] width 5 height 5
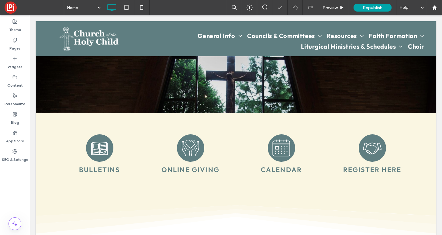
scroll to position [131, 0]
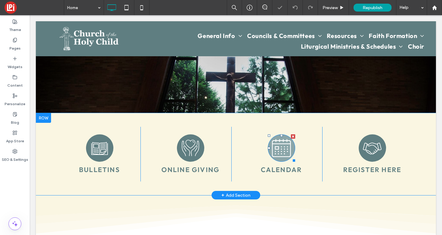
click at [281, 151] on icon at bounding box center [282, 148] width 22 height 29
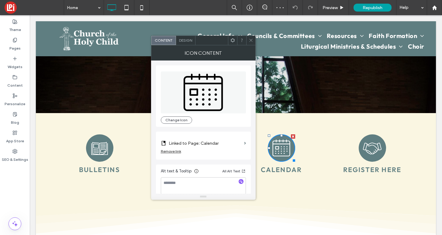
click at [206, 143] on label "Linked to Page: Calendar" at bounding box center [205, 143] width 73 height 11
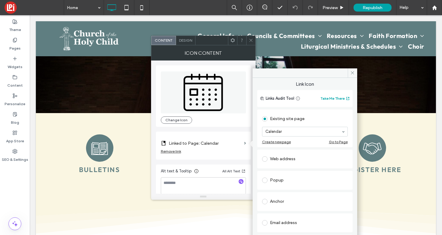
click at [332, 141] on div "Go to Page" at bounding box center [338, 142] width 19 height 5
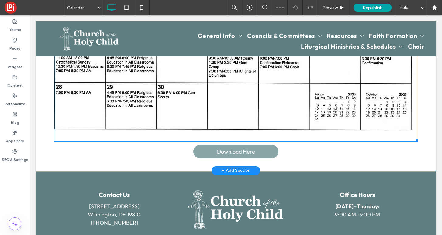
scroll to position [217, 0]
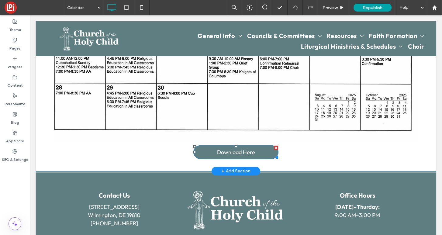
click at [233, 150] on span "Download Here" at bounding box center [236, 152] width 38 height 7
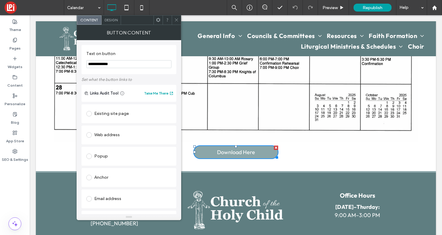
scroll to position [56, 0]
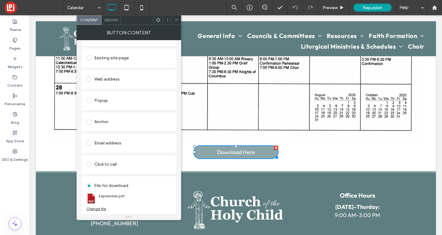
click at [96, 210] on div "Change file" at bounding box center [96, 209] width 20 height 5
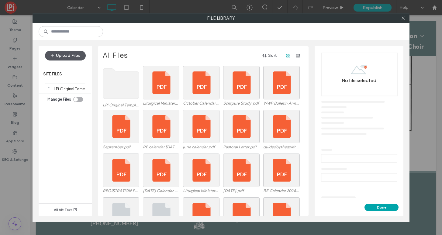
click at [62, 54] on button "Upload Files" at bounding box center [65, 56] width 41 height 10
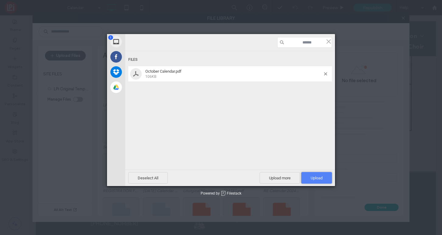
click at [321, 178] on span "Upload 1" at bounding box center [317, 178] width 12 height 5
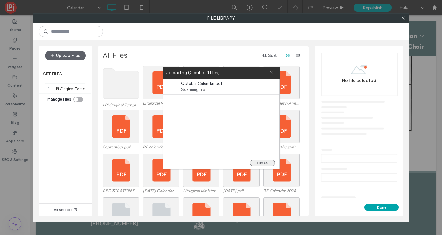
click at [264, 165] on button "Close" at bounding box center [262, 163] width 25 height 7
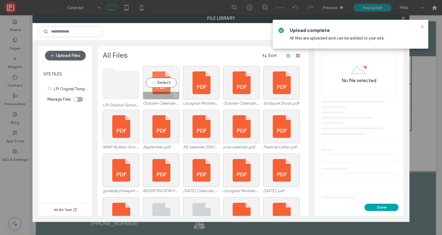
click at [155, 83] on div "Select" at bounding box center [161, 82] width 37 height 33
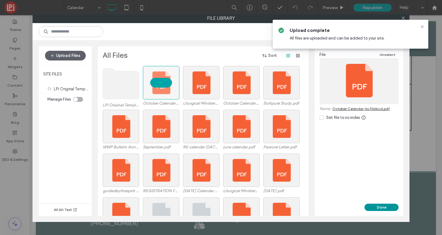
click at [382, 206] on button "Done" at bounding box center [382, 207] width 34 height 7
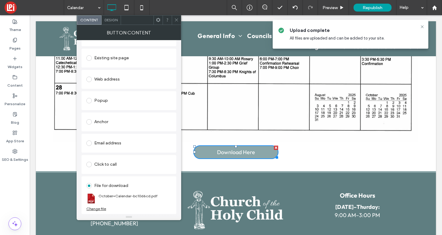
click at [176, 20] on icon at bounding box center [176, 20] width 5 height 5
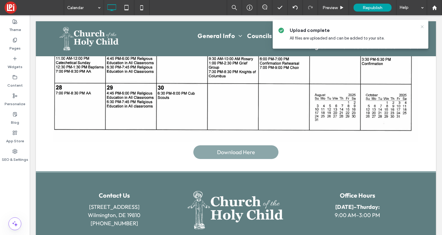
click at [421, 25] on use at bounding box center [422, 26] width 3 height 3
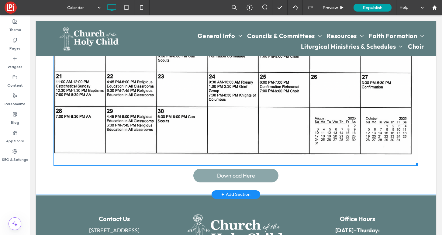
scroll to position [199, 0]
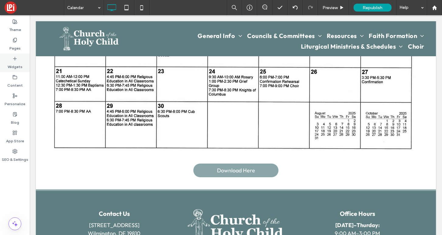
click at [10, 56] on div "Widgets" at bounding box center [15, 63] width 30 height 19
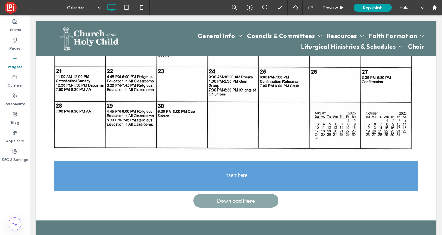
scroll to position [200, 0]
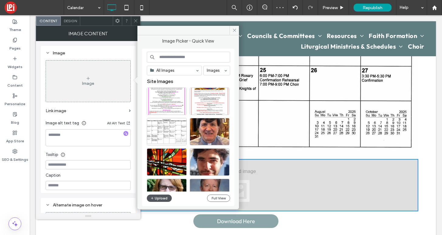
click at [155, 198] on button "Upload" at bounding box center [159, 198] width 25 height 7
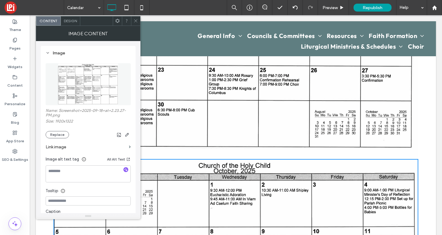
click at [137, 20] on icon at bounding box center [136, 21] width 5 height 5
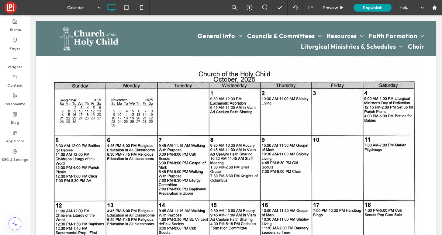
scroll to position [0, 0]
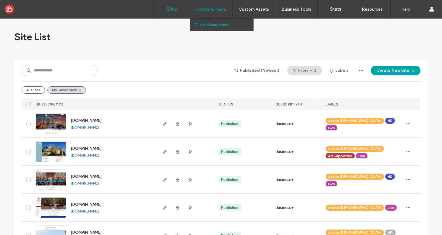
click at [221, 30] on link "Client Management" at bounding box center [224, 25] width 59 height 12
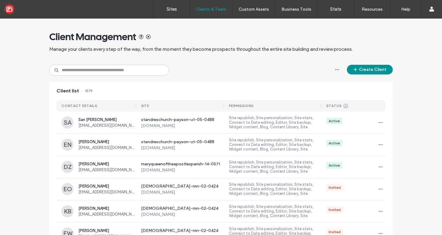
click at [369, 72] on button "Create Client" at bounding box center [370, 70] width 46 height 10
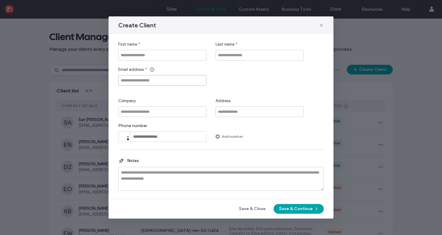
click at [167, 76] on input "Email address" at bounding box center [162, 80] width 88 height 11
paste input "**********"
type input "**********"
click at [164, 58] on input "First name" at bounding box center [162, 55] width 88 height 11
paste input "**********"
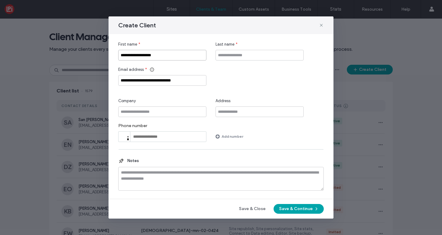
drag, startPoint x: 144, startPoint y: 55, endPoint x: 174, endPoint y: 56, distance: 30.1
click at [174, 56] on input "**********" at bounding box center [162, 55] width 88 height 11
type input "**********"
paste input "*********"
type input "*********"
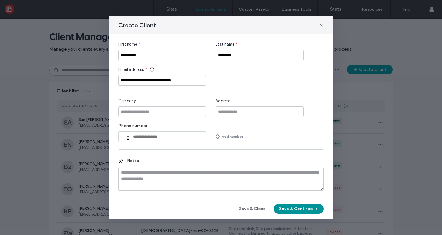
click at [305, 208] on button "Save & Continue" at bounding box center [299, 209] width 50 height 10
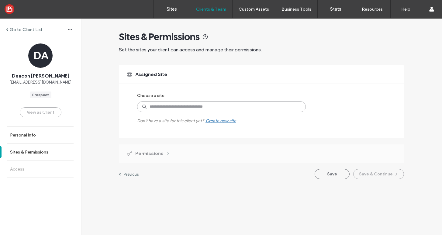
click at [189, 103] on input at bounding box center [221, 106] width 169 height 11
paste input "*******"
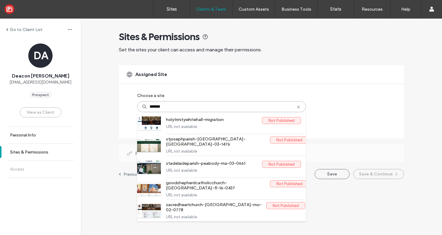
type input "******"
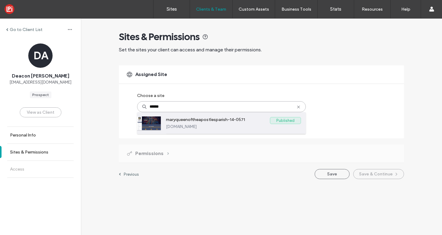
click at [234, 119] on label "maryqueenoftheapostlesparish-14-0571" at bounding box center [218, 120] width 104 height 7
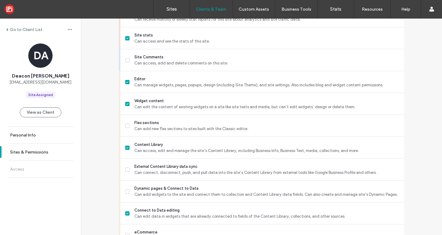
scroll to position [508, 0]
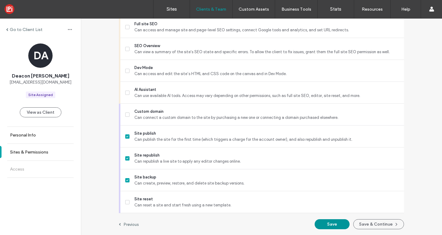
click at [335, 226] on button "Save" at bounding box center [332, 224] width 35 height 10
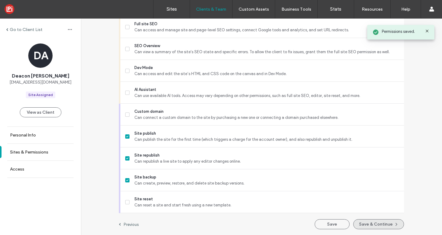
click at [374, 225] on button "Save & Continue" at bounding box center [378, 224] width 51 height 10
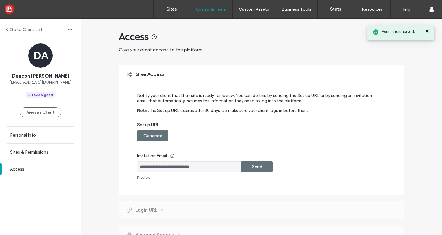
click at [151, 134] on label "Generate" at bounding box center [153, 135] width 19 height 11
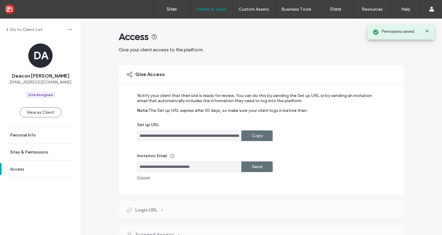
click at [252, 164] on label "Send" at bounding box center [257, 166] width 10 height 11
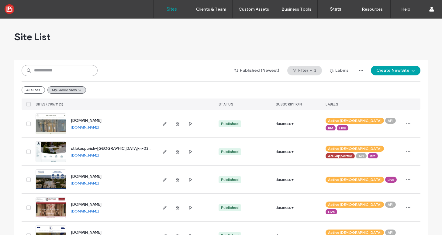
click at [67, 72] on input at bounding box center [60, 70] width 76 height 11
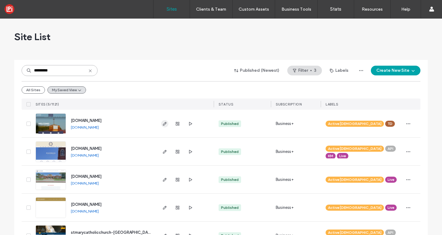
type input "*********"
click at [162, 123] on icon "button" at bounding box center [164, 123] width 5 height 5
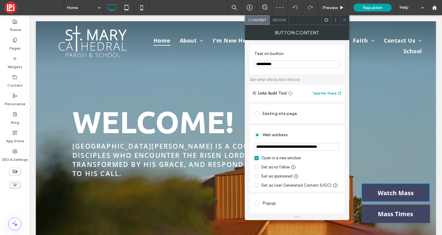
scroll to position [0, 12]
type input "**********"
click at [345, 20] on use at bounding box center [344, 20] width 3 height 3
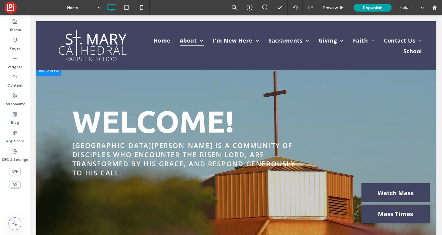
scroll to position [0, 0]
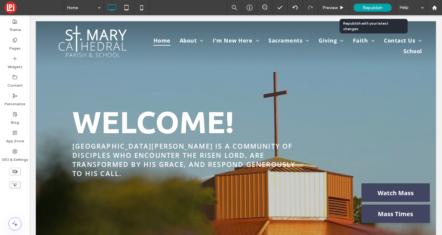
click at [372, 6] on span "Republish" at bounding box center [373, 7] width 20 height 5
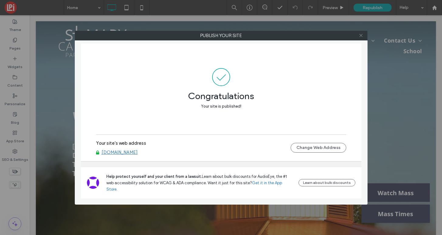
click at [359, 35] on icon at bounding box center [361, 35] width 5 height 5
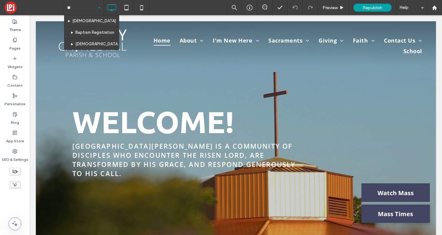
type input "***"
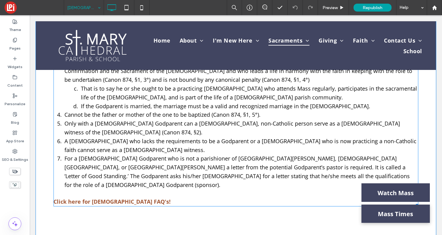
scroll to position [611, 0]
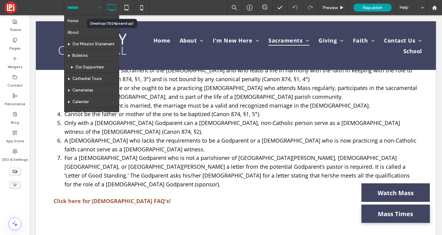
click at [78, 9] on input at bounding box center [82, 7] width 30 height 15
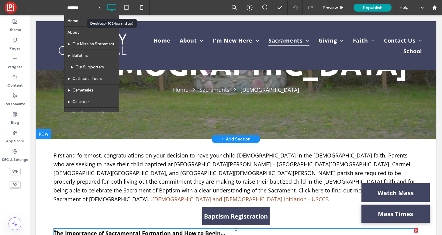
scroll to position [45, 0]
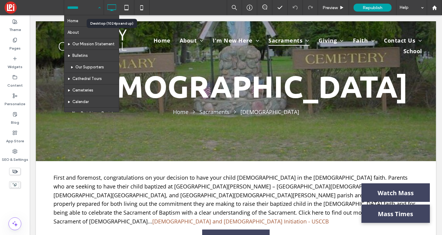
click at [82, 12] on input at bounding box center [82, 7] width 30 height 15
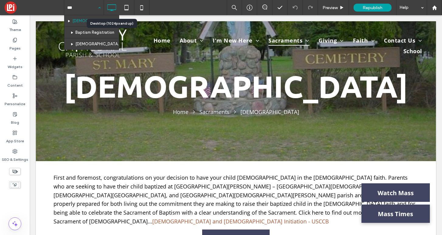
type input "****"
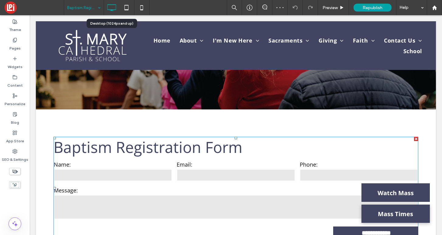
scroll to position [101, 0]
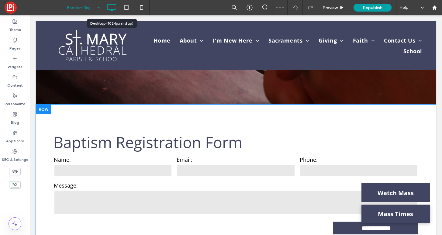
click at [46, 109] on div at bounding box center [43, 110] width 15 height 10
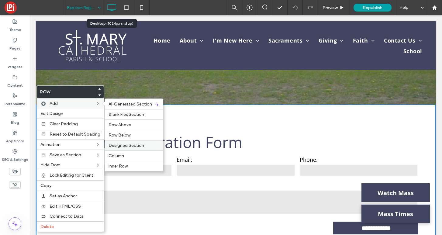
click at [124, 145] on span "Designed Section" at bounding box center [127, 145] width 36 height 5
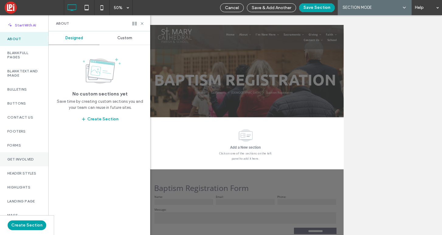
scroll to position [16, 0]
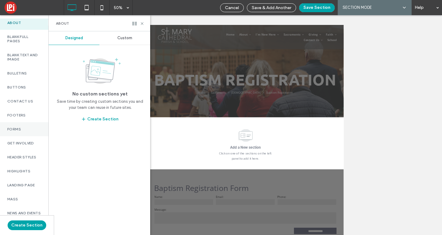
click at [15, 132] on div "Forms" at bounding box center [24, 129] width 48 height 14
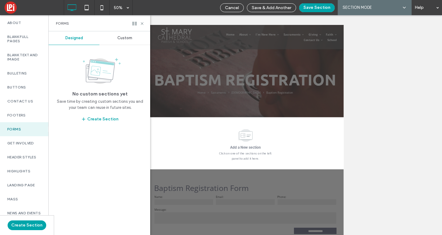
click at [127, 37] on span "Custom" at bounding box center [124, 38] width 15 height 5
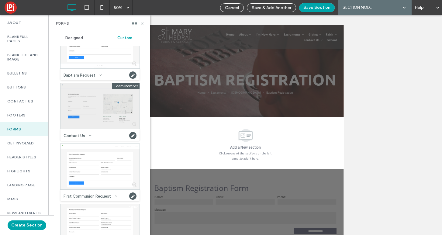
scroll to position [0, 0]
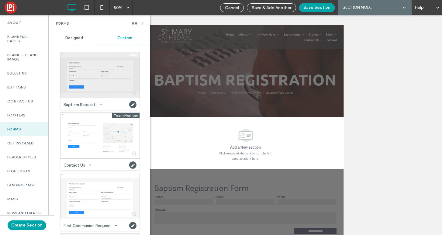
click at [96, 84] on div at bounding box center [100, 75] width 79 height 46
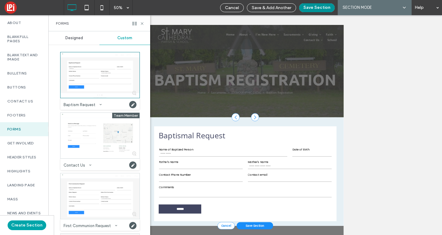
click at [311, 10] on button "Save Section" at bounding box center [317, 7] width 36 height 9
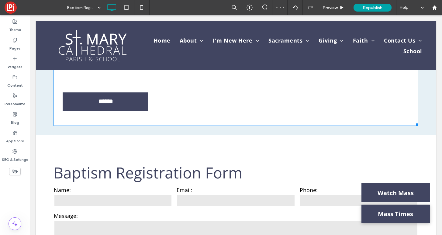
scroll to position [294, 0]
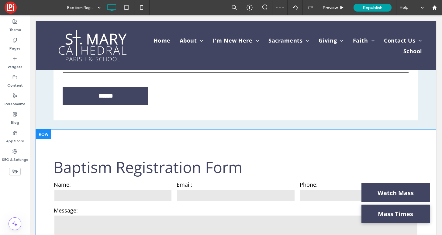
click at [42, 134] on div at bounding box center [43, 135] width 15 height 10
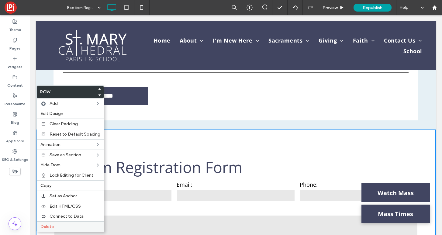
click at [54, 228] on label "Delete" at bounding box center [70, 226] width 60 height 5
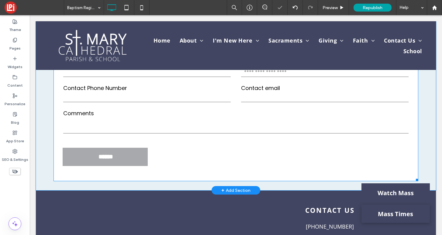
scroll to position [124, 0]
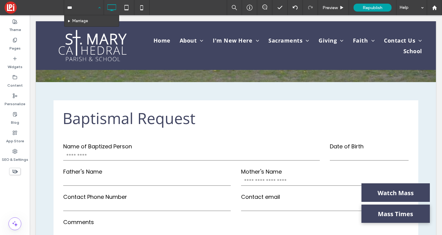
type input "****"
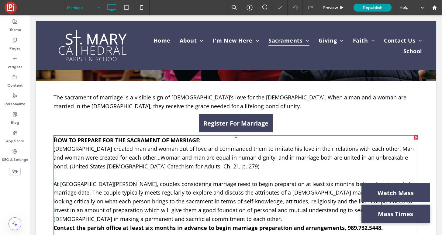
scroll to position [132, 0]
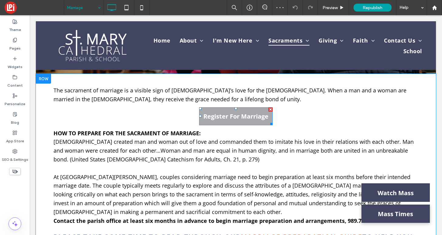
click at [231, 117] on span "Register For Marriage" at bounding box center [235, 116] width 65 height 8
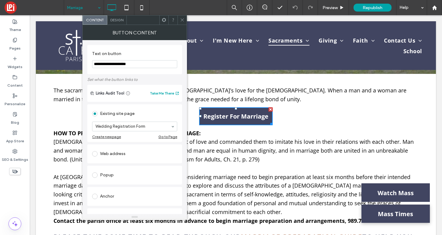
click at [180, 20] on icon at bounding box center [182, 20] width 5 height 5
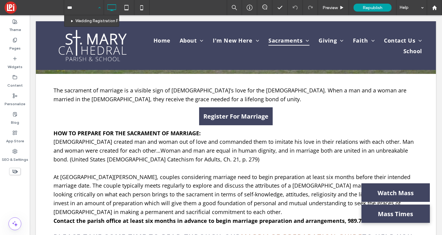
type input "****"
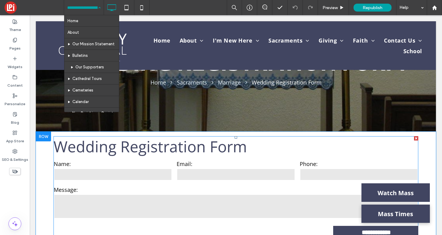
scroll to position [60, 0]
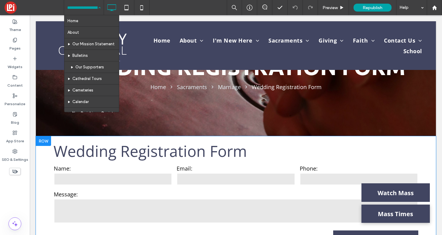
click at [45, 136] on div at bounding box center [43, 141] width 15 height 10
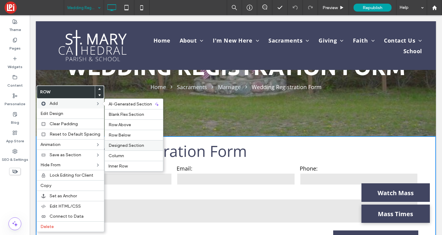
click at [121, 145] on span "Designed Section" at bounding box center [127, 145] width 36 height 5
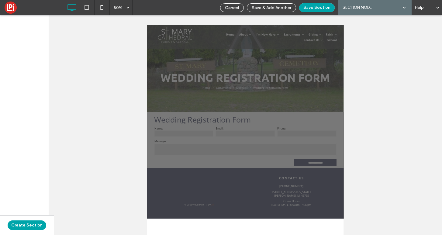
scroll to position [0, 0]
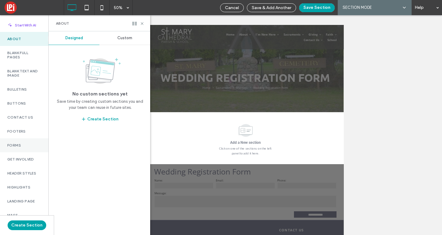
click at [14, 144] on label "Forms" at bounding box center [24, 145] width 34 height 4
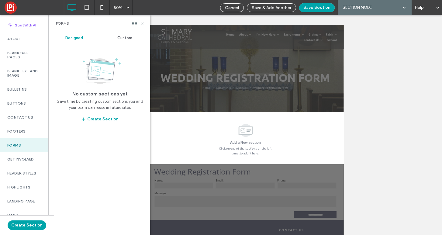
click at [128, 39] on span "Custom" at bounding box center [124, 38] width 15 height 5
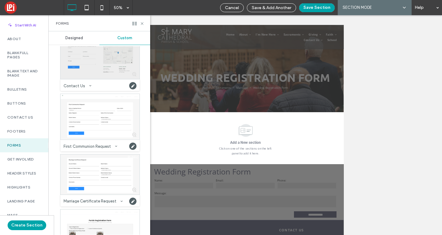
scroll to position [80, 0]
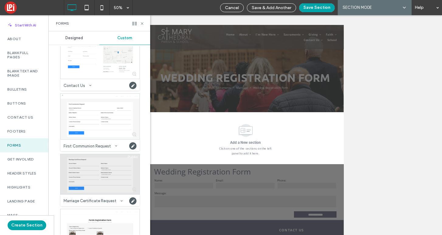
click at [99, 176] on div at bounding box center [100, 174] width 79 height 40
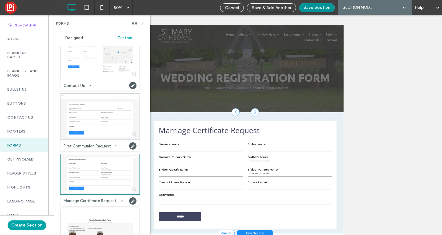
click at [316, 9] on button "Save Section" at bounding box center [317, 7] width 36 height 9
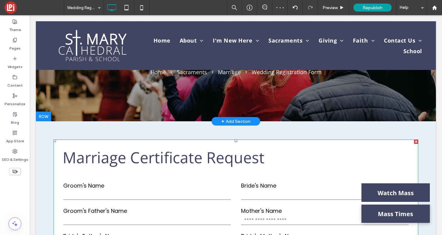
scroll to position [79, 0]
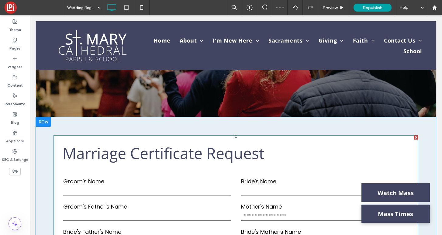
click at [199, 181] on label "Groom's Name" at bounding box center [147, 181] width 168 height 8
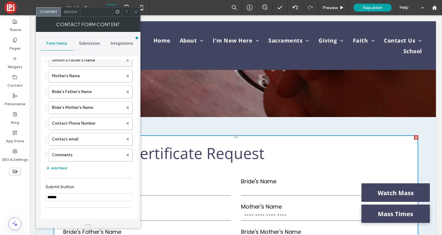
scroll to position [145, 0]
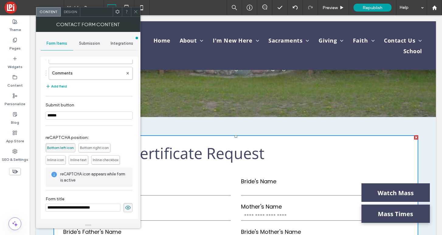
drag, startPoint x: 138, startPoint y: 222, endPoint x: 35, endPoint y: 207, distance: 103.5
click at [55, 207] on input "**********" at bounding box center [83, 208] width 75 height 8
click at [103, 209] on input "**********" at bounding box center [83, 208] width 75 height 8
drag, startPoint x: 104, startPoint y: 206, endPoint x: 66, endPoint y: 207, distance: 38.0
click at [66, 207] on input "**********" at bounding box center [83, 208] width 75 height 8
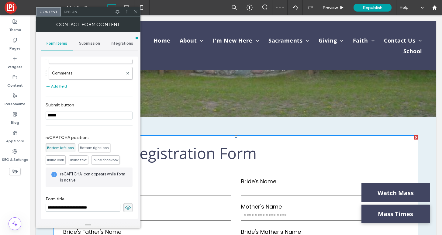
type input "**********"
click at [134, 10] on icon at bounding box center [136, 11] width 5 height 5
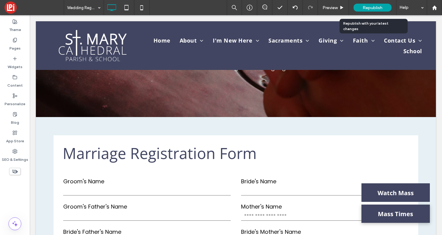
click at [372, 10] on div "Republish" at bounding box center [373, 8] width 38 height 8
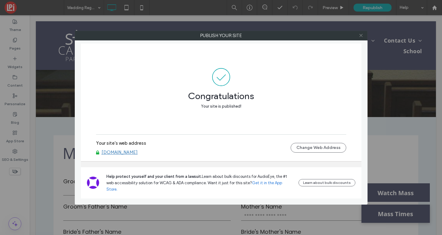
click at [363, 37] on icon at bounding box center [361, 35] width 5 height 5
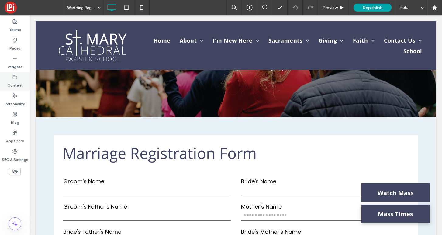
click at [15, 78] on icon at bounding box center [14, 77] width 5 height 5
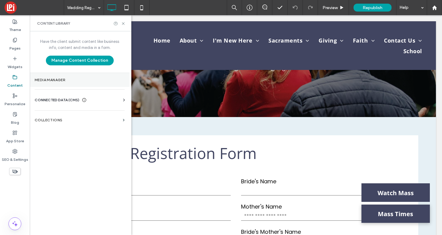
click at [54, 77] on section "Media Manager" at bounding box center [80, 80] width 100 height 14
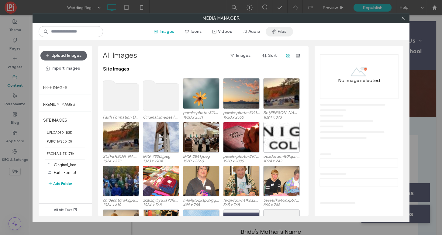
click at [280, 32] on button "Files" at bounding box center [279, 32] width 27 height 10
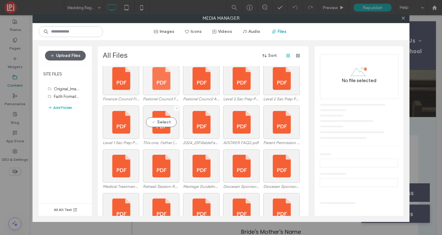
scroll to position [85, 0]
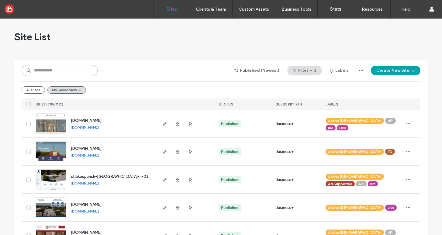
click at [70, 71] on input at bounding box center [60, 70] width 76 height 11
paste input "*******"
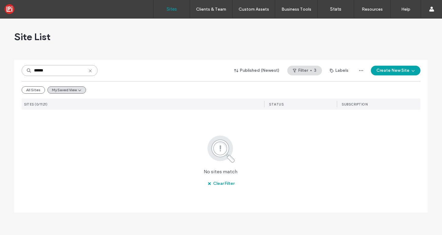
click at [61, 72] on input "******" at bounding box center [60, 70] width 76 height 11
paste input "*"
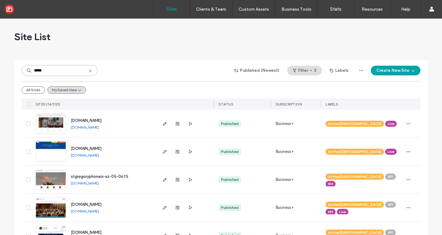
type input "*****"
